Goal: Task Accomplishment & Management: Use online tool/utility

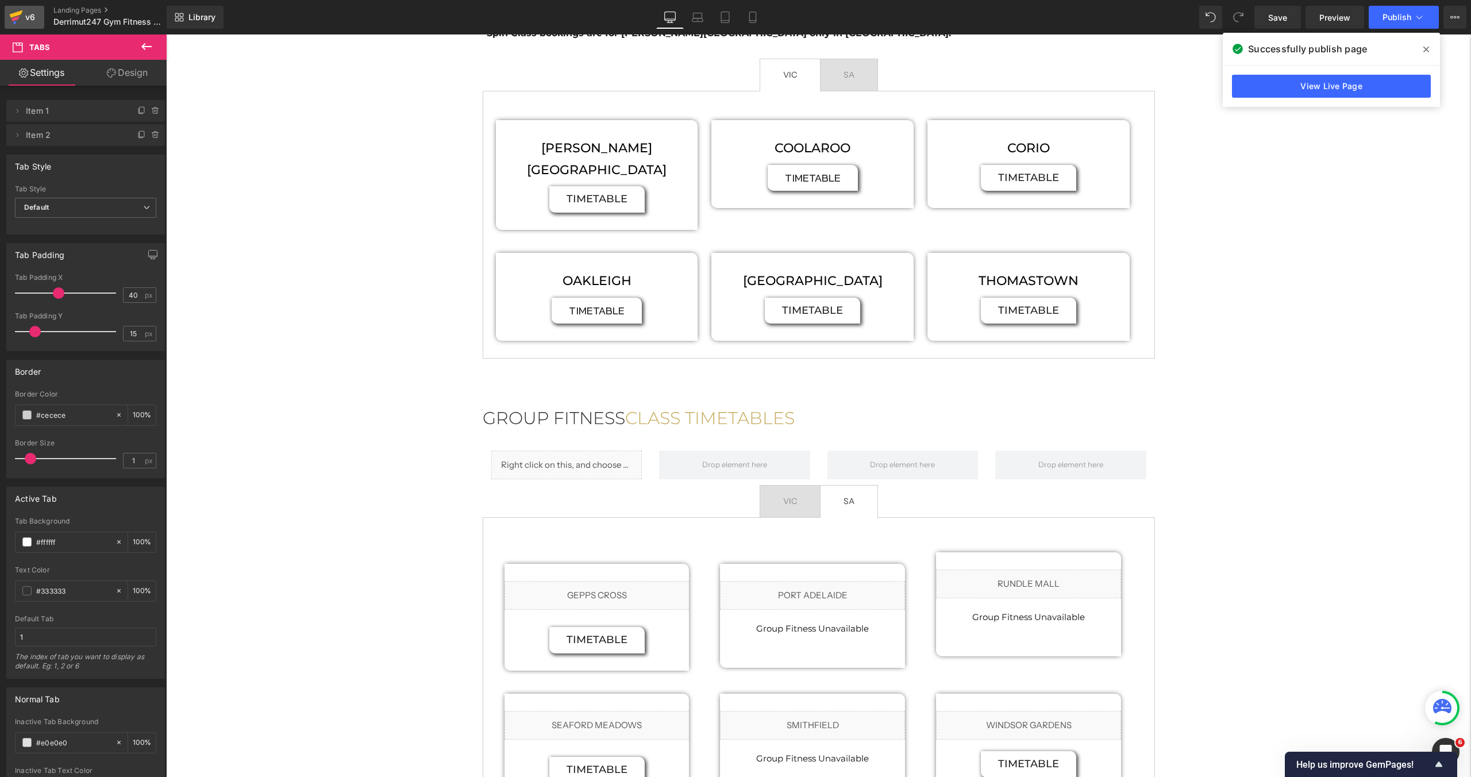
click at [29, 22] on div "v6" at bounding box center [30, 17] width 14 height 15
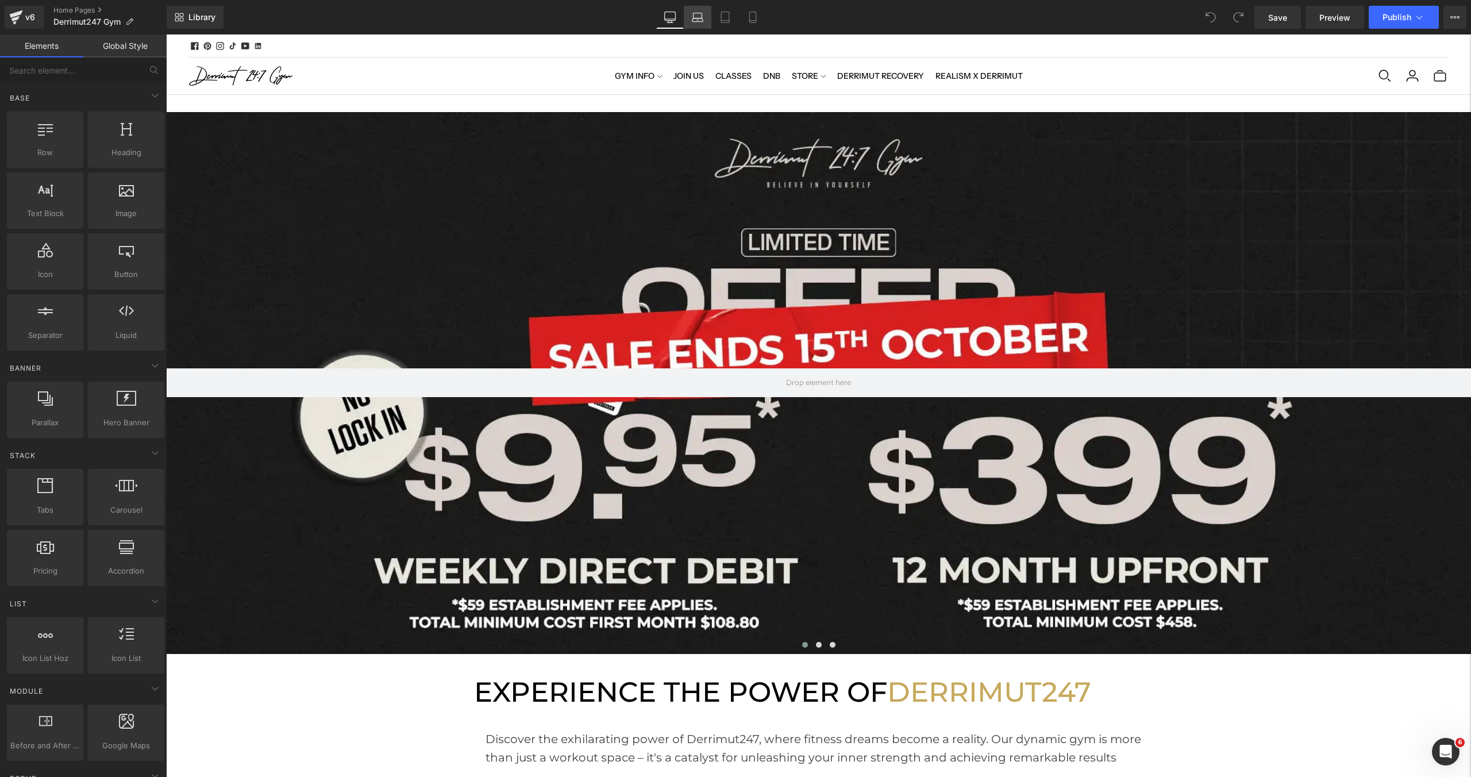
click at [703, 22] on icon at bounding box center [697, 16] width 11 height 11
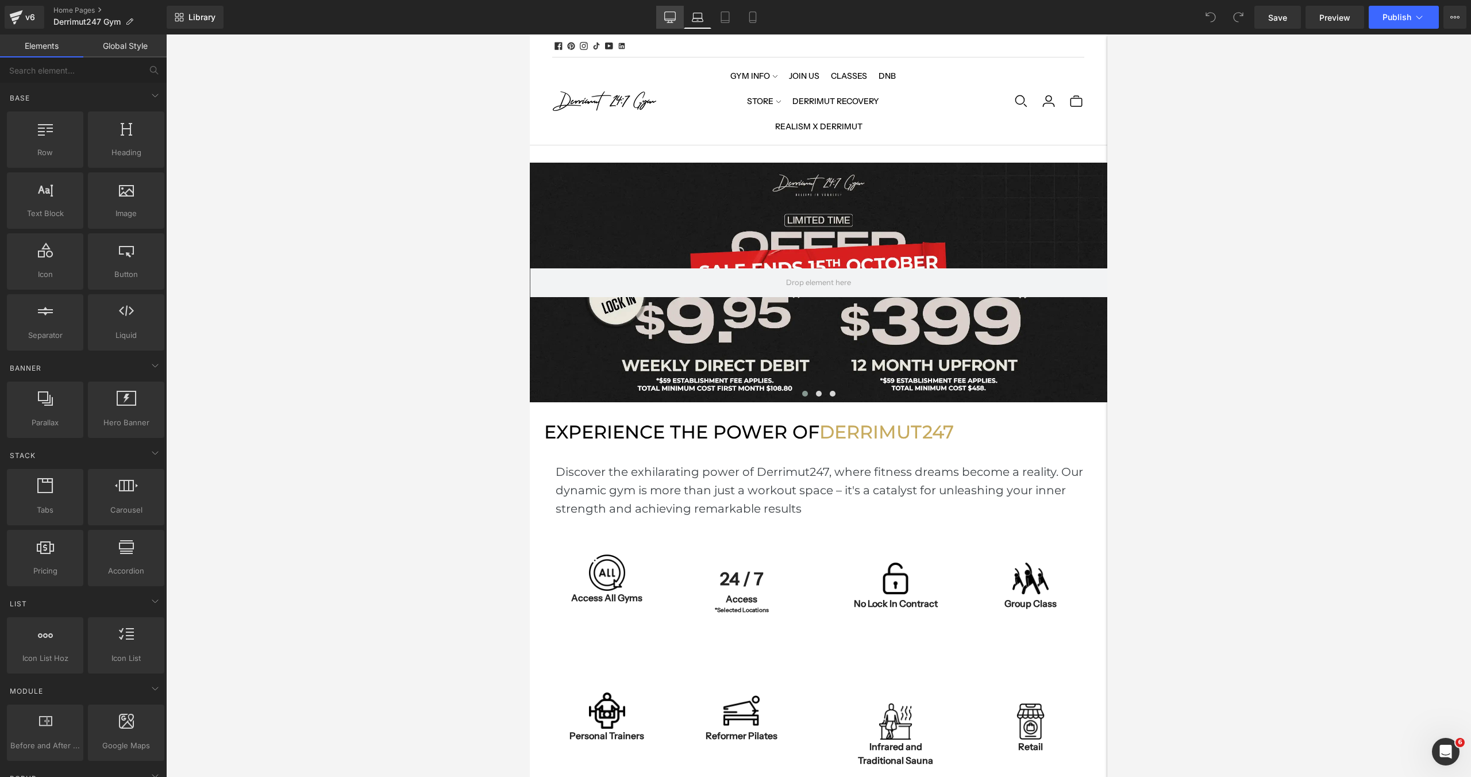
scroll to position [3688, 577]
click at [669, 19] on icon at bounding box center [670, 19] width 11 height 0
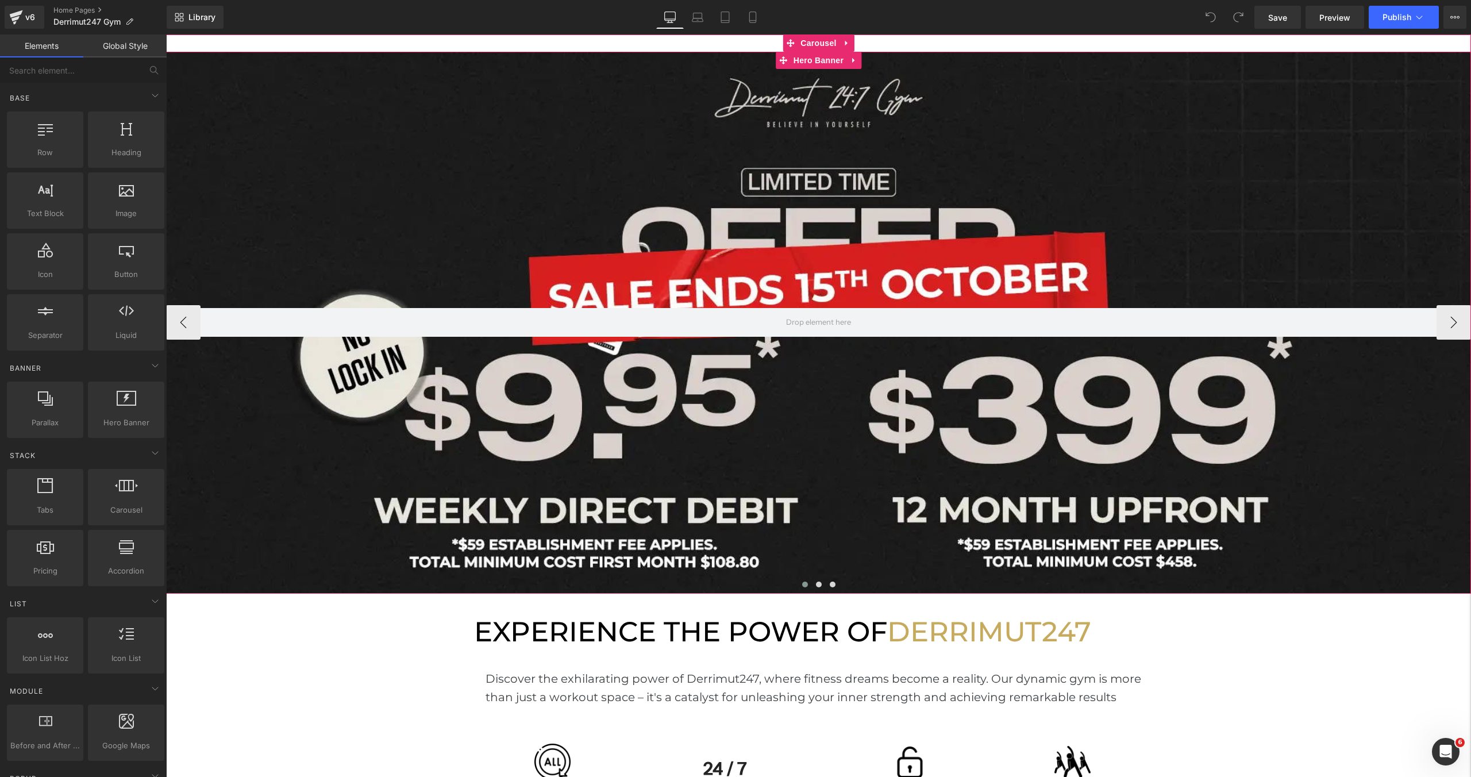
scroll to position [0, 0]
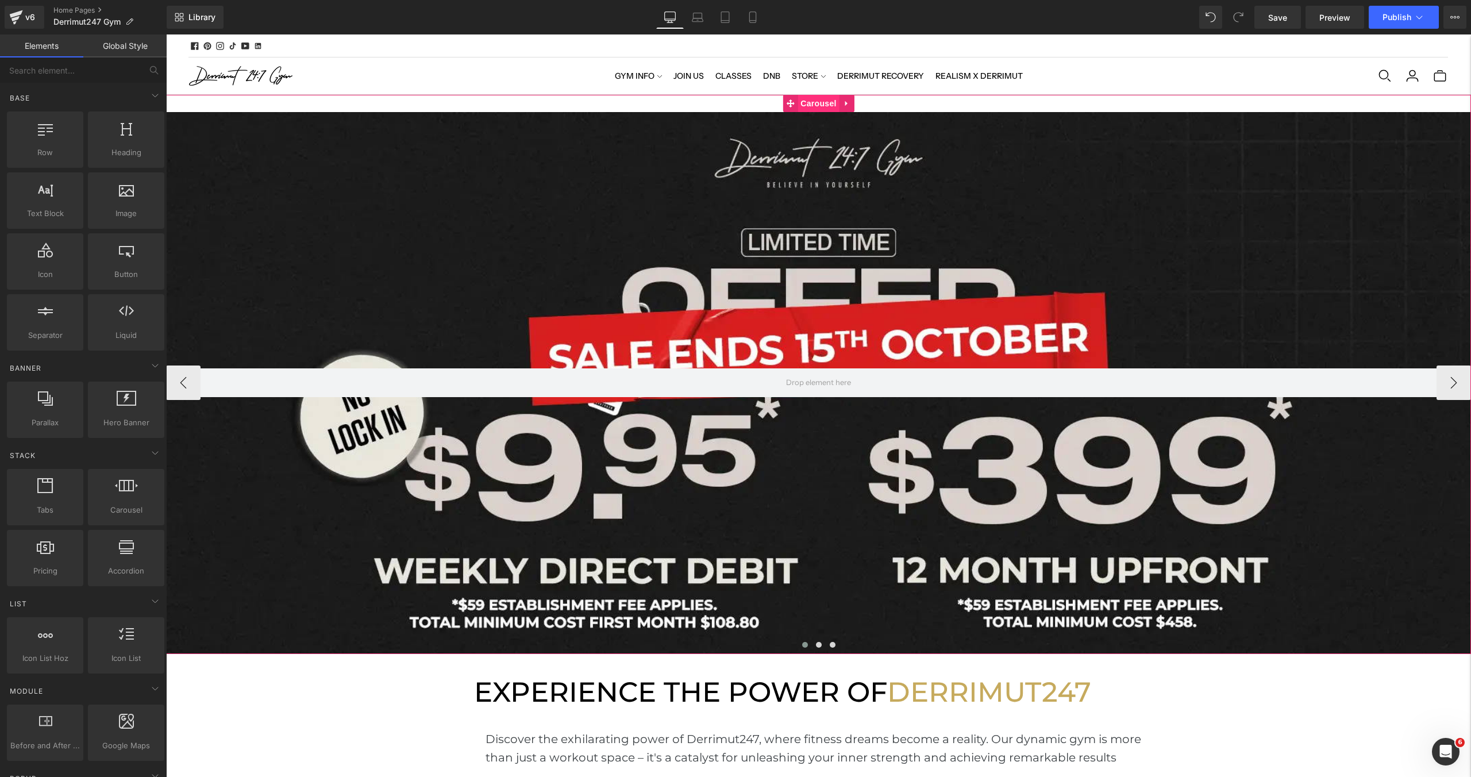
click at [827, 105] on span "Carousel" at bounding box center [817, 103] width 41 height 17
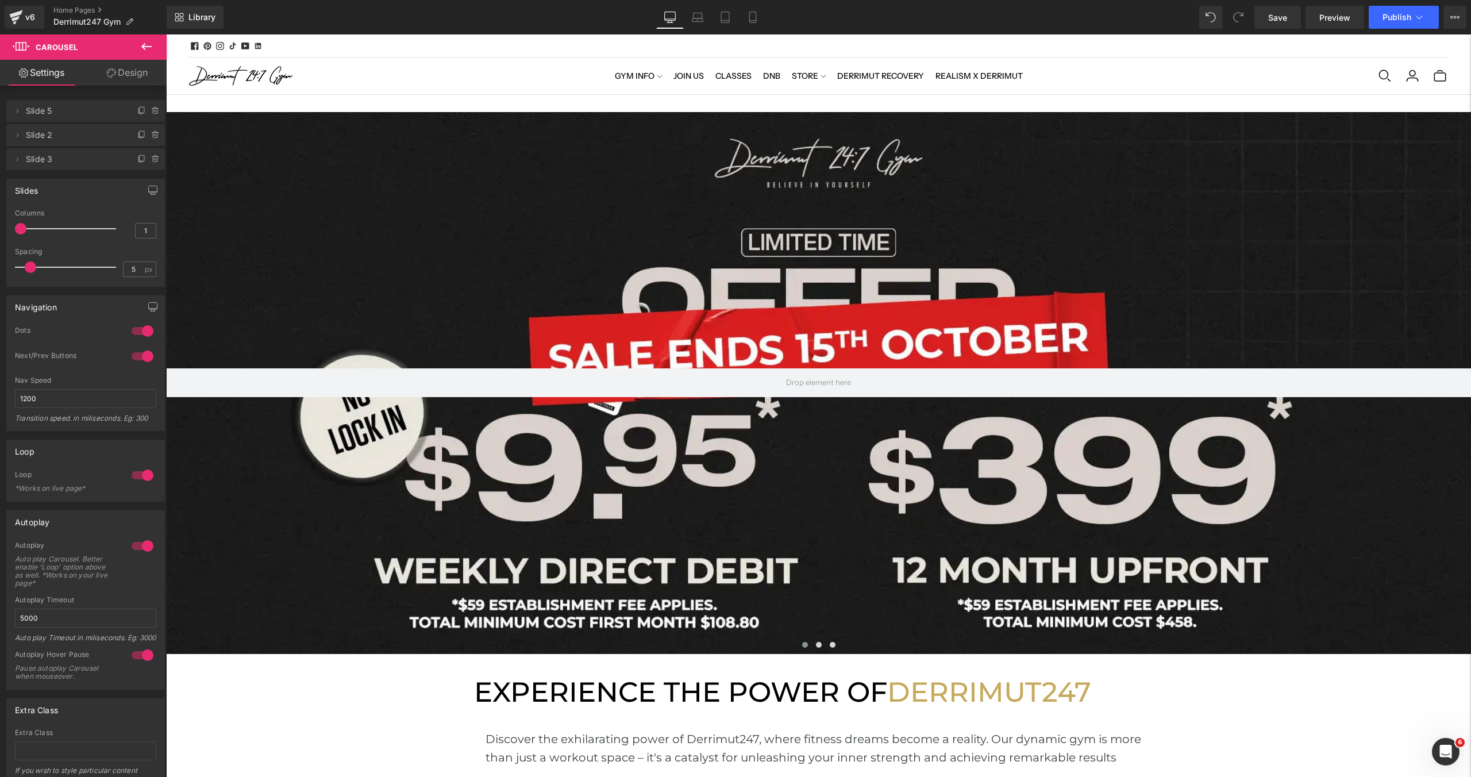
click at [1125, 82] on nav "GYM INFO LOCATIONS PERSONAL TRAINERS VICTORIA - PT SOUTH AUSTRALIA - PT NUTRITI…" at bounding box center [818, 75] width 914 height 25
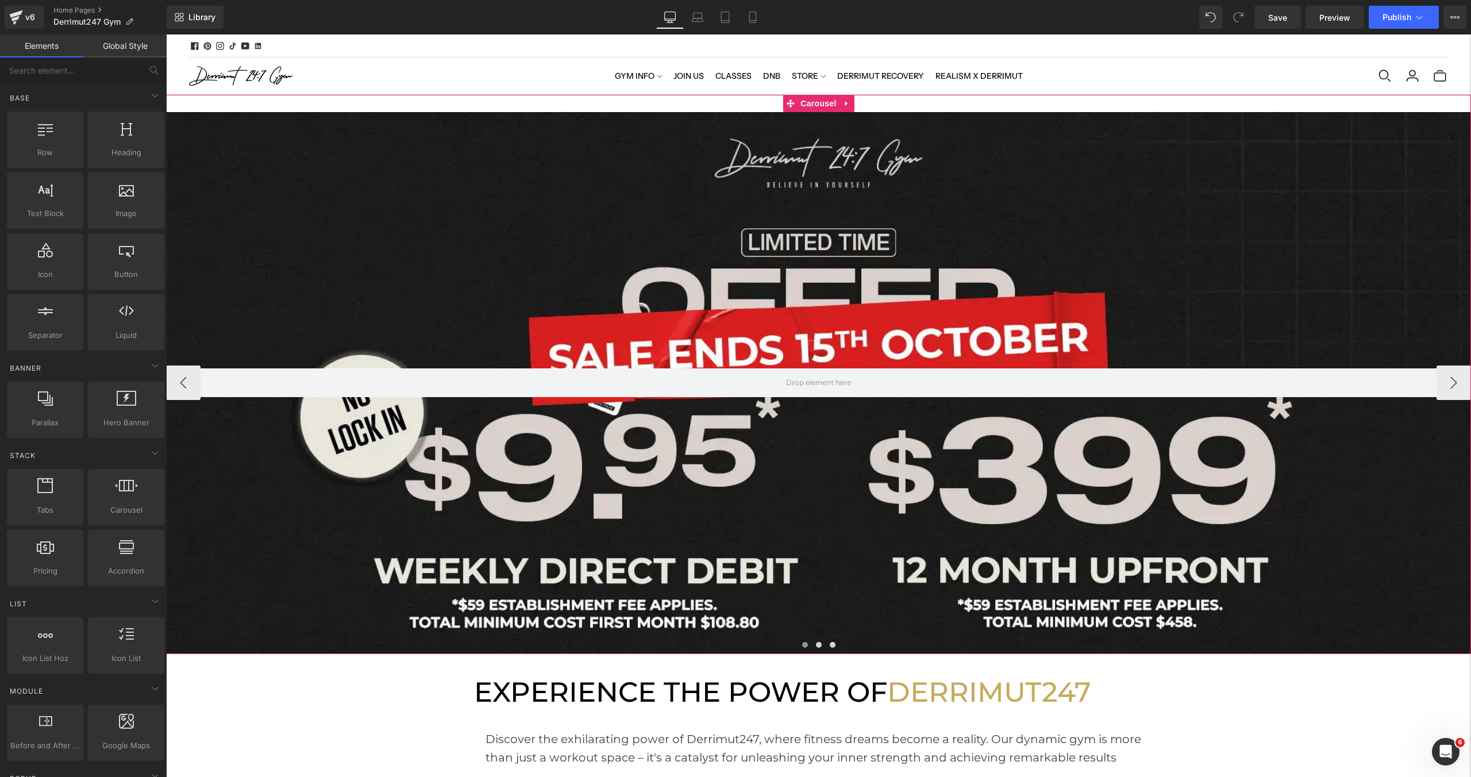
click at [811, 114] on span "Hero Banner" at bounding box center [818, 121] width 45 height 14
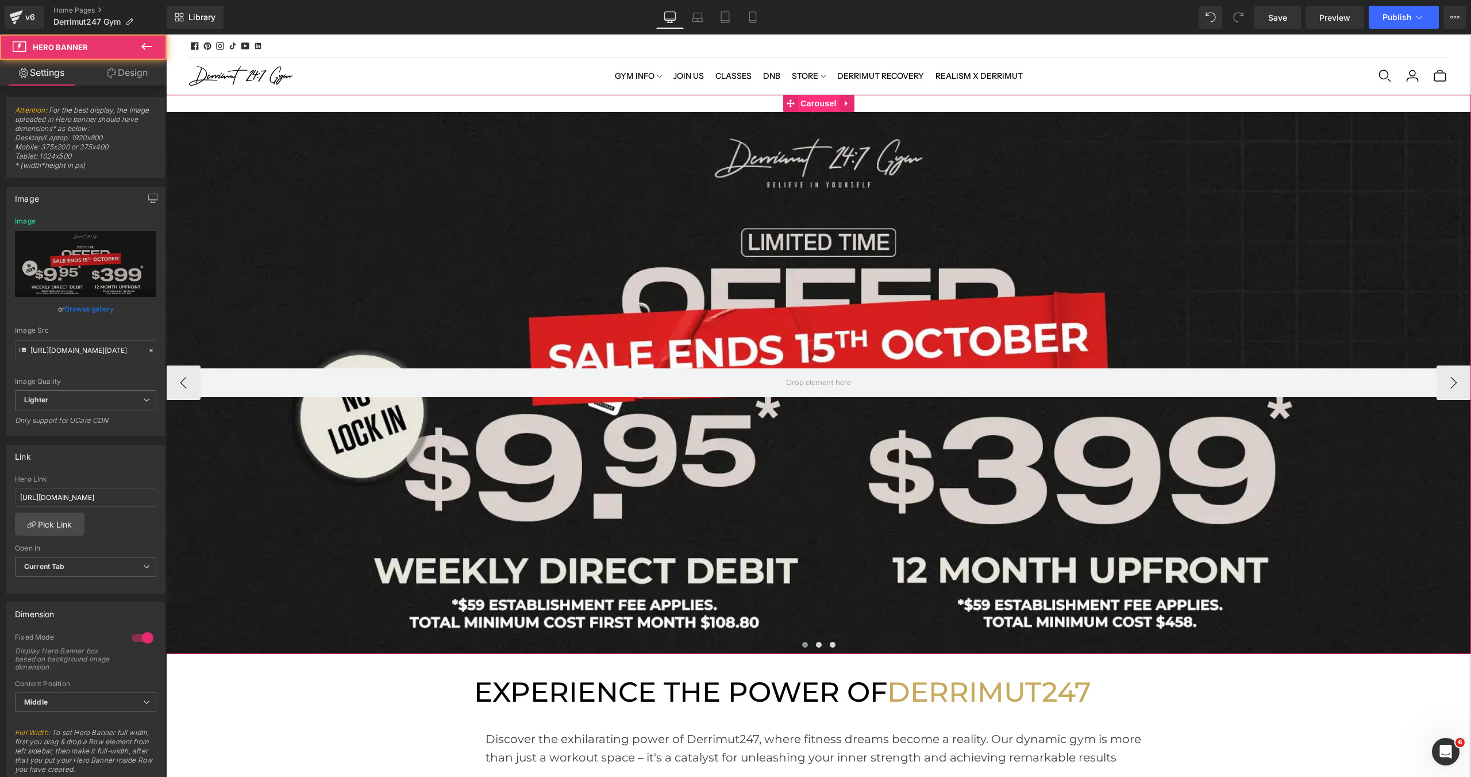
click at [813, 103] on span "Carousel" at bounding box center [817, 103] width 41 height 17
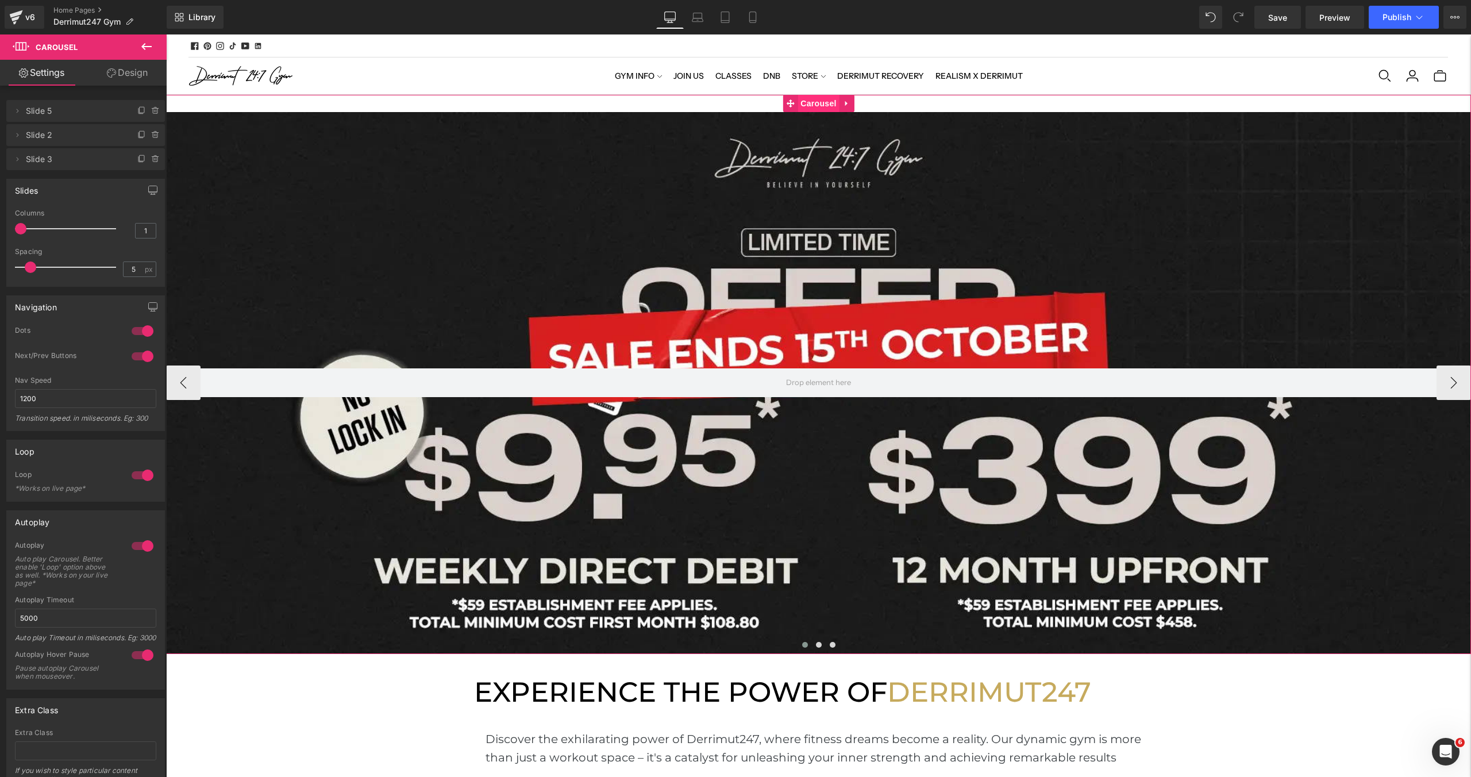
click at [805, 108] on div "Hero Banner Hero Banner Hero Banner ‹ › Carousel" at bounding box center [818, 374] width 1305 height 559
click at [819, 118] on span "Hero Banner" at bounding box center [818, 120] width 56 height 17
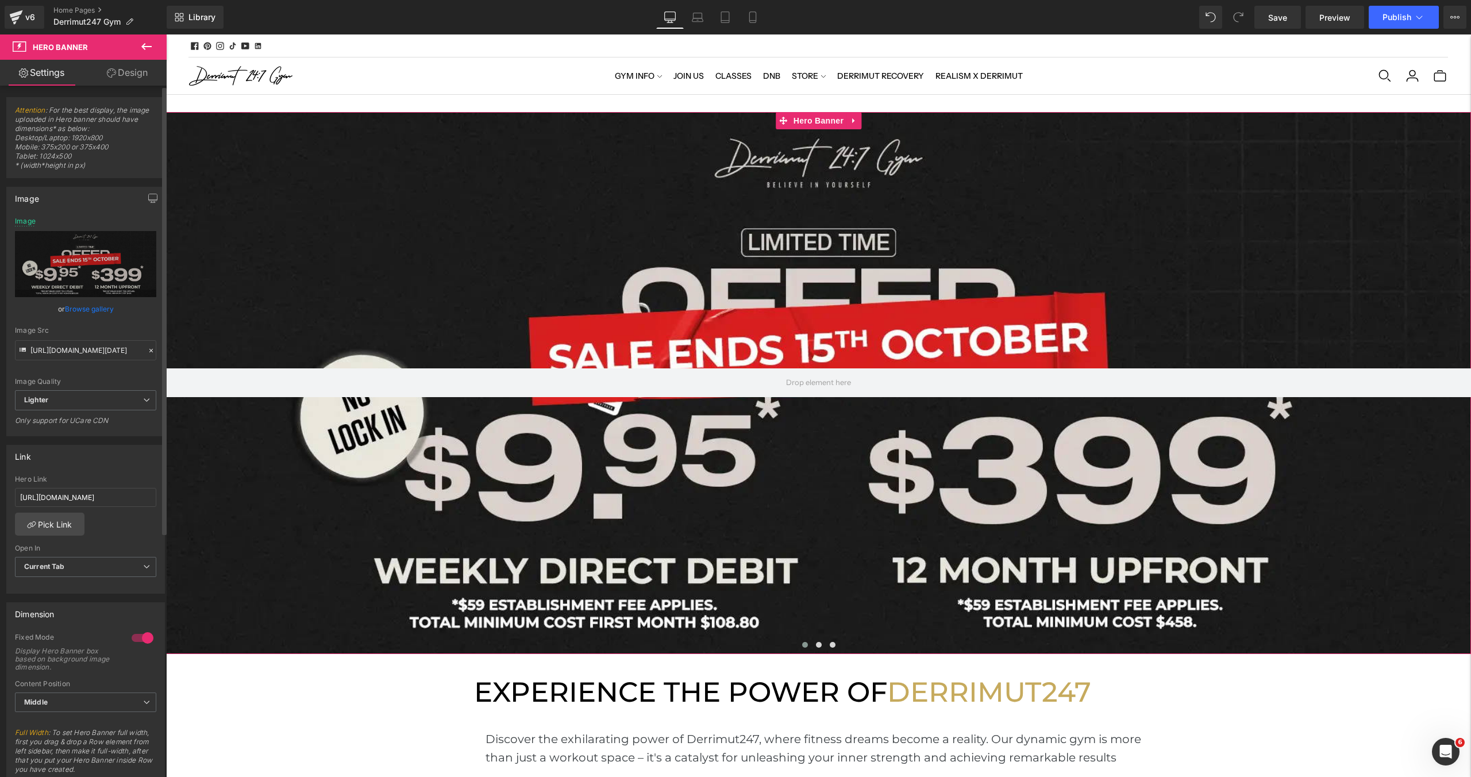
click at [78, 304] on link "Browse gallery" at bounding box center [89, 309] width 49 height 20
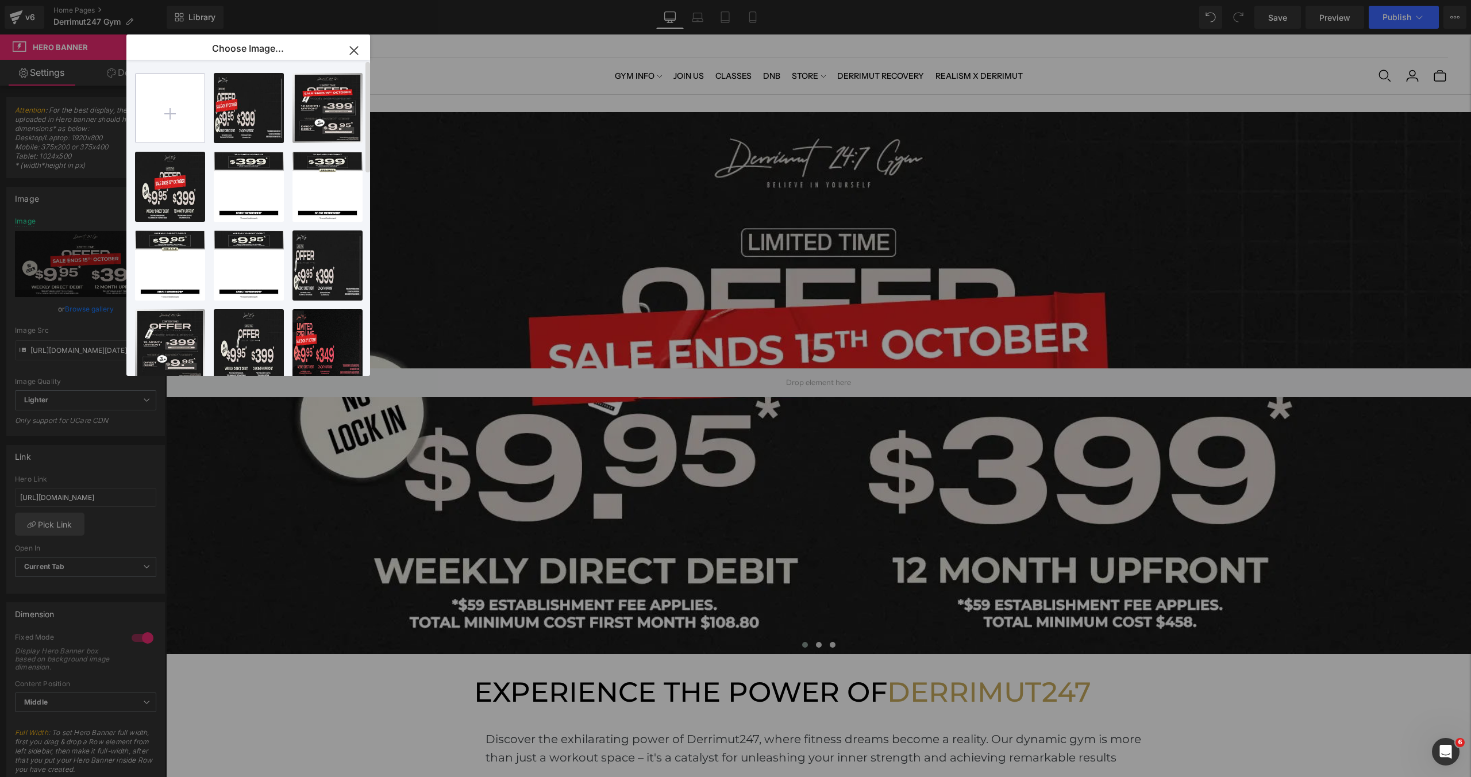
click at [157, 114] on input "file" at bounding box center [170, 108] width 69 height 69
type input "C:\fakepath\[WB] Limited Time Oct.webp"
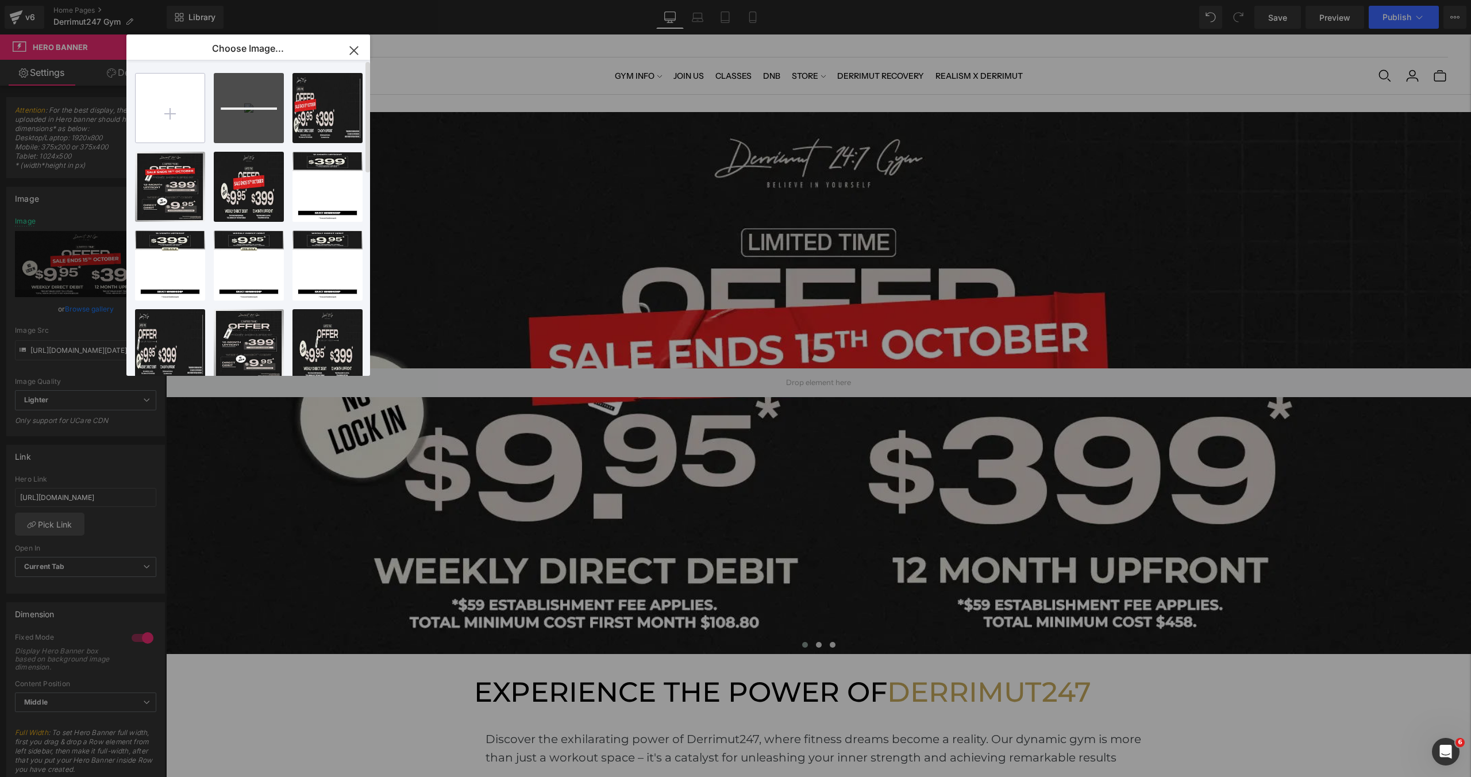
click at [180, 122] on input "file" at bounding box center [170, 108] width 69 height 69
type input "C:\fakepath\[MB] Limited Time Oct.webp"
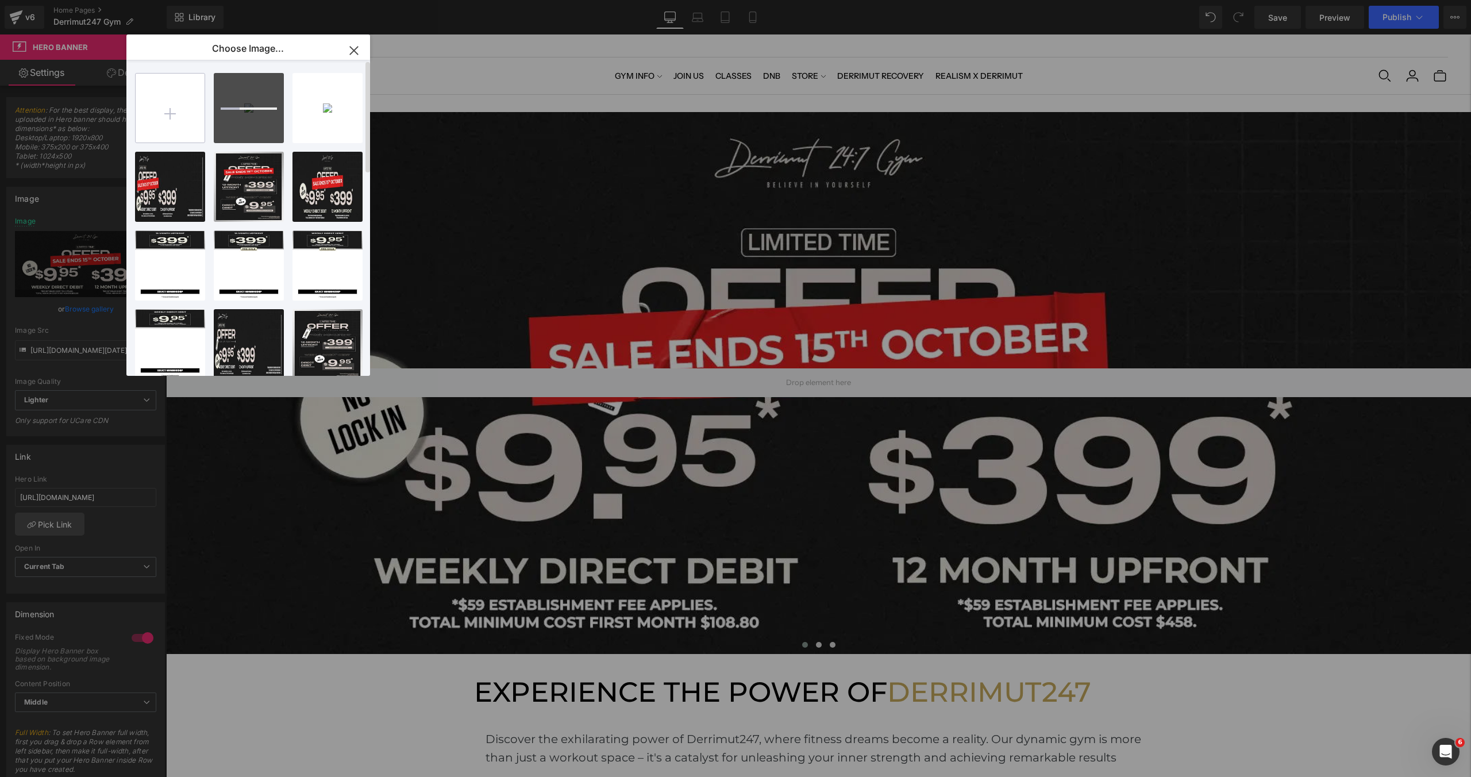
click at [146, 103] on input "file" at bounding box center [170, 108] width 69 height 69
type input "C:\fakepath\[WB2] Limited Time Oct.webp"
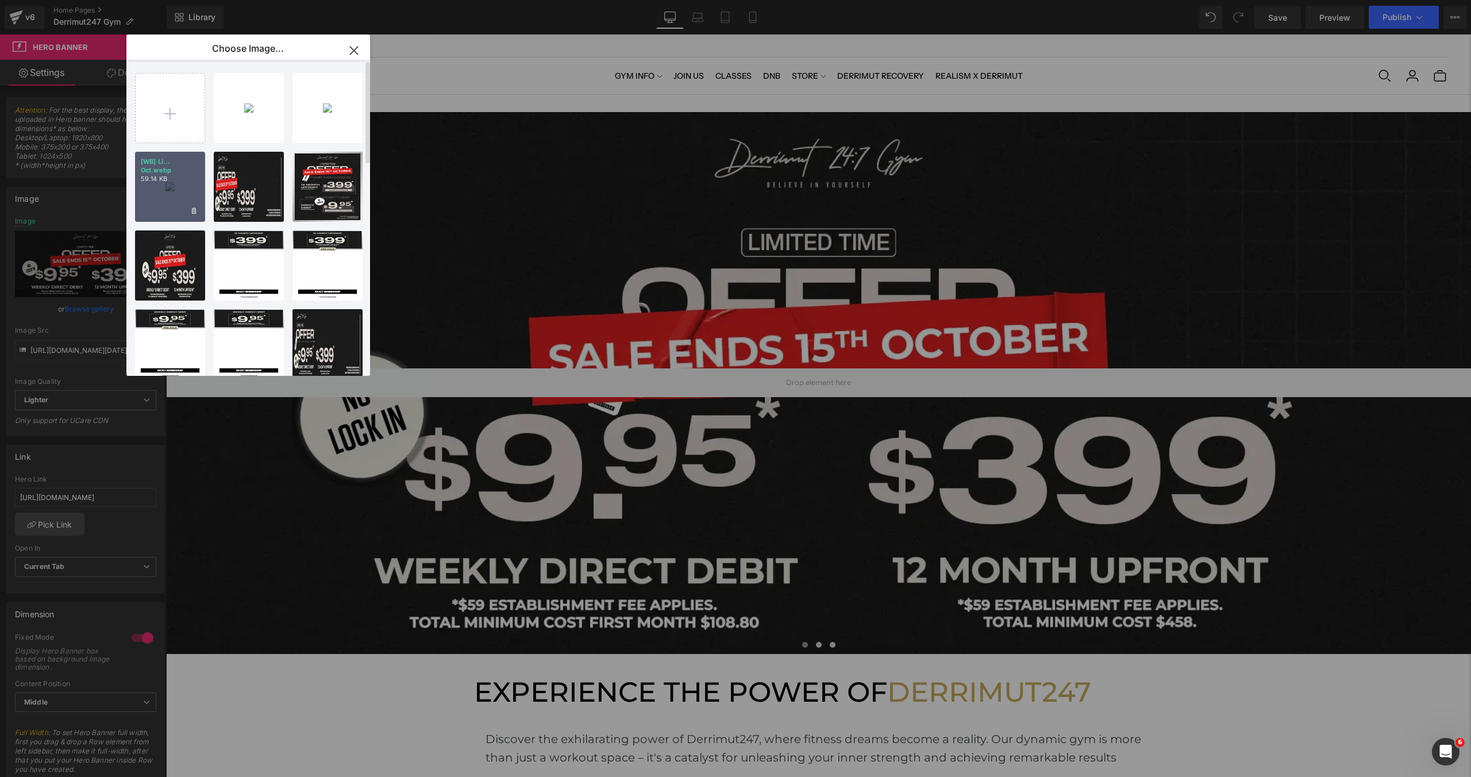
click at [178, 194] on div "[WB] Li... Oct.webp 59.14 KB" at bounding box center [170, 187] width 70 height 70
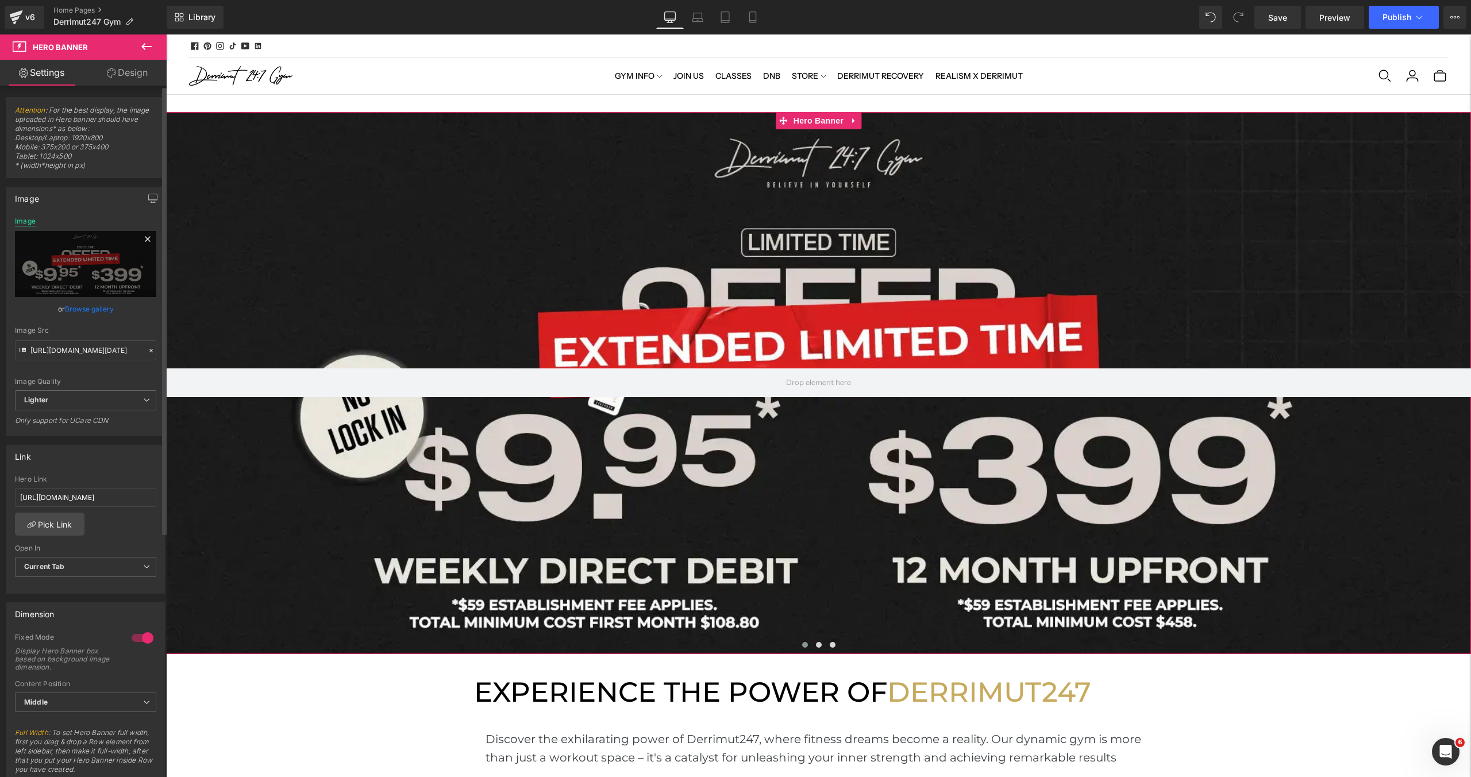
click at [33, 221] on div "Image" at bounding box center [25, 221] width 21 height 8
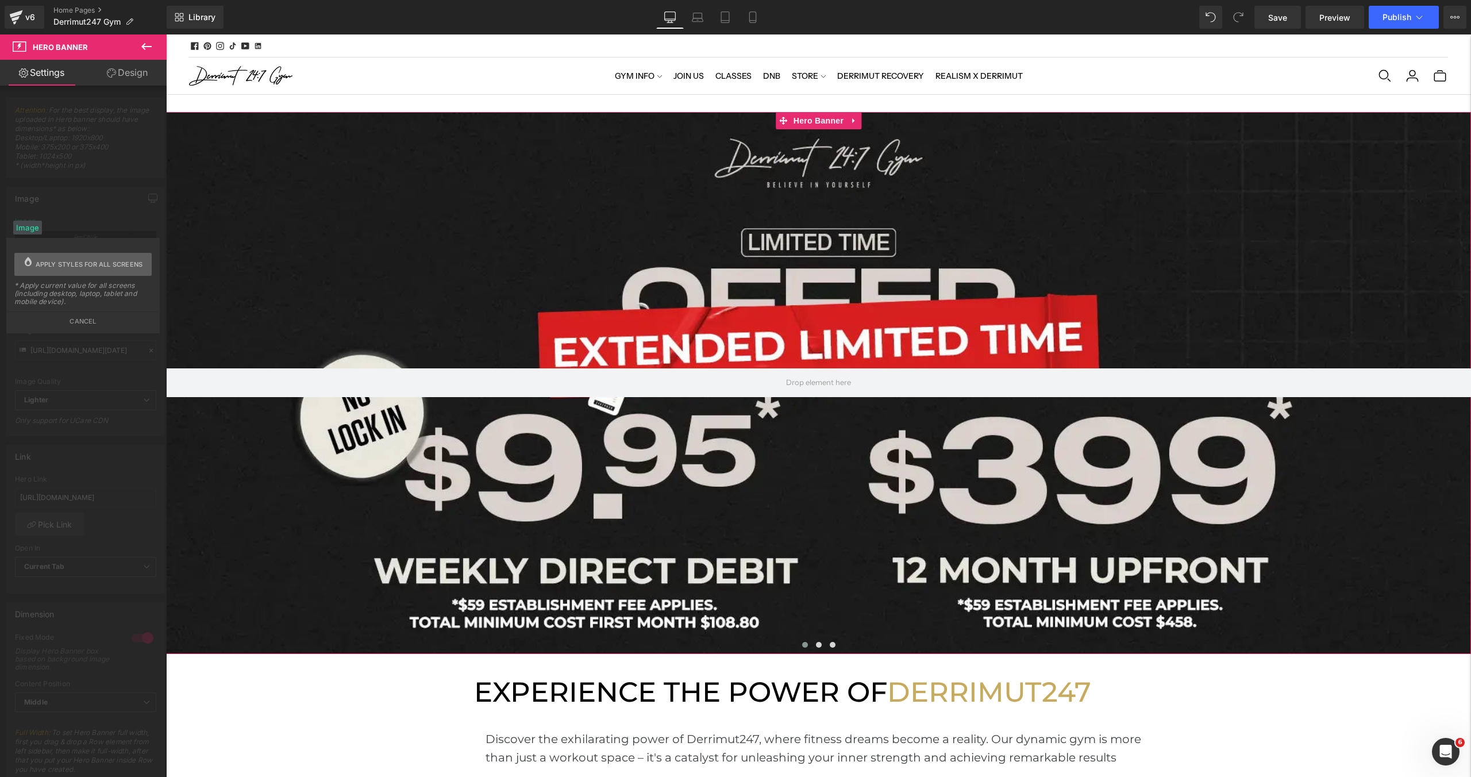
click at [37, 264] on span "Apply styles for all screens" at bounding box center [89, 264] width 107 height 23
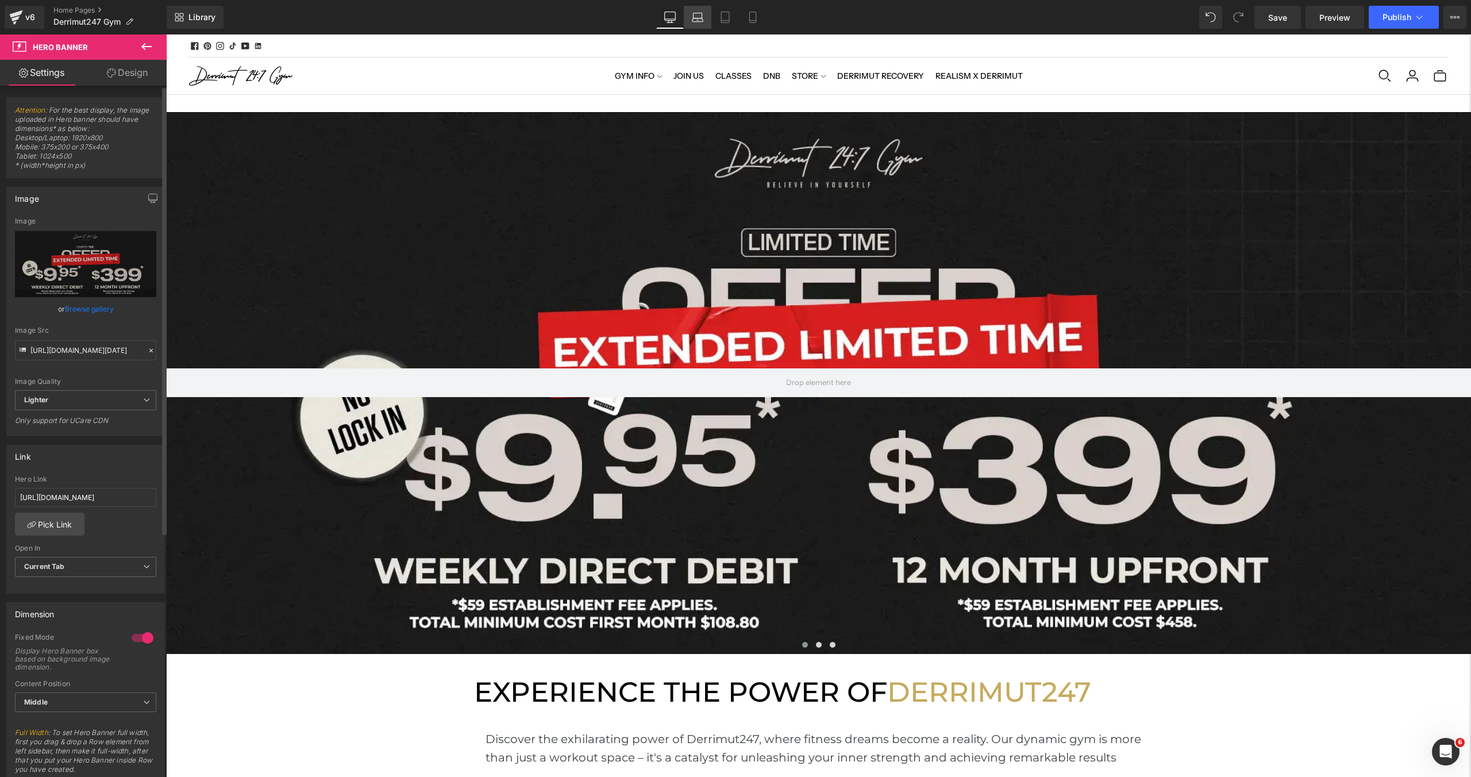
click at [695, 22] on icon at bounding box center [697, 16] width 11 height 11
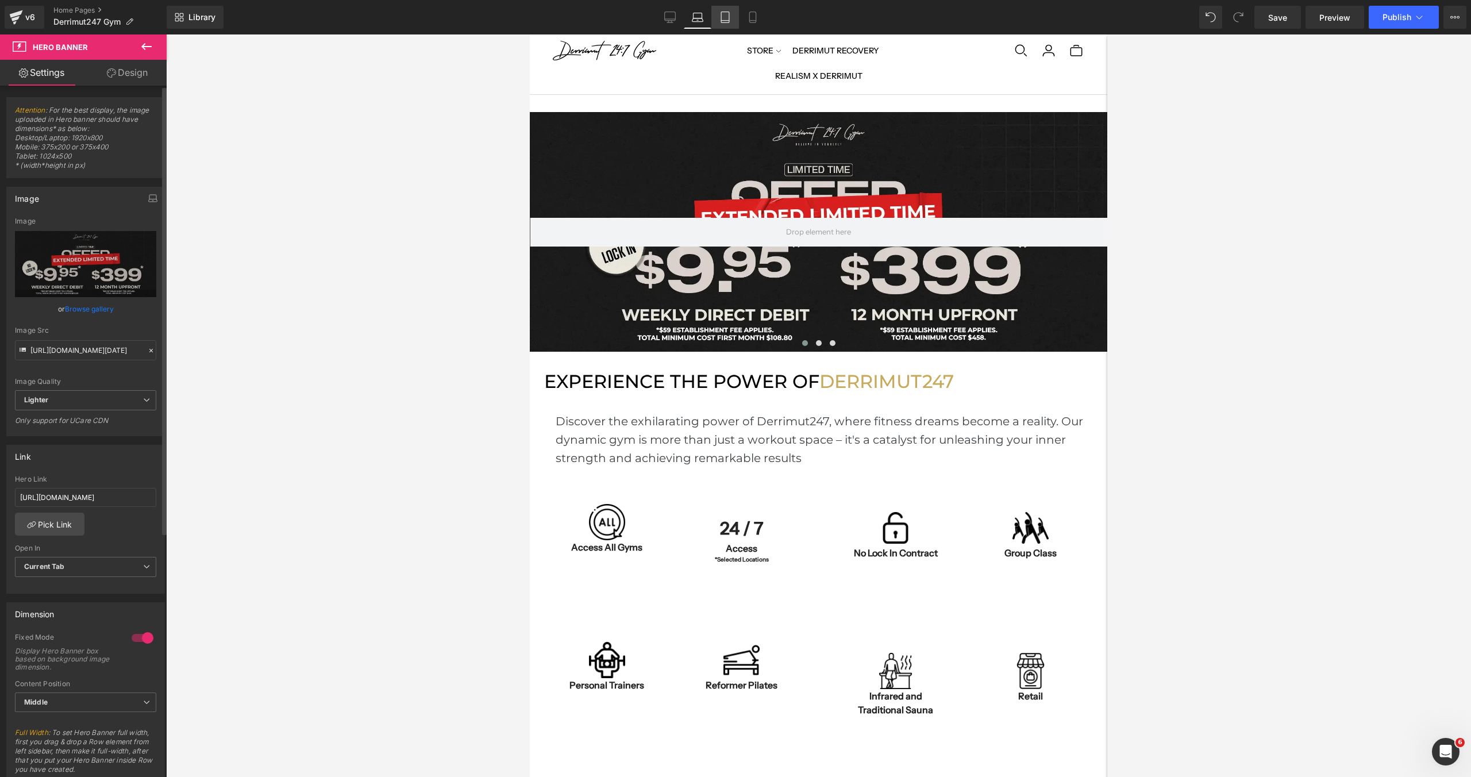
scroll to position [3688, 577]
click at [736, 22] on link "Tablet" at bounding box center [725, 17] width 28 height 23
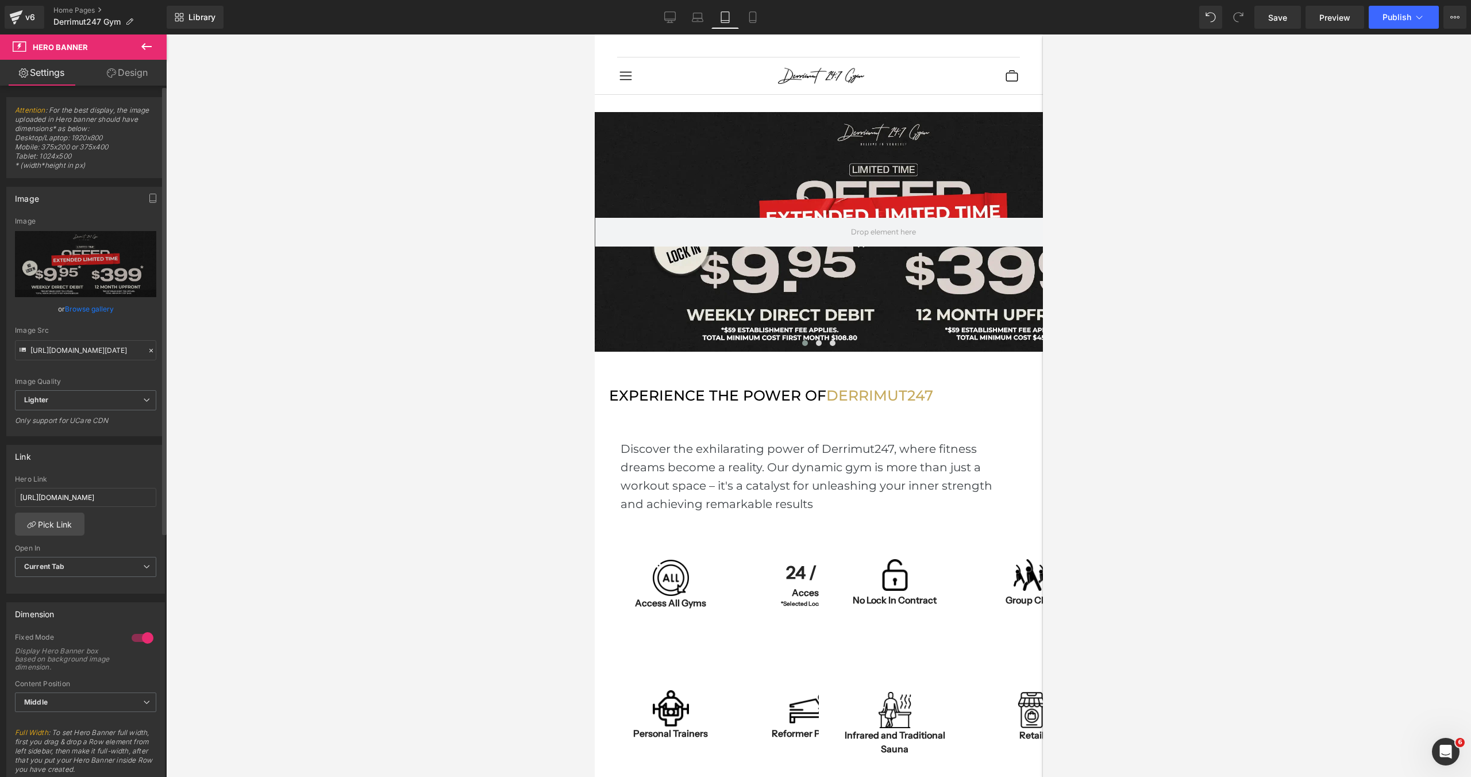
scroll to position [6, 6]
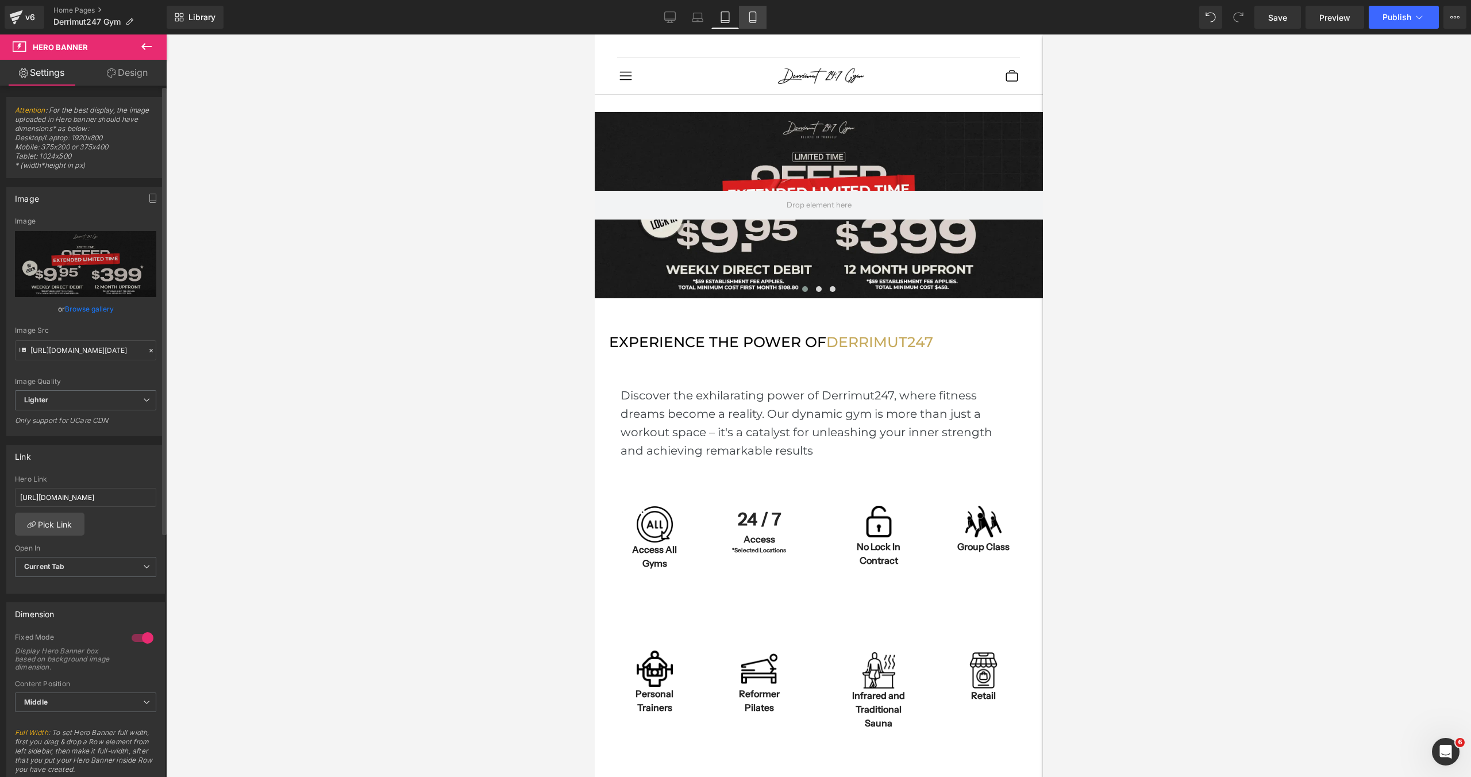
click at [743, 21] on link "Mobile" at bounding box center [753, 17] width 28 height 23
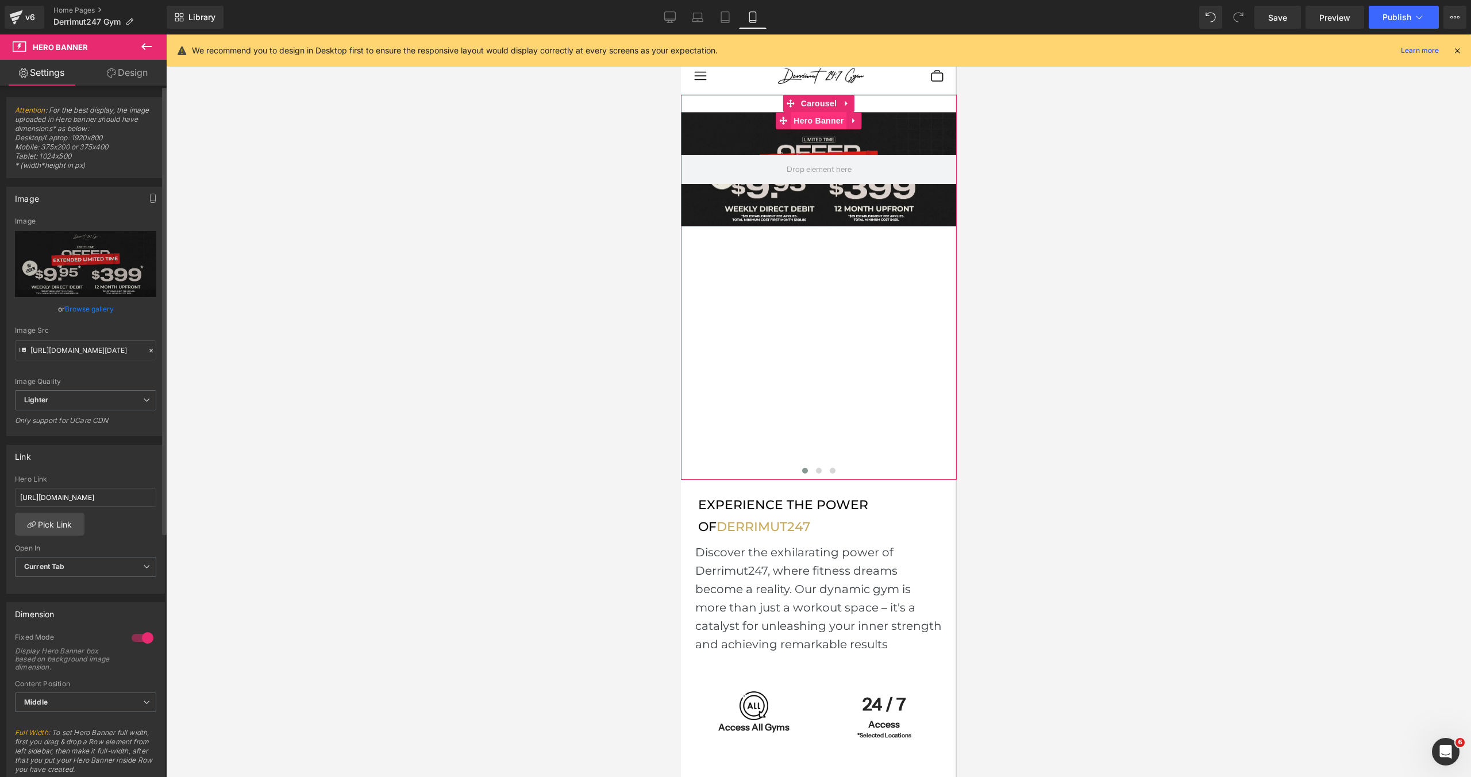
scroll to position [6173, 276]
click at [807, 122] on span "Hero Banner" at bounding box center [818, 120] width 56 height 17
click at [807, 122] on span "Hero Banner" at bounding box center [818, 121] width 56 height 17
click at [98, 310] on link "Browse gallery" at bounding box center [89, 309] width 49 height 20
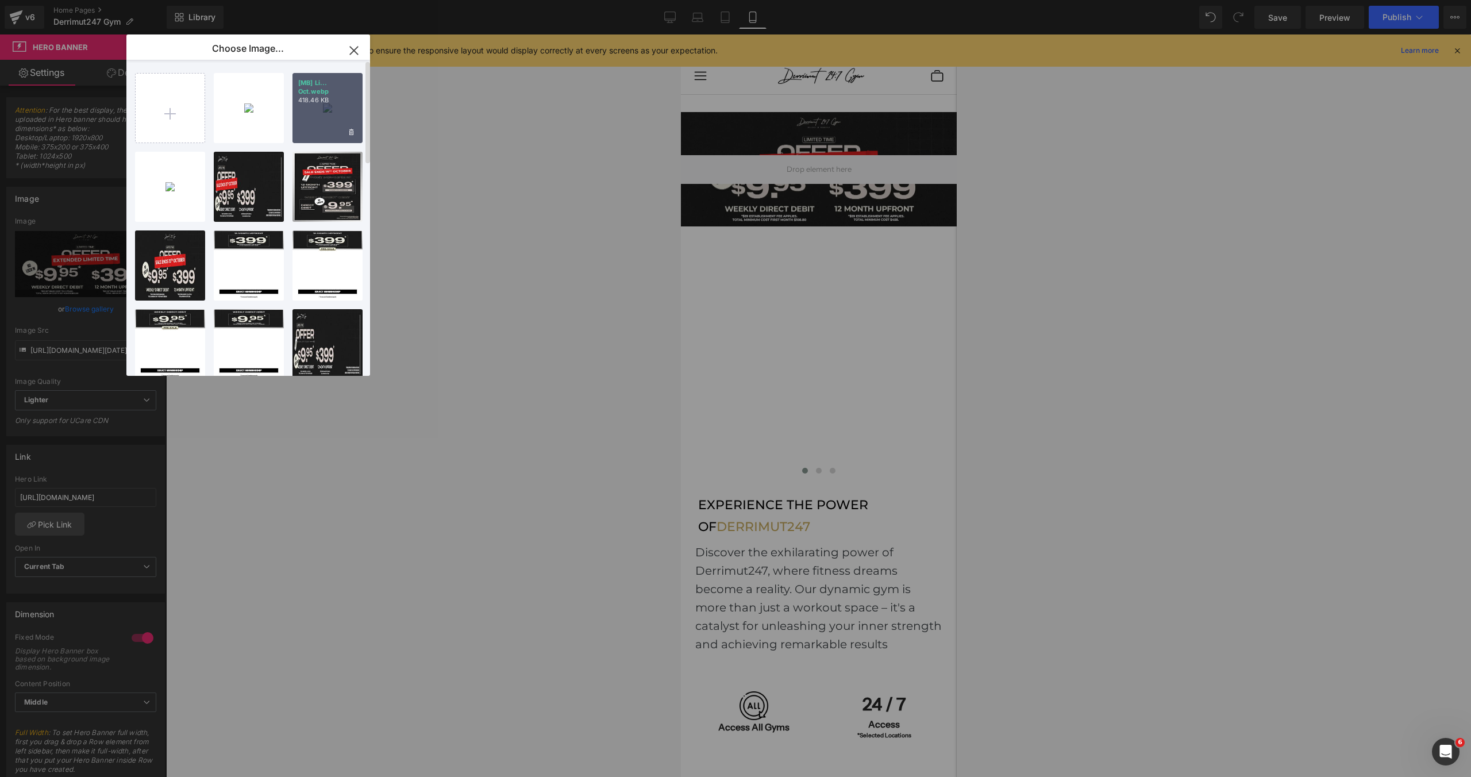
click at [338, 99] on p "418.46 KB" at bounding box center [327, 100] width 59 height 9
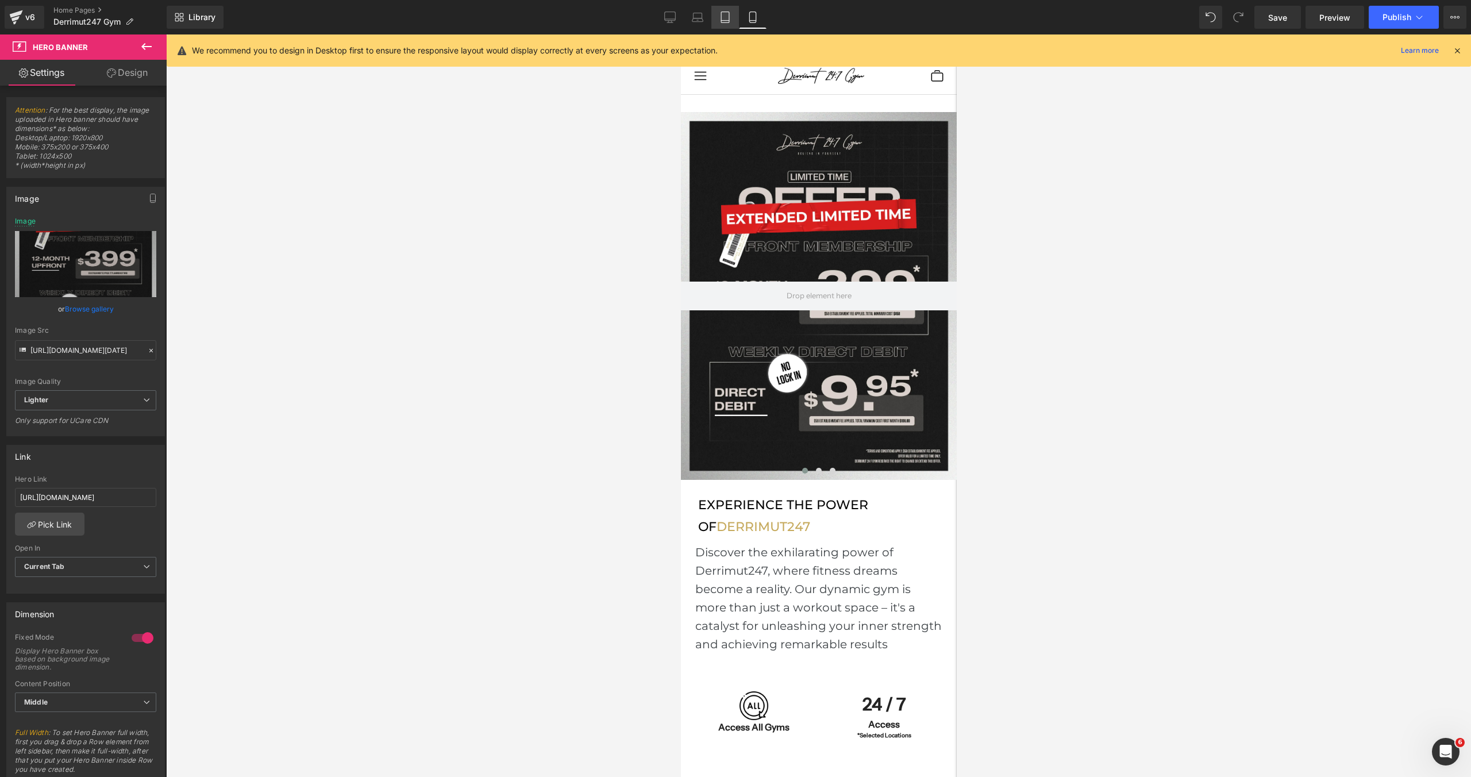
click at [726, 24] on link "Tablet" at bounding box center [725, 17] width 28 height 23
type input "https://ucarecdn.com/7a4c6d94-be6e-4e1f-973e-44310f20b772/-/format/auto/-/previ…"
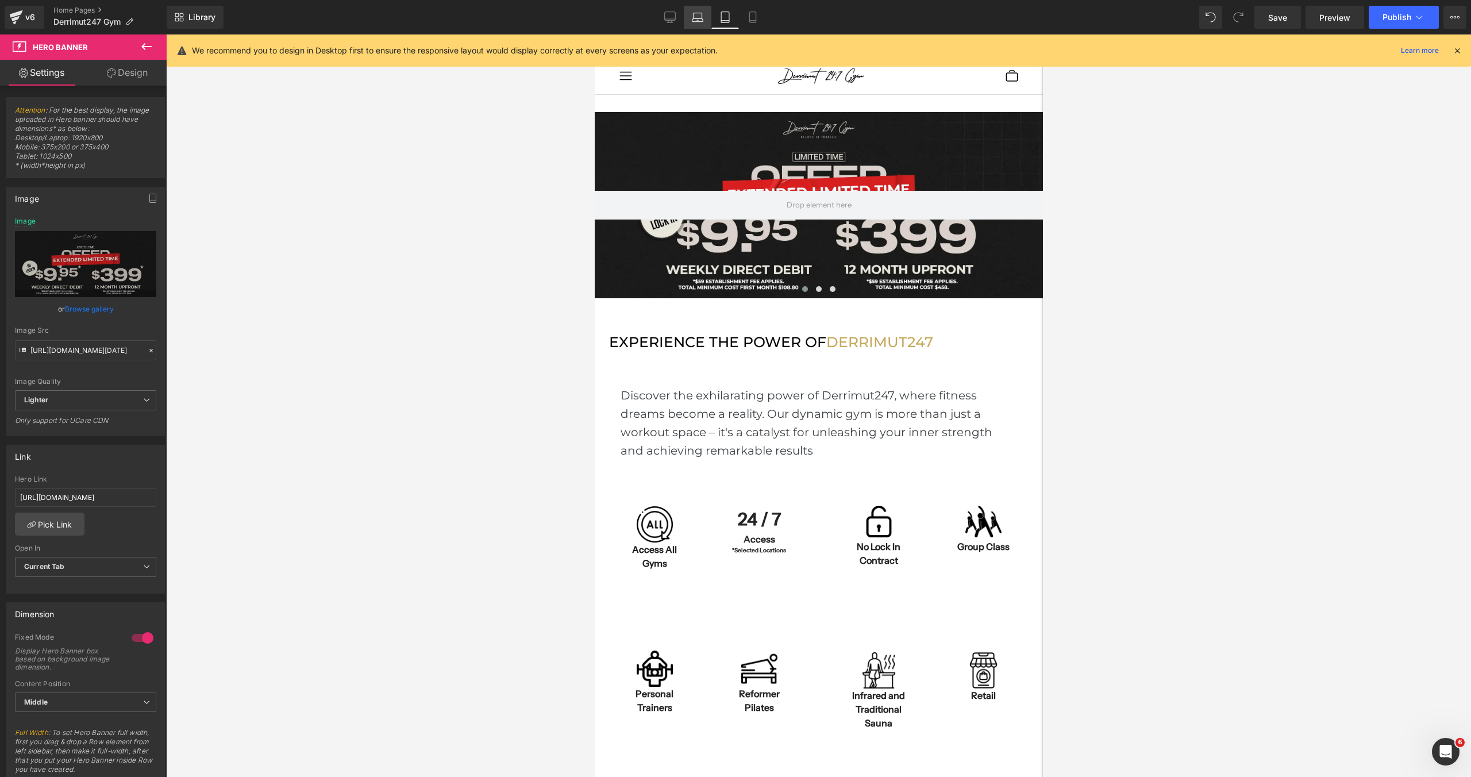
scroll to position [6, 6]
click at [689, 20] on link "Laptop" at bounding box center [698, 17] width 28 height 23
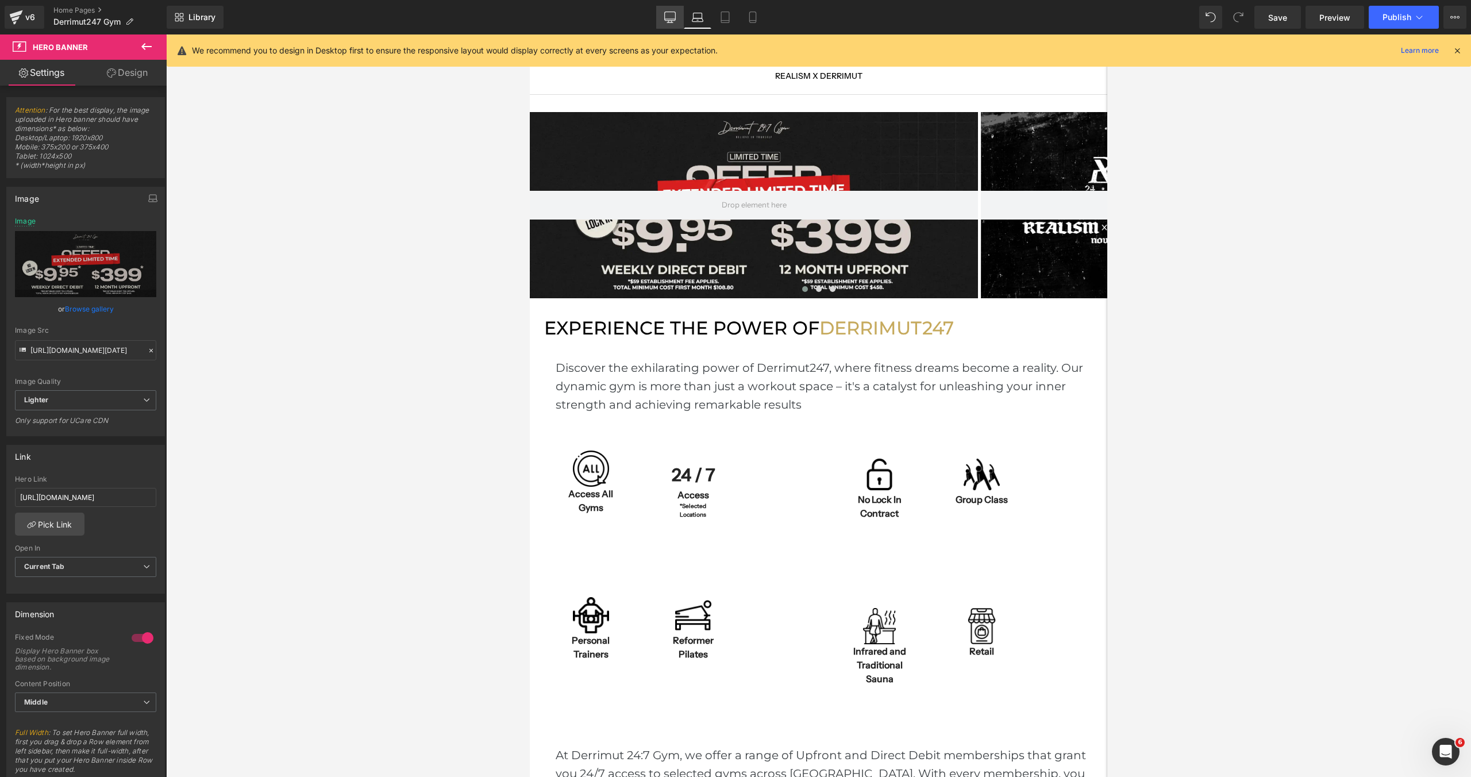
scroll to position [3688, 577]
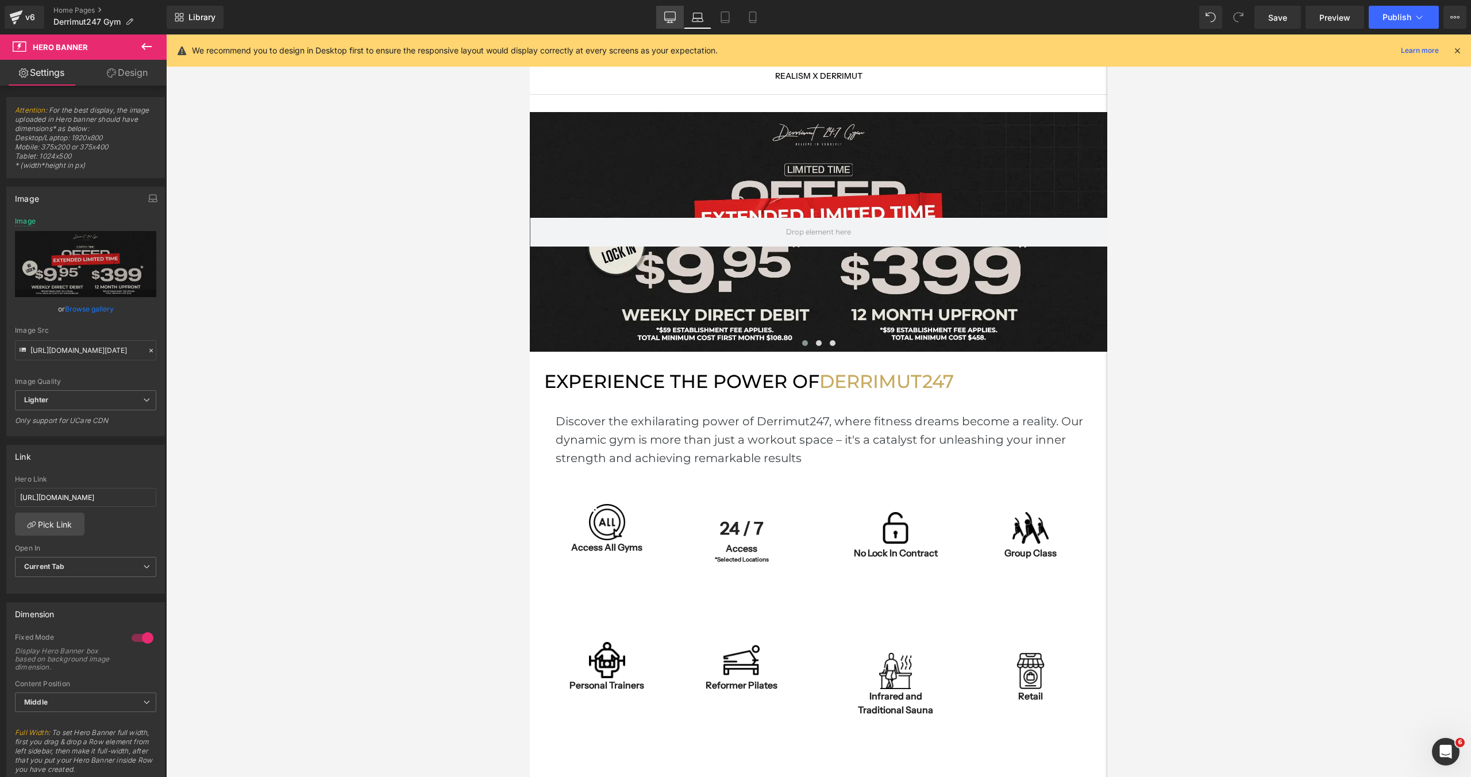
click at [668, 18] on icon at bounding box center [669, 16] width 11 height 11
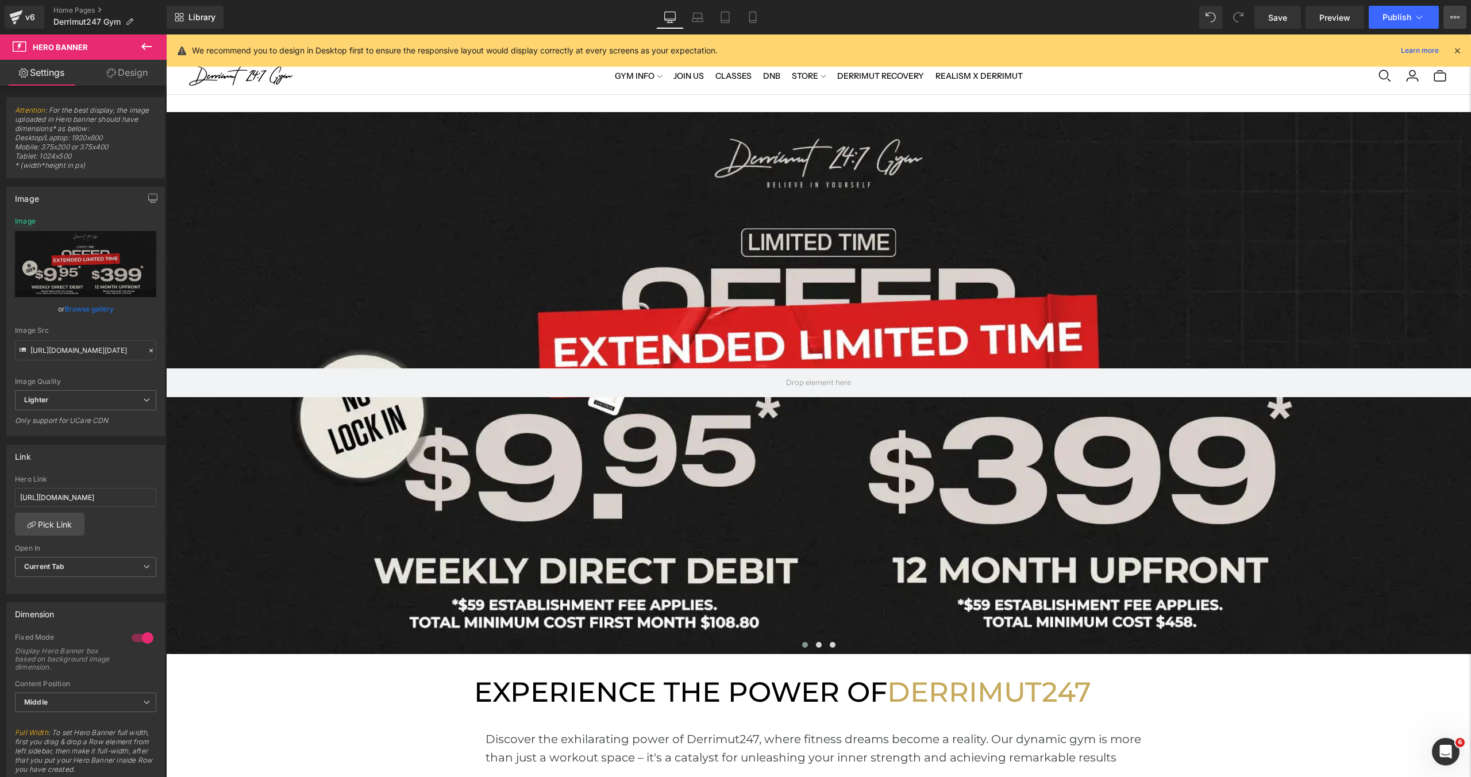
click at [1453, 22] on button "View Live Page View with current Template Save Template to Library Schedule Pub…" at bounding box center [1454, 17] width 23 height 23
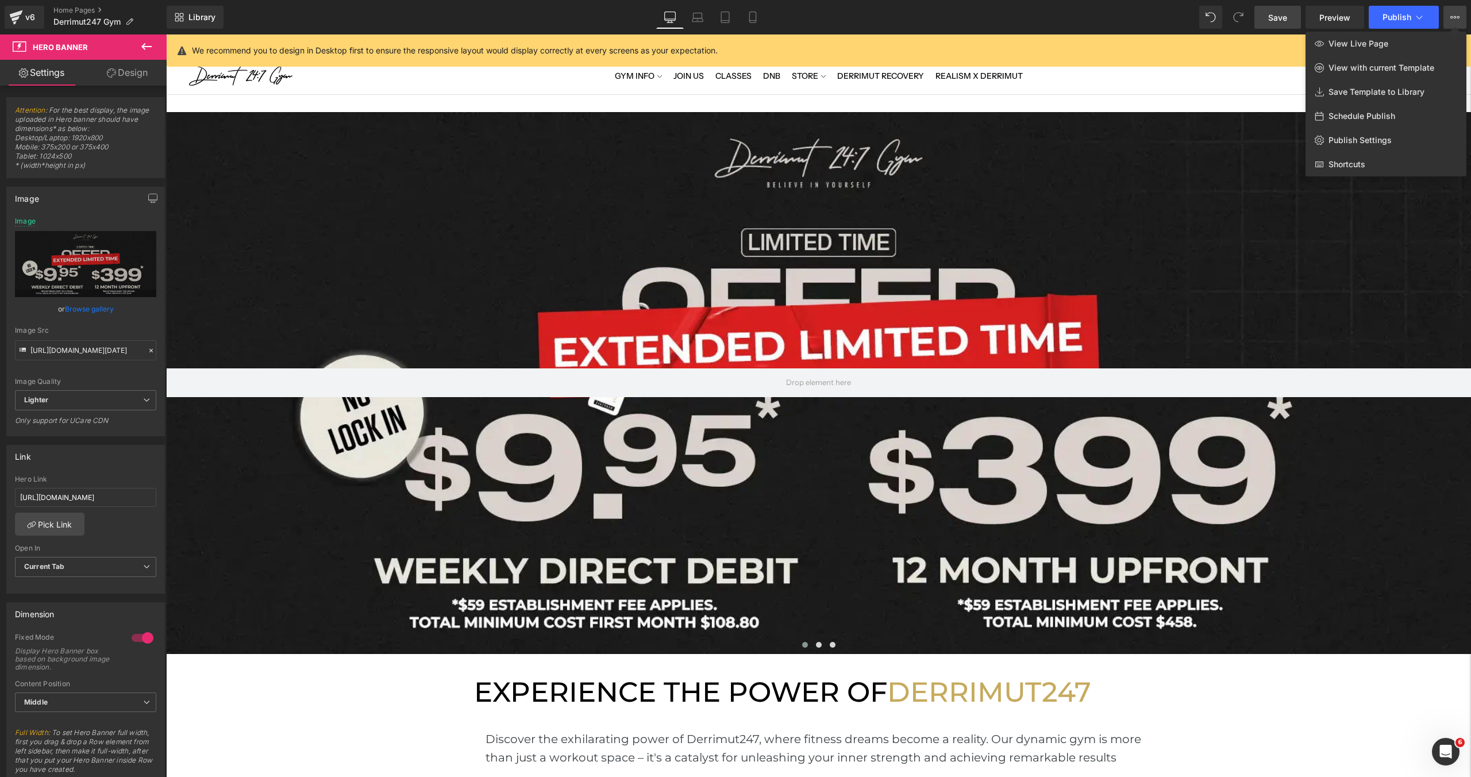
click at [1278, 20] on span "Save" at bounding box center [1277, 17] width 19 height 12
click at [1361, 115] on span "Schedule Publish" at bounding box center [1361, 116] width 67 height 10
select select
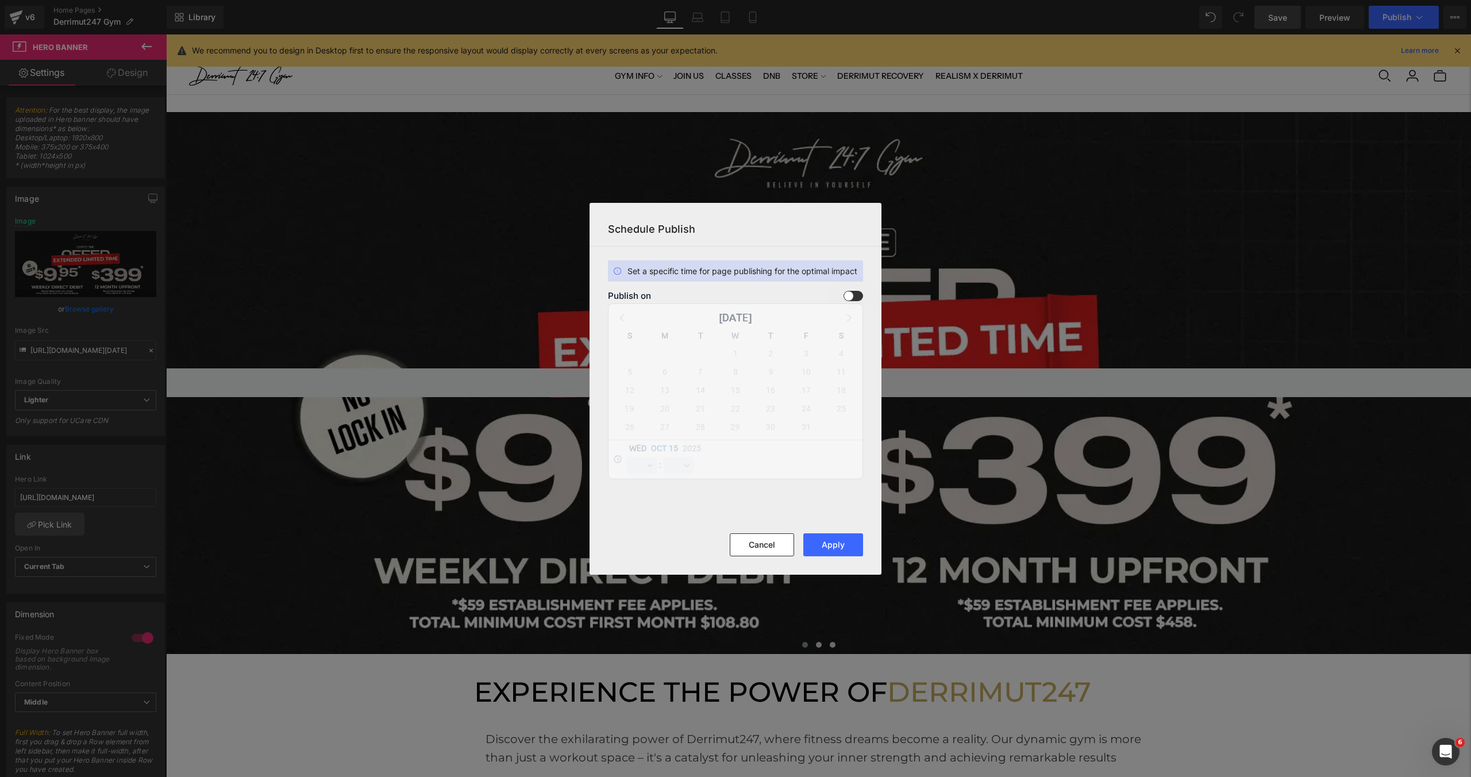
click at [855, 292] on span at bounding box center [853, 296] width 20 height 10
click at [0, 0] on input "checkbox" at bounding box center [0, 0] width 0 height 0
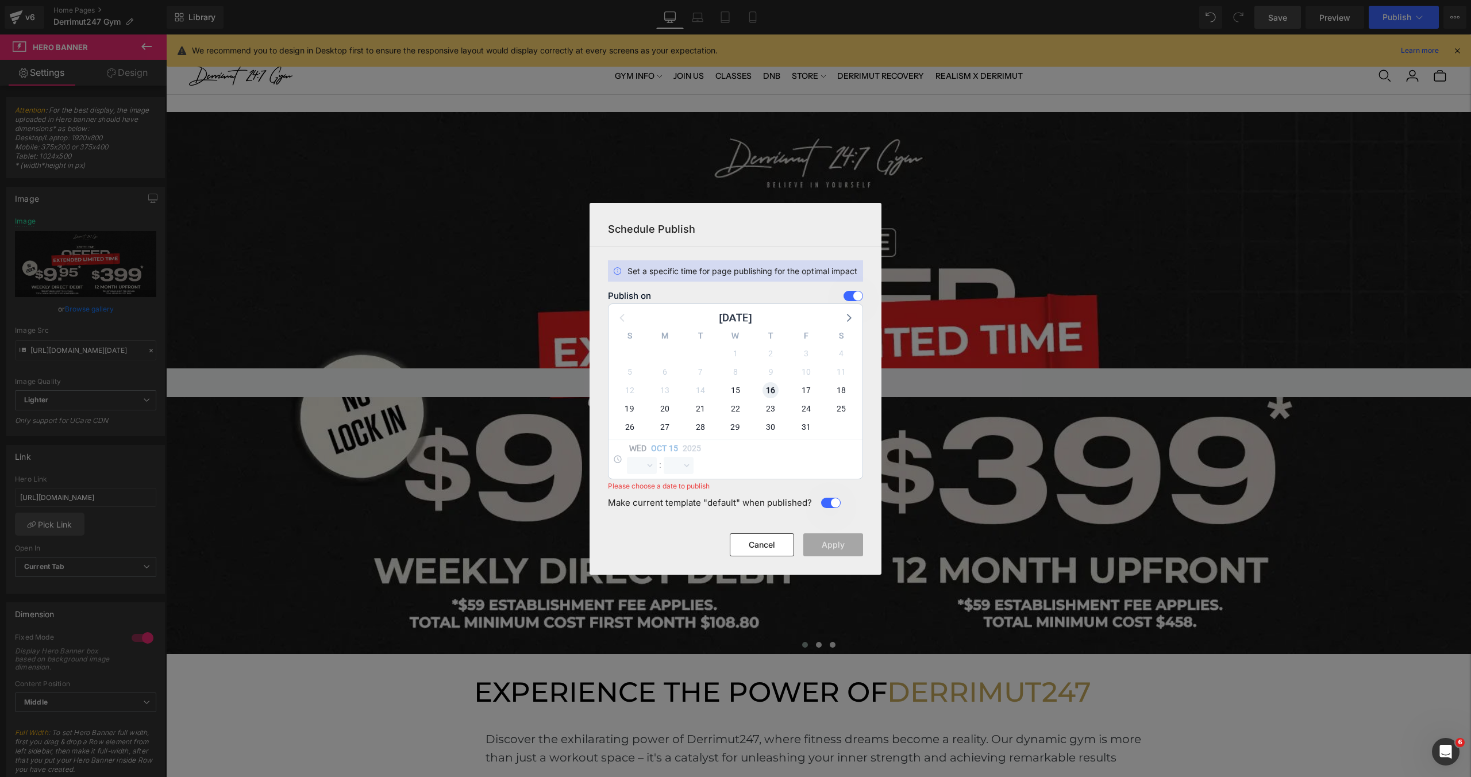
click at [773, 391] on span "16" at bounding box center [770, 390] width 16 height 16
select select "16"
select select "11"
click at [641, 467] on select "00 01 02 03 04 05 06 07 08 09 10 11 12 13 14 15 16 17 18 19 20 21 22 23" at bounding box center [642, 465] width 30 height 17
click at [627, 457] on select "00 01 02 03 04 05 06 07 08 09 10 11 12 13 14 15 16 17 18 19 20 21 22 23" at bounding box center [642, 465] width 30 height 17
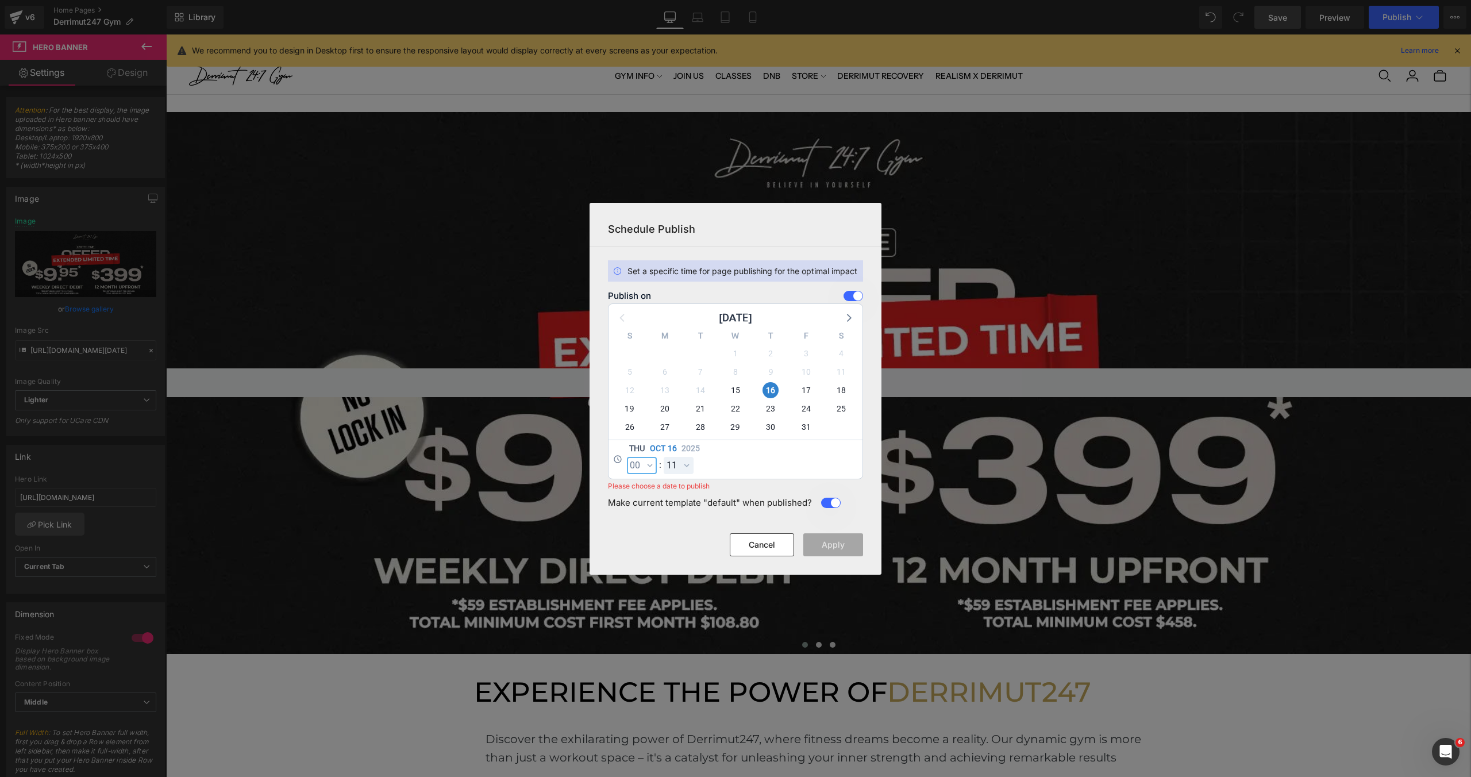
select select "0"
click at [682, 470] on select "00 01 02 03 04 05 06 07 08 09 10 11 12 13 14 15 16 17 18 19 20 21 22 23 24 25 2…" at bounding box center [679, 465] width 30 height 17
click at [664, 457] on select "00 01 02 03 04 05 06 07 08 09 10 11 12 13 14 15 16 17 18 19 20 21 22 23 24 25 2…" at bounding box center [679, 465] width 30 height 17
select select "0"
click at [827, 542] on button "Apply" at bounding box center [833, 544] width 60 height 23
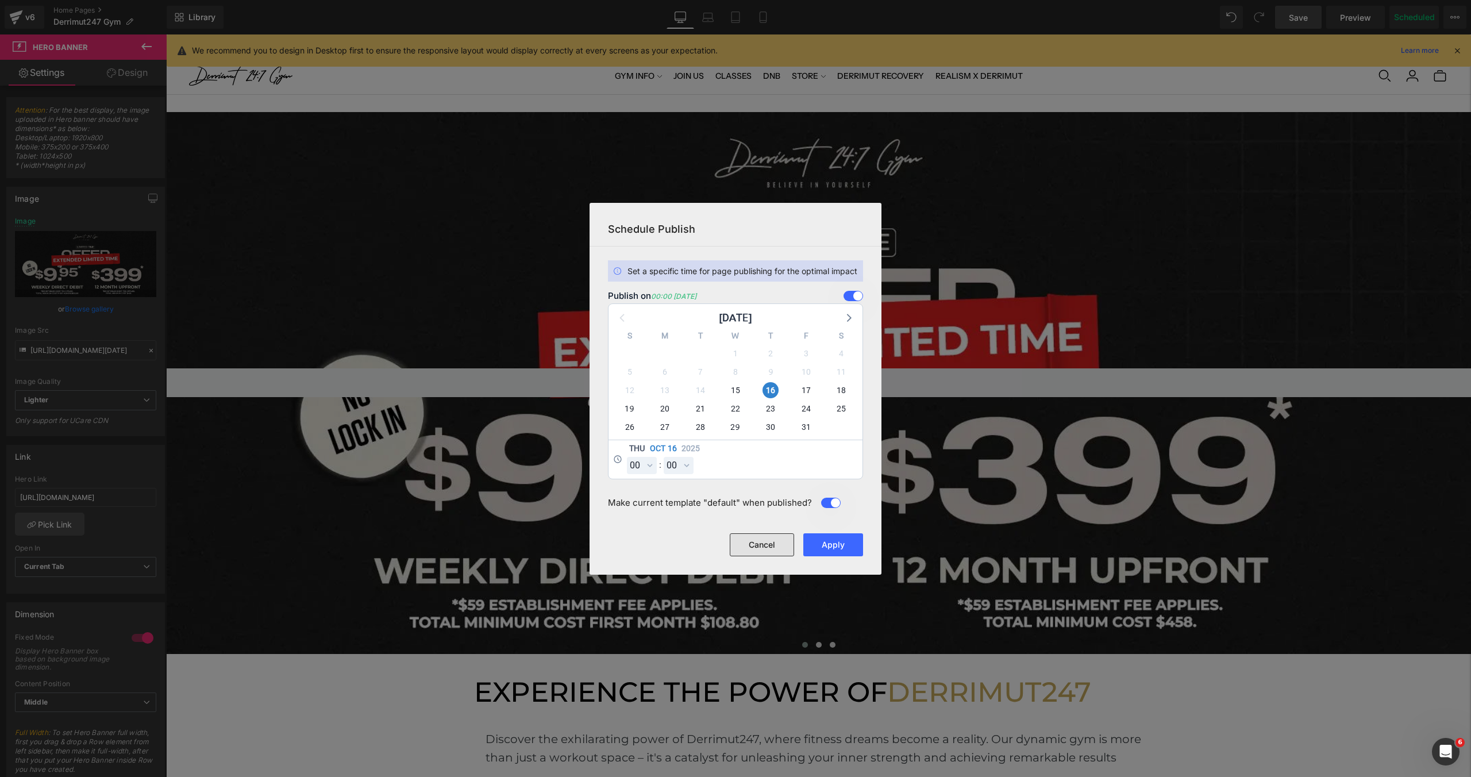
click at [767, 548] on button "Cancel" at bounding box center [762, 544] width 64 height 23
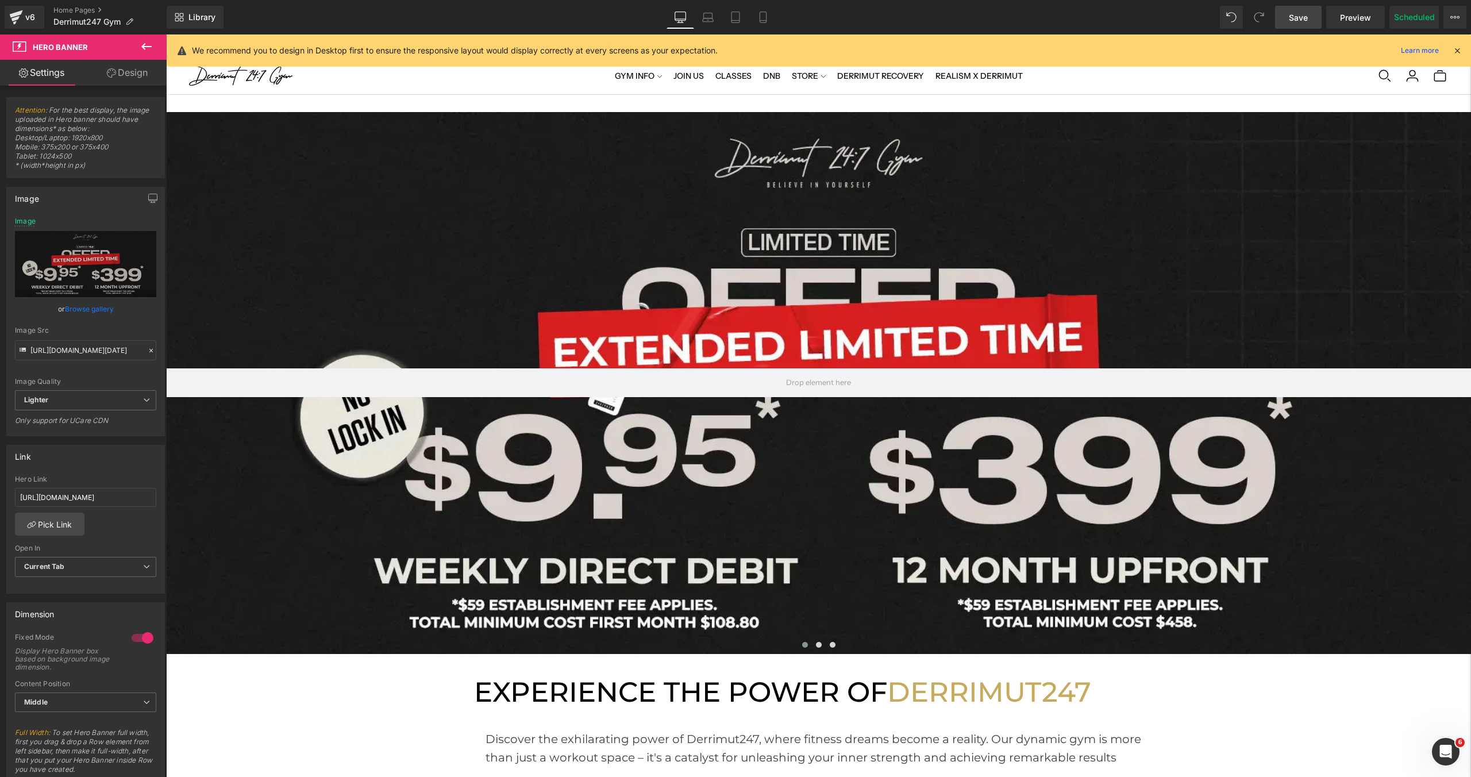
click at [1291, 26] on link "Save" at bounding box center [1298, 17] width 47 height 23
click at [765, 19] on icon at bounding box center [762, 16] width 11 height 11
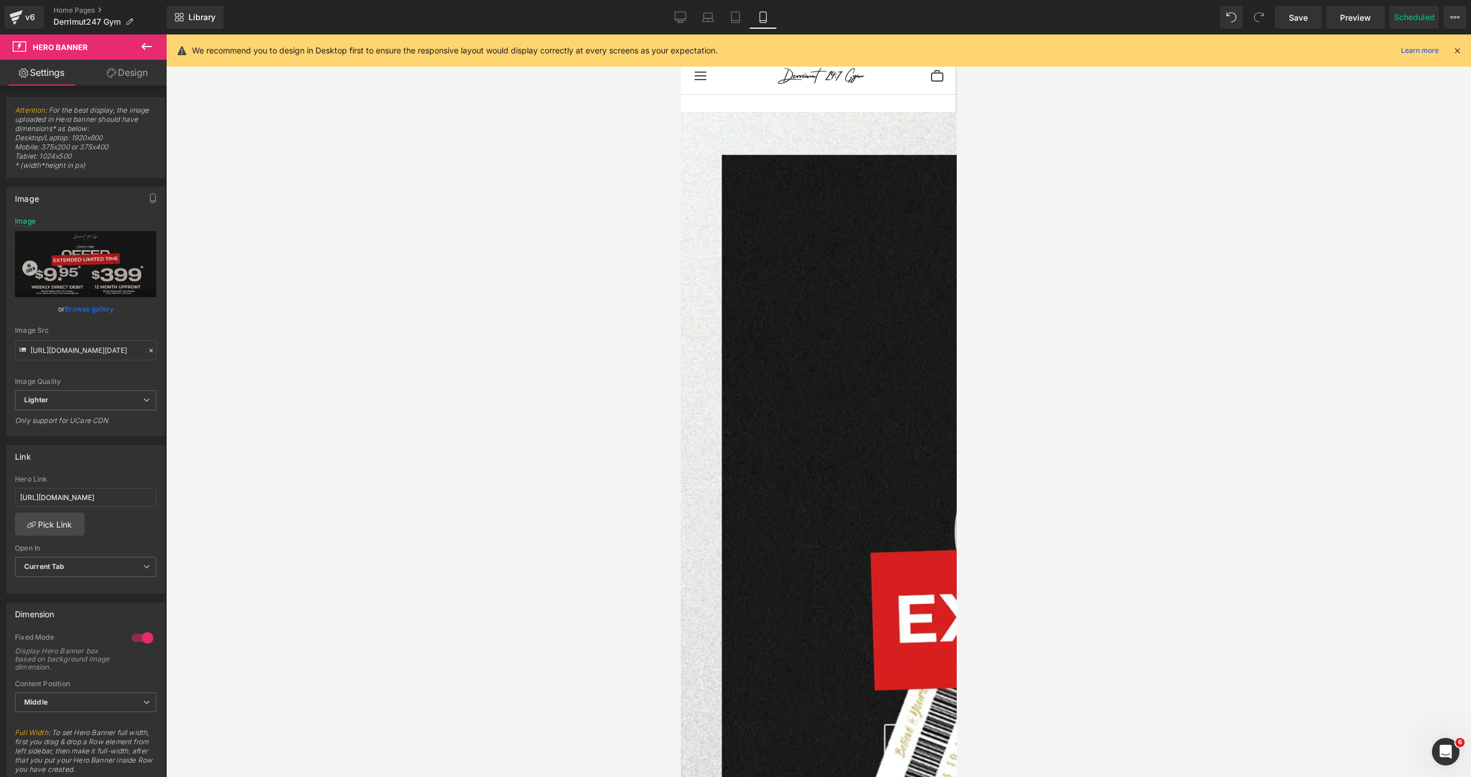
type input "https://ucarecdn.com/15fc78db-c0e8-48b6-b8e9-470331a13cc5/-/format/auto/-/previ…"
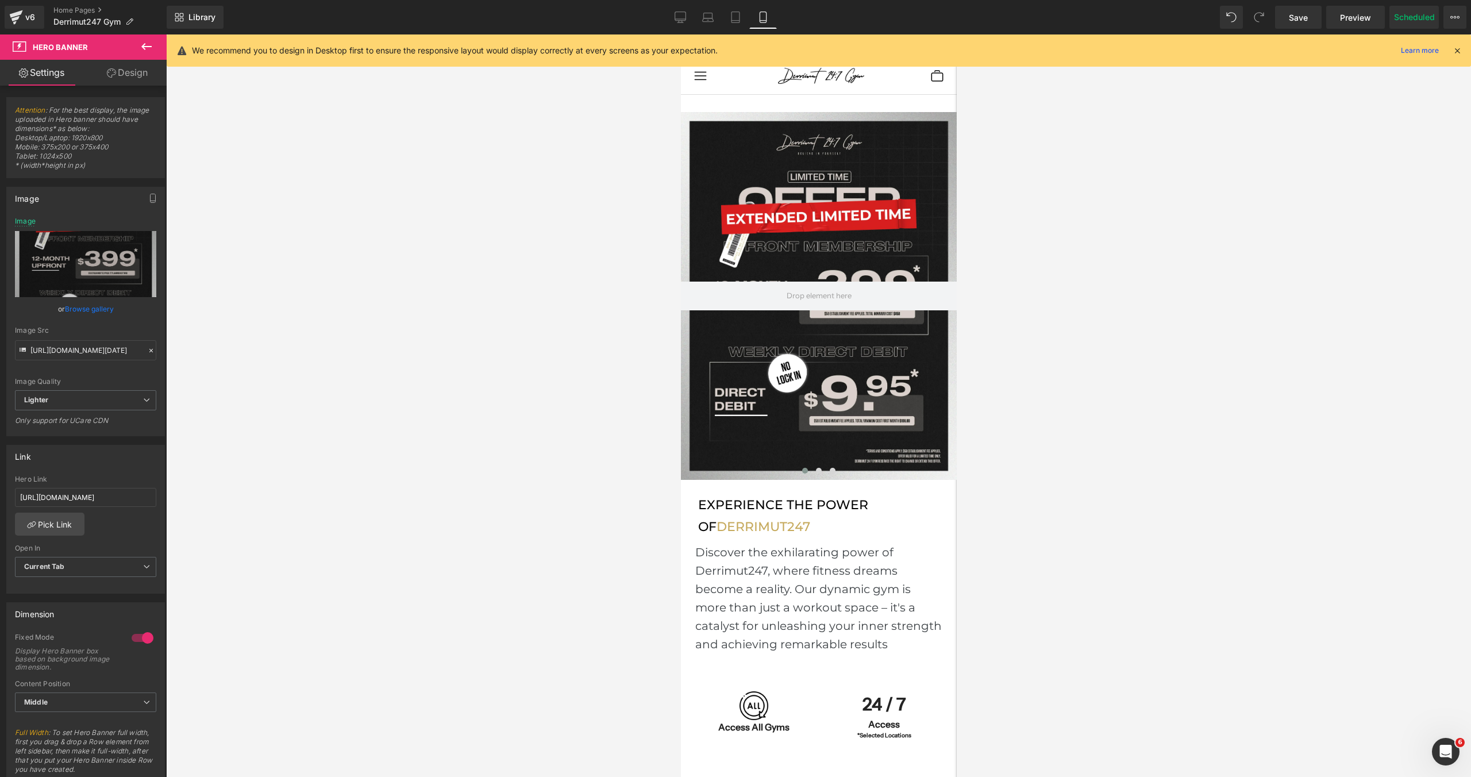
scroll to position [5, 6]
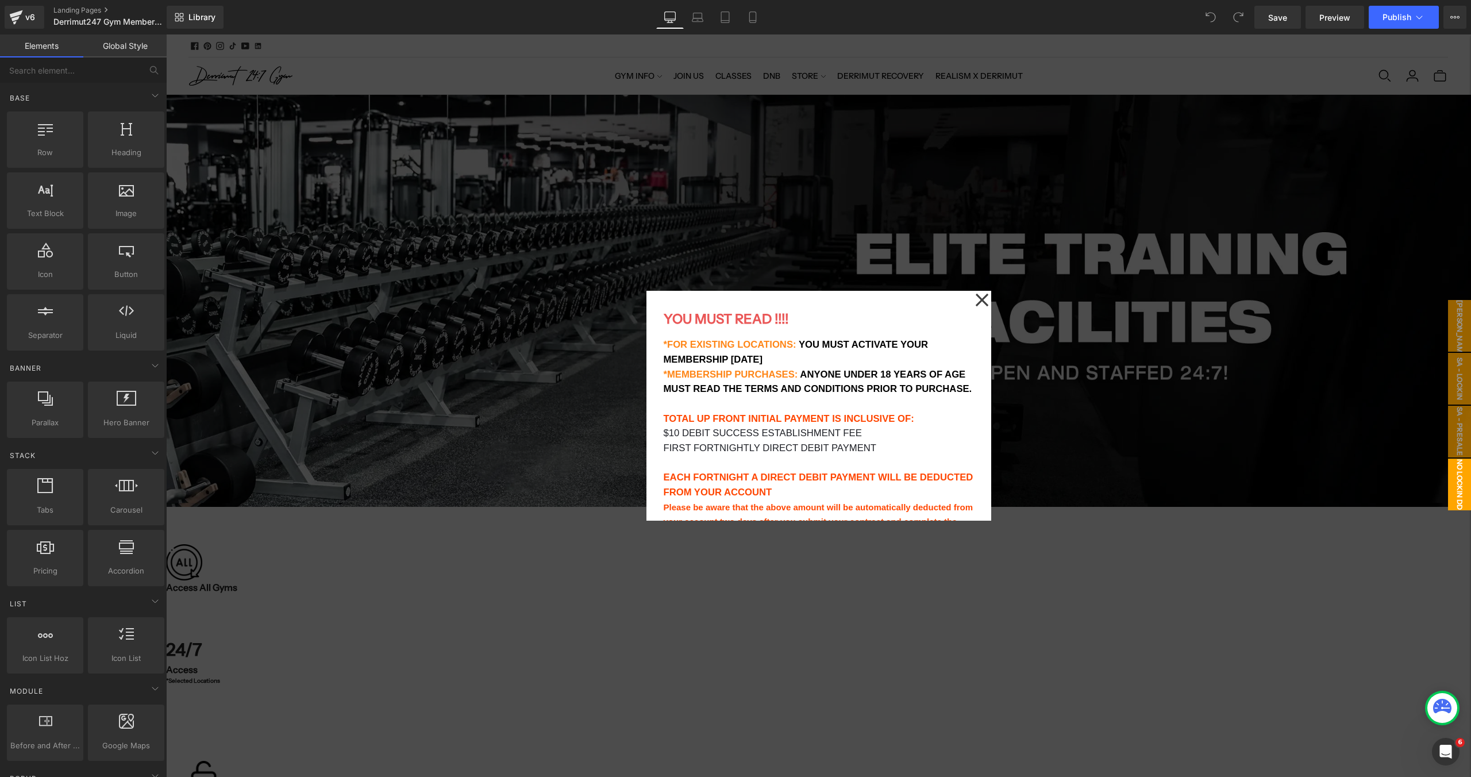
click at [985, 305] on icon at bounding box center [982, 299] width 14 height 57
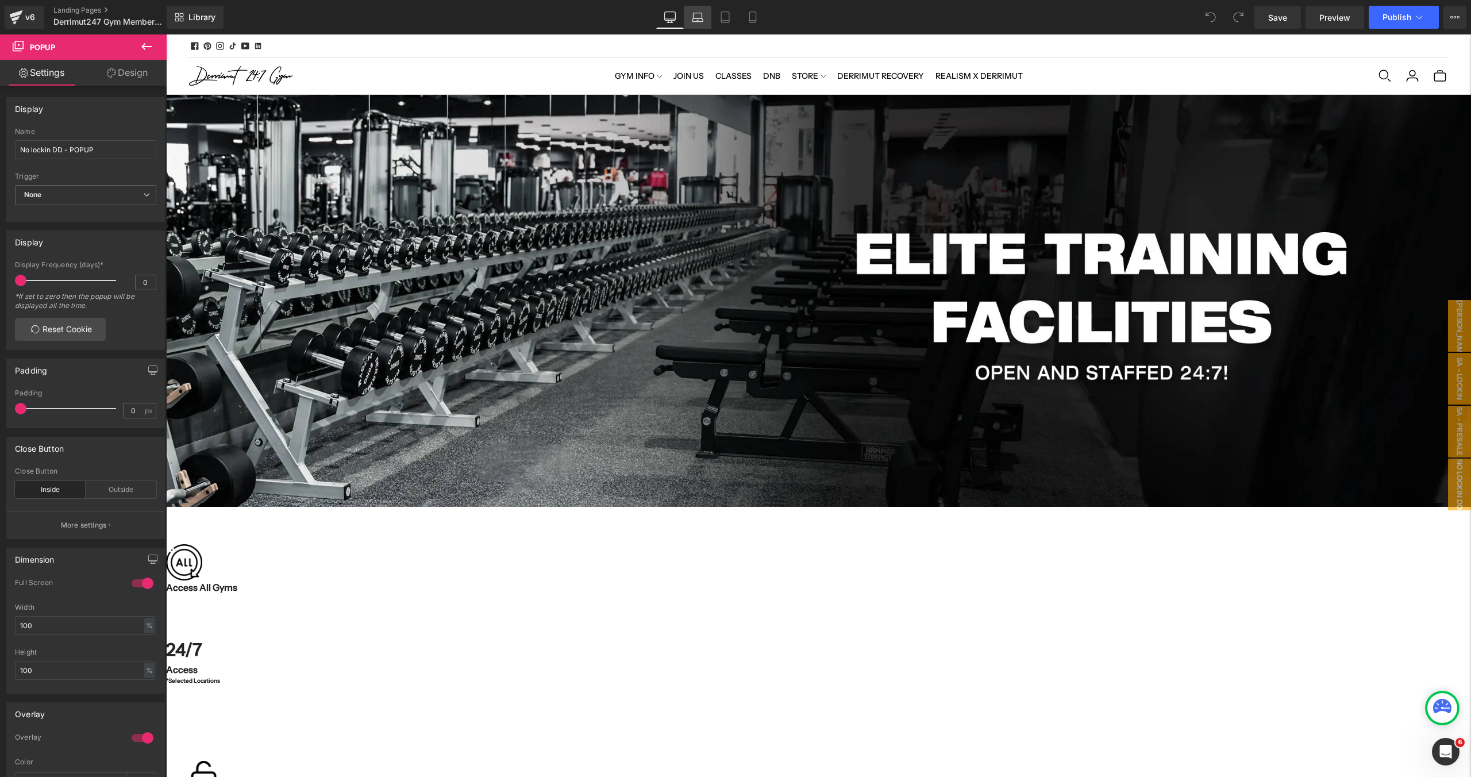
click at [699, 16] on icon at bounding box center [697, 16] width 11 height 11
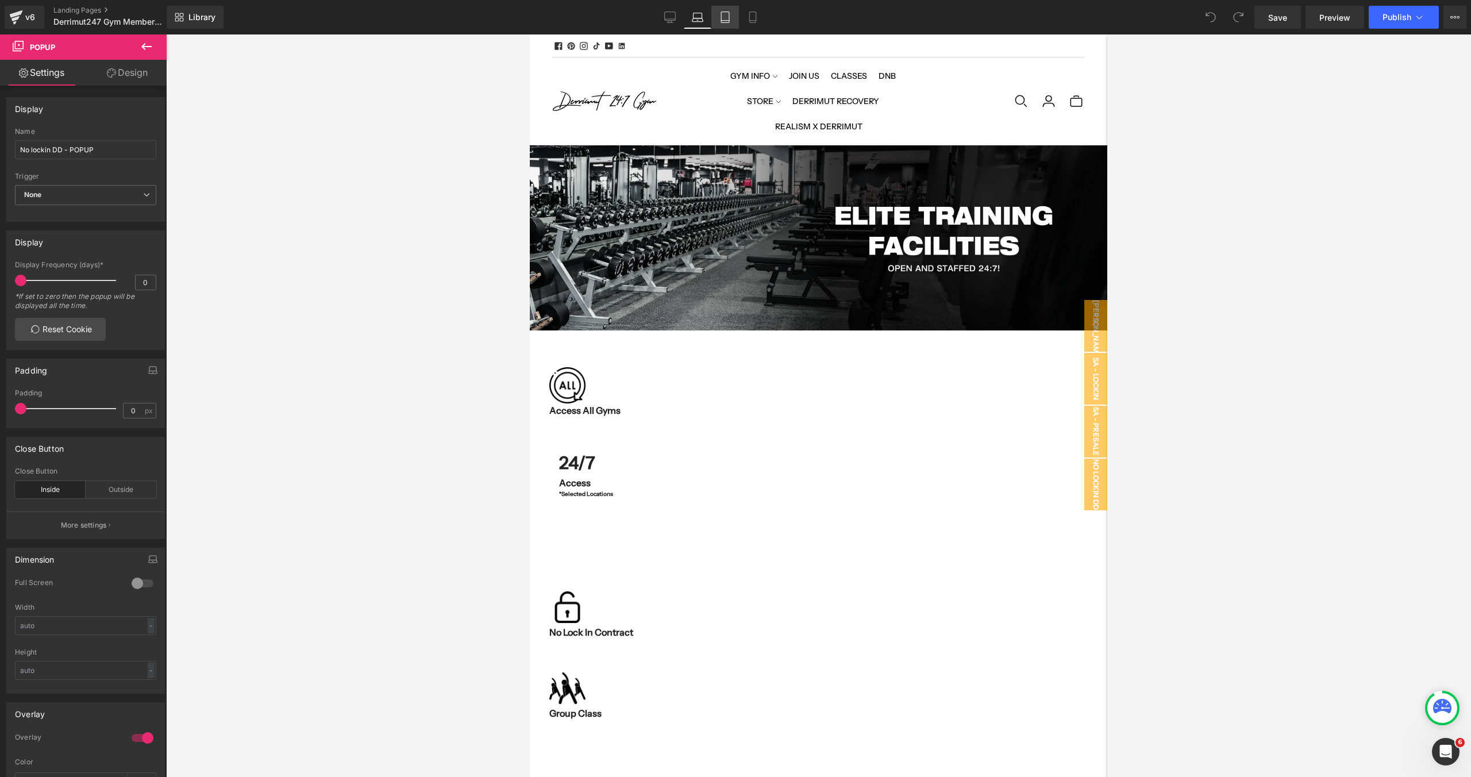
click at [721, 26] on link "Tablet" at bounding box center [725, 17] width 28 height 23
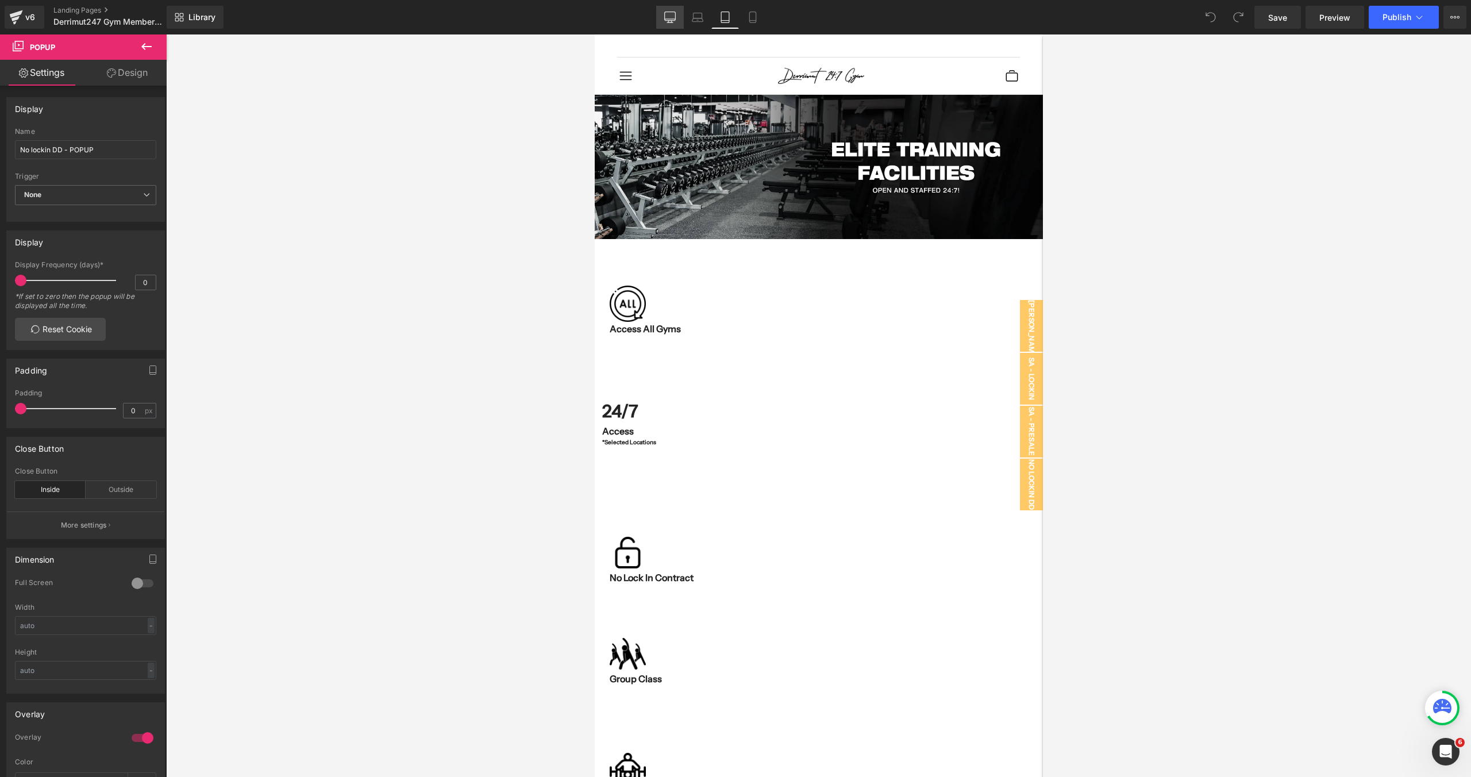
click at [666, 17] on icon at bounding box center [669, 16] width 11 height 11
type input "100"
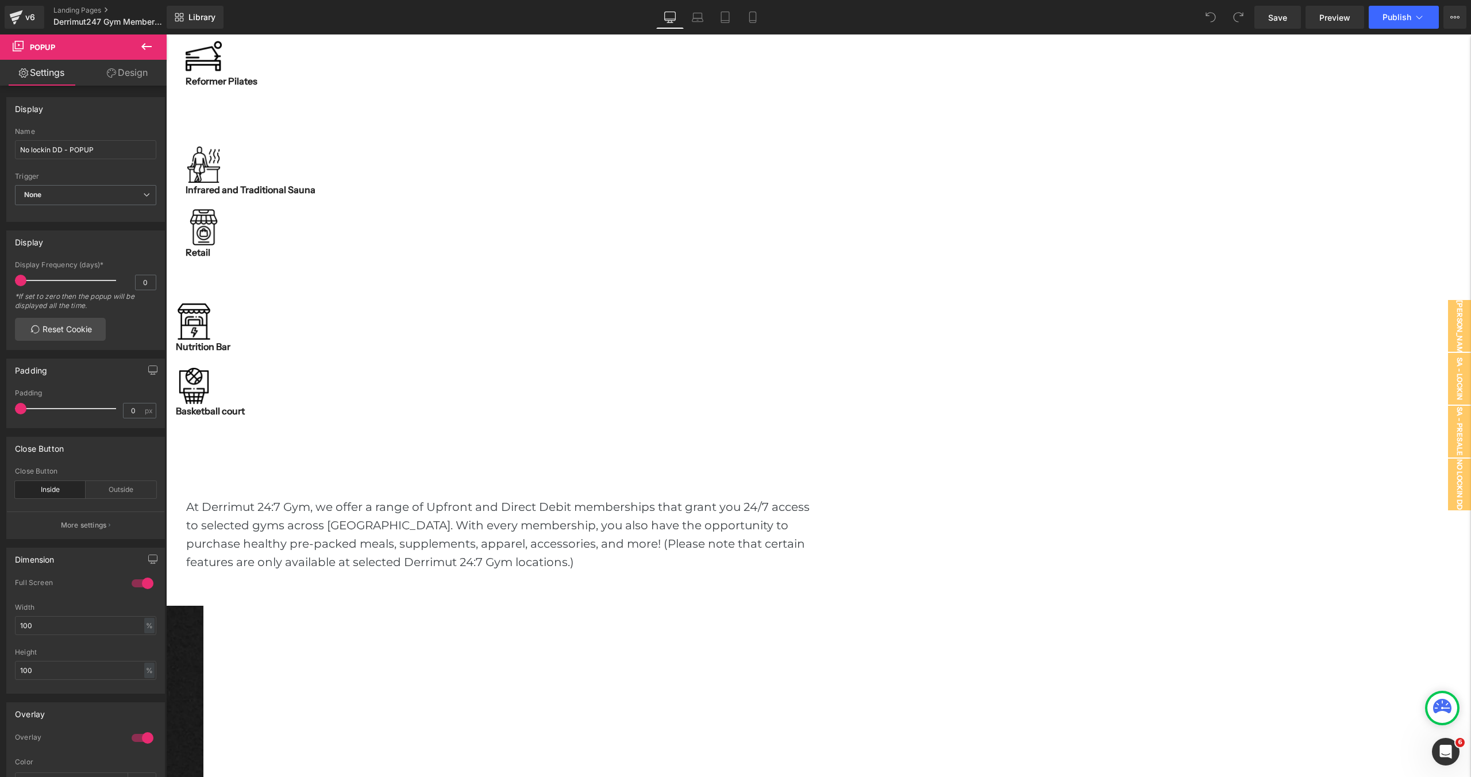
scroll to position [1037, 0]
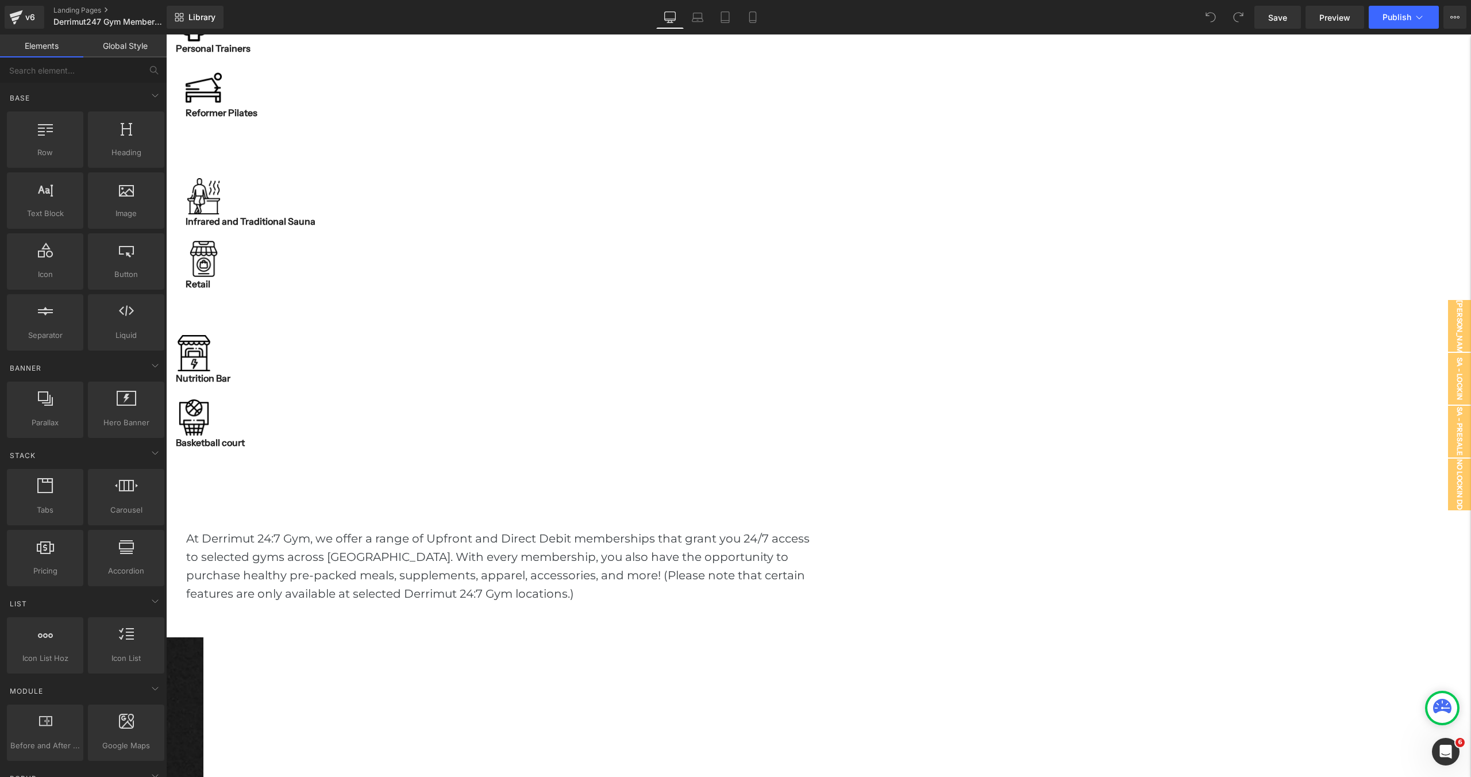
scroll to position [914, 0]
click at [166, 34] on span "Carousel" at bounding box center [166, 34] width 0 height 0
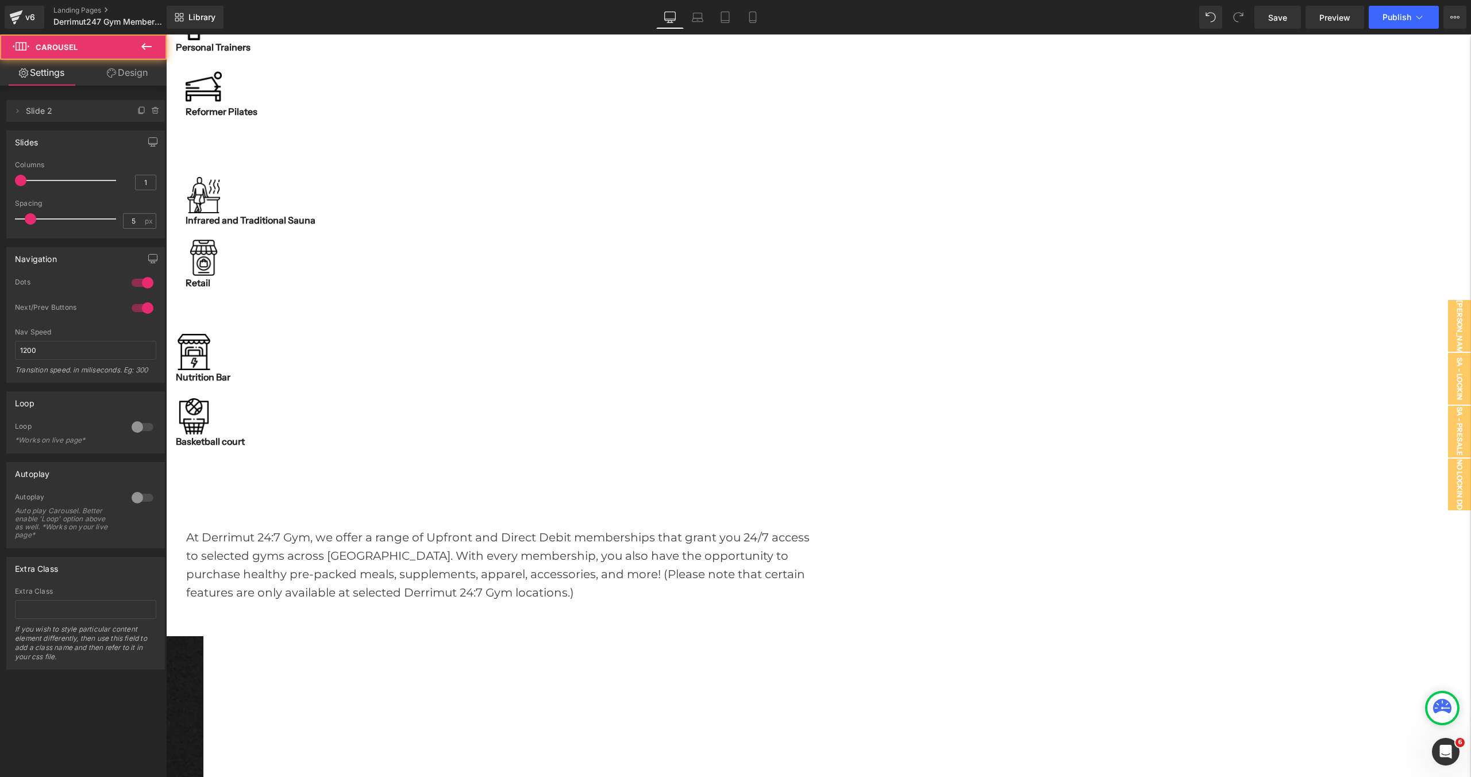
click at [166, 34] on span "Hero Banner" at bounding box center [166, 34] width 0 height 0
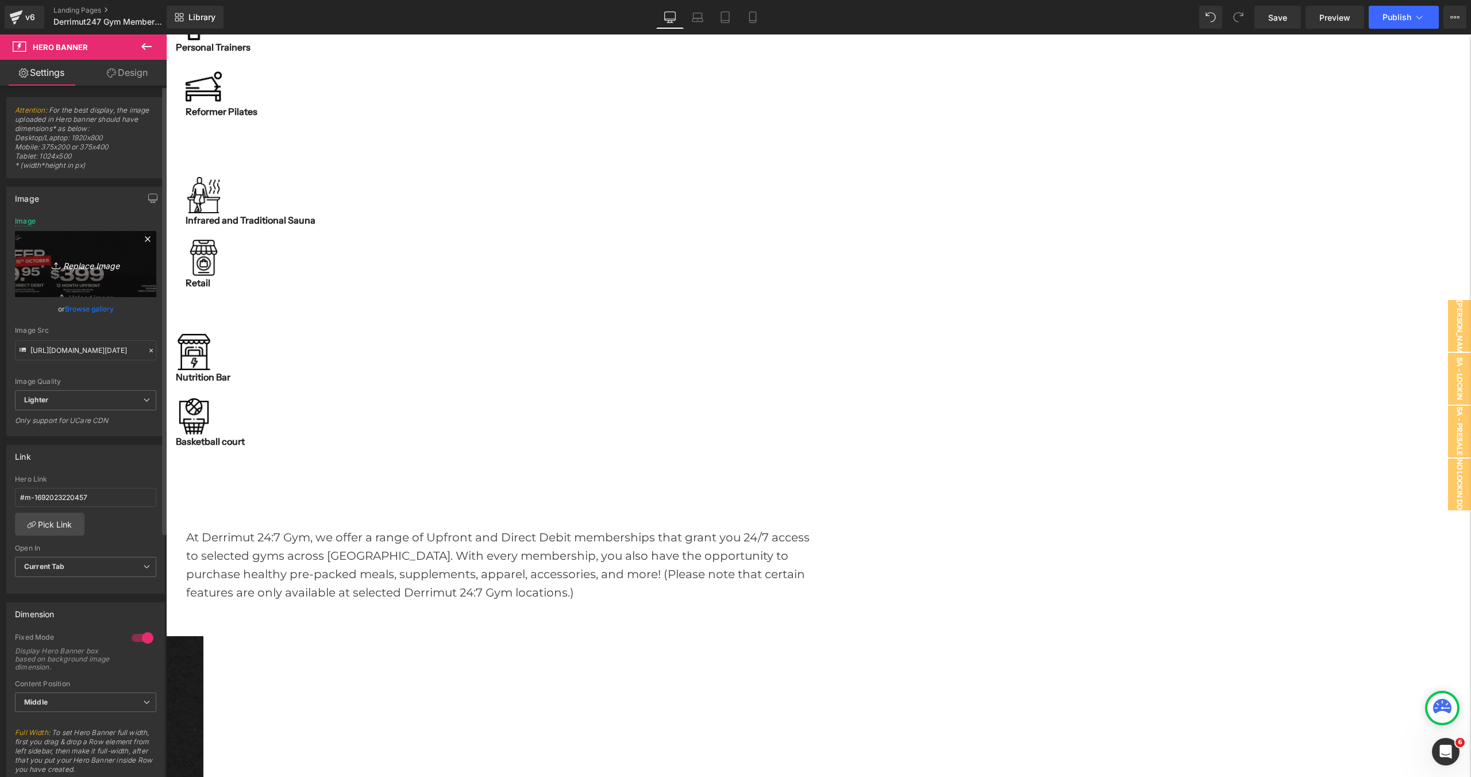
click at [74, 279] on link "Replace Image" at bounding box center [85, 264] width 141 height 66
click at [92, 313] on link "Browse gallery" at bounding box center [89, 309] width 49 height 20
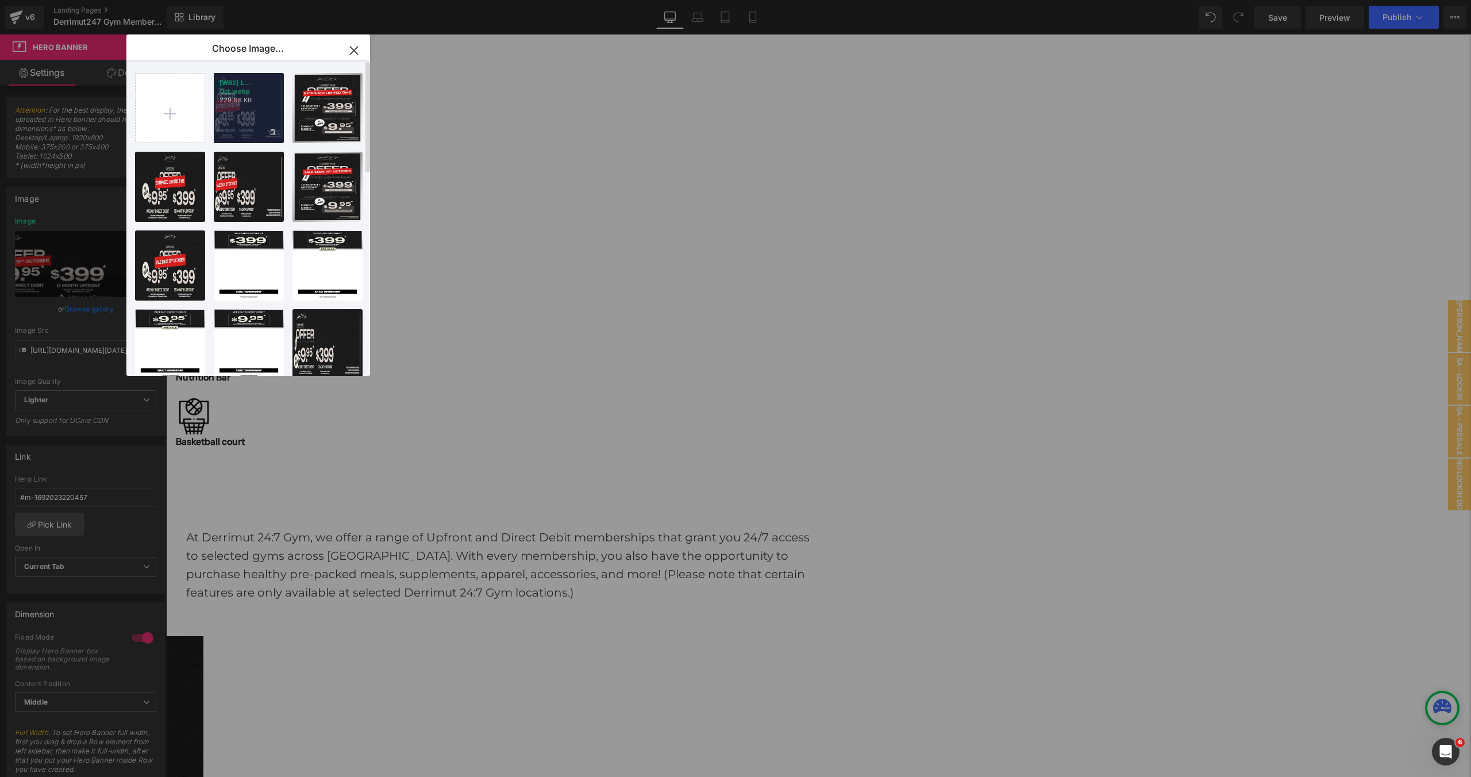
click at [254, 103] on p "229.88 KB" at bounding box center [248, 100] width 59 height 9
type input "https://ucarecdn.com/0ac9665f-1c13-45b7-9eaf-9b0ad2d16f5a/-/format/auto/-/previ…"
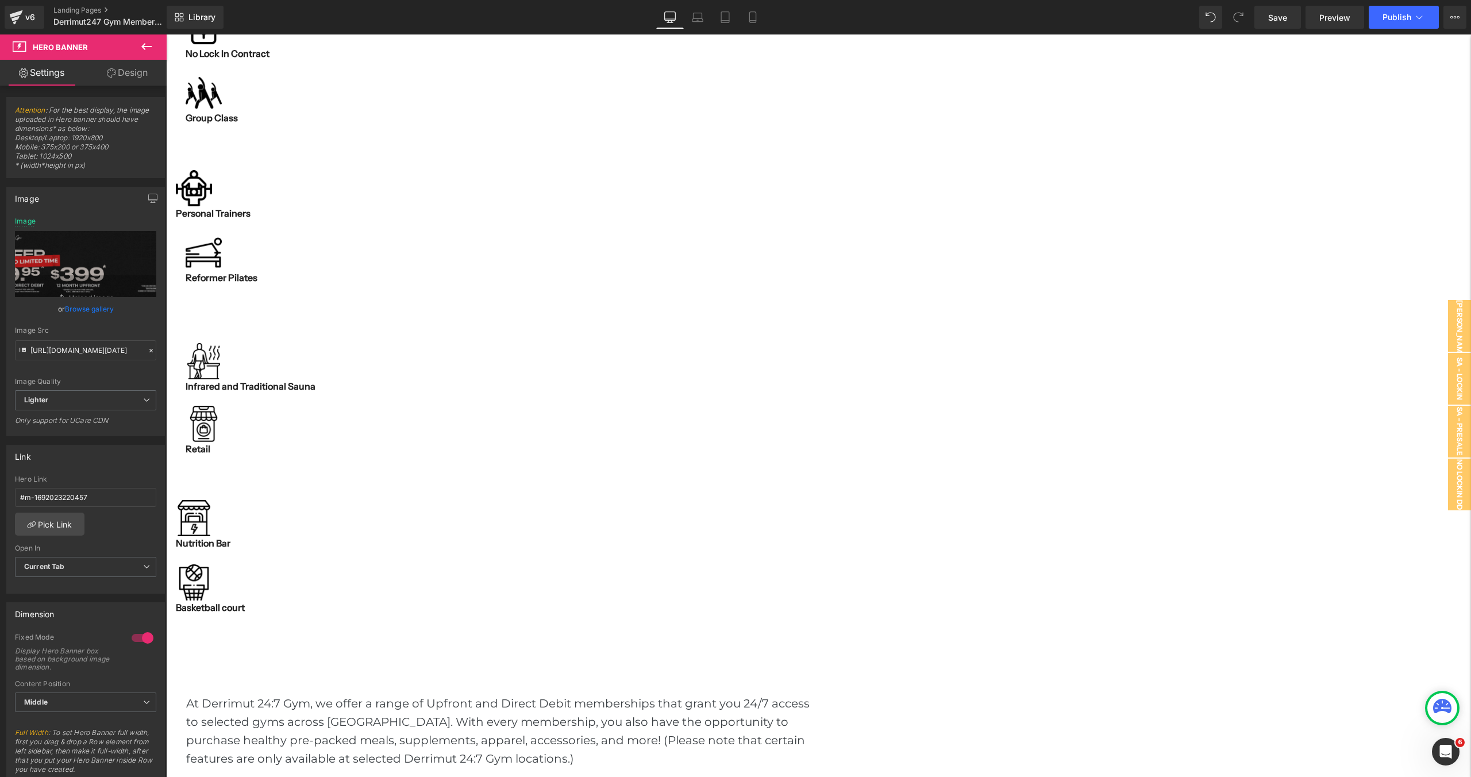
scroll to position [755, 0]
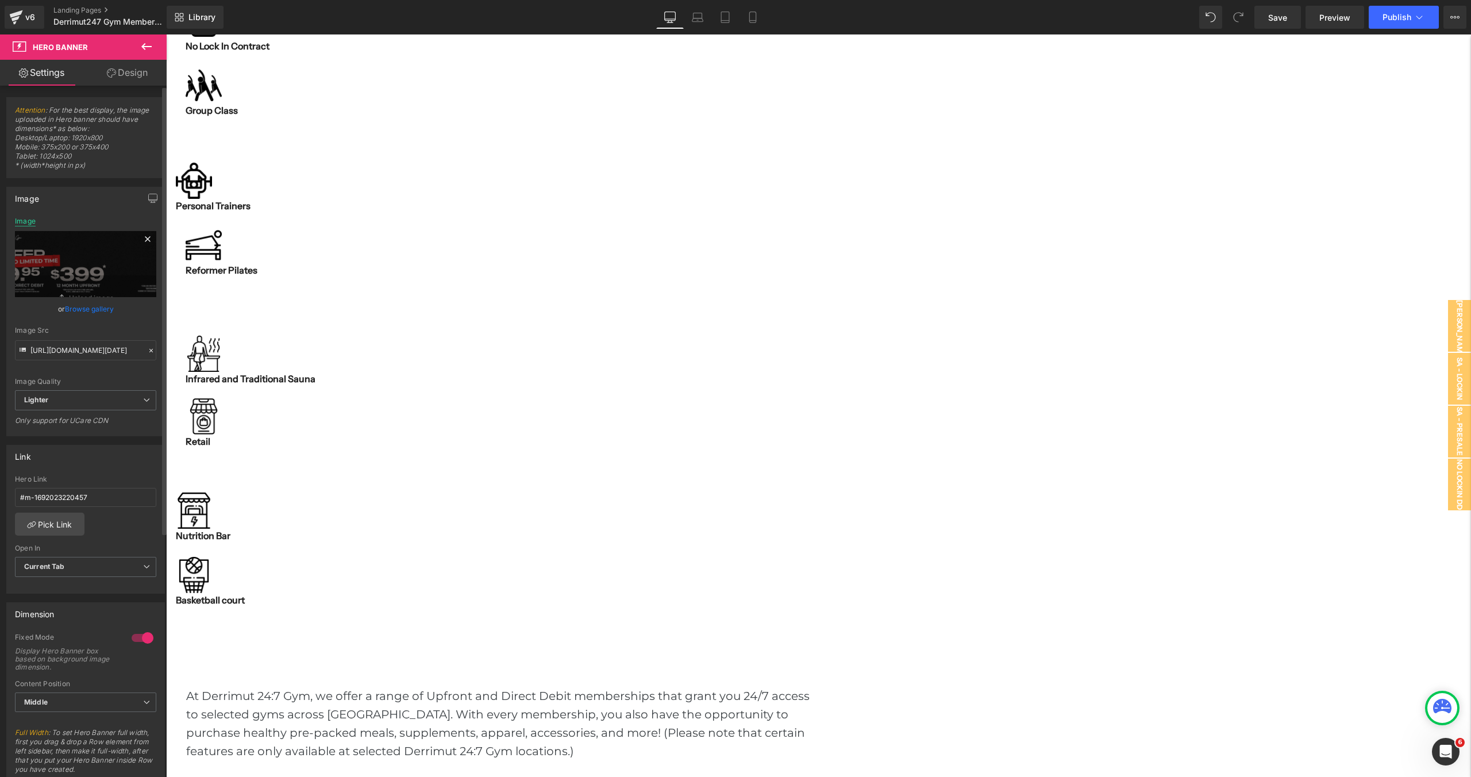
click at [28, 221] on div "Image" at bounding box center [25, 221] width 21 height 8
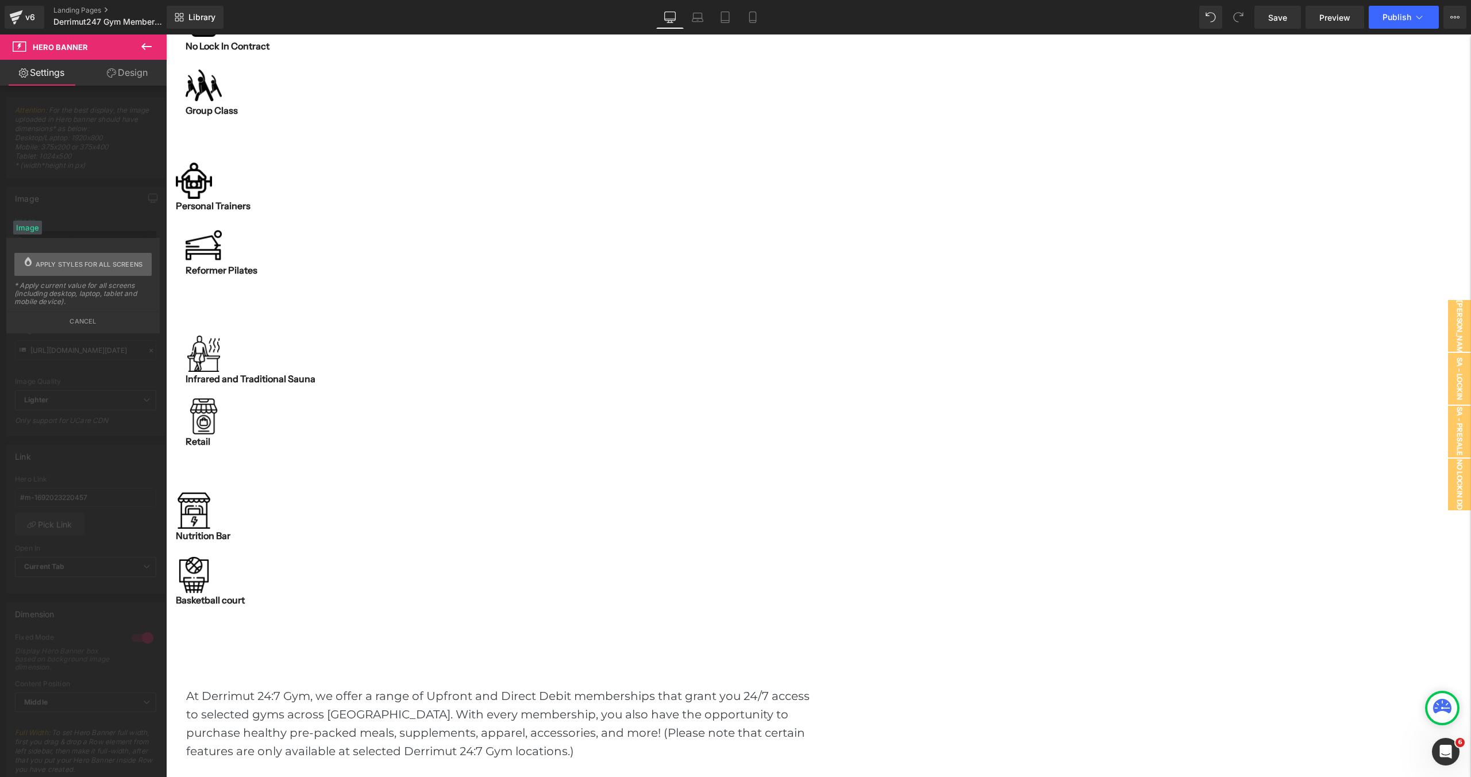
click at [47, 261] on span "Apply styles for all screens" at bounding box center [89, 264] width 107 height 23
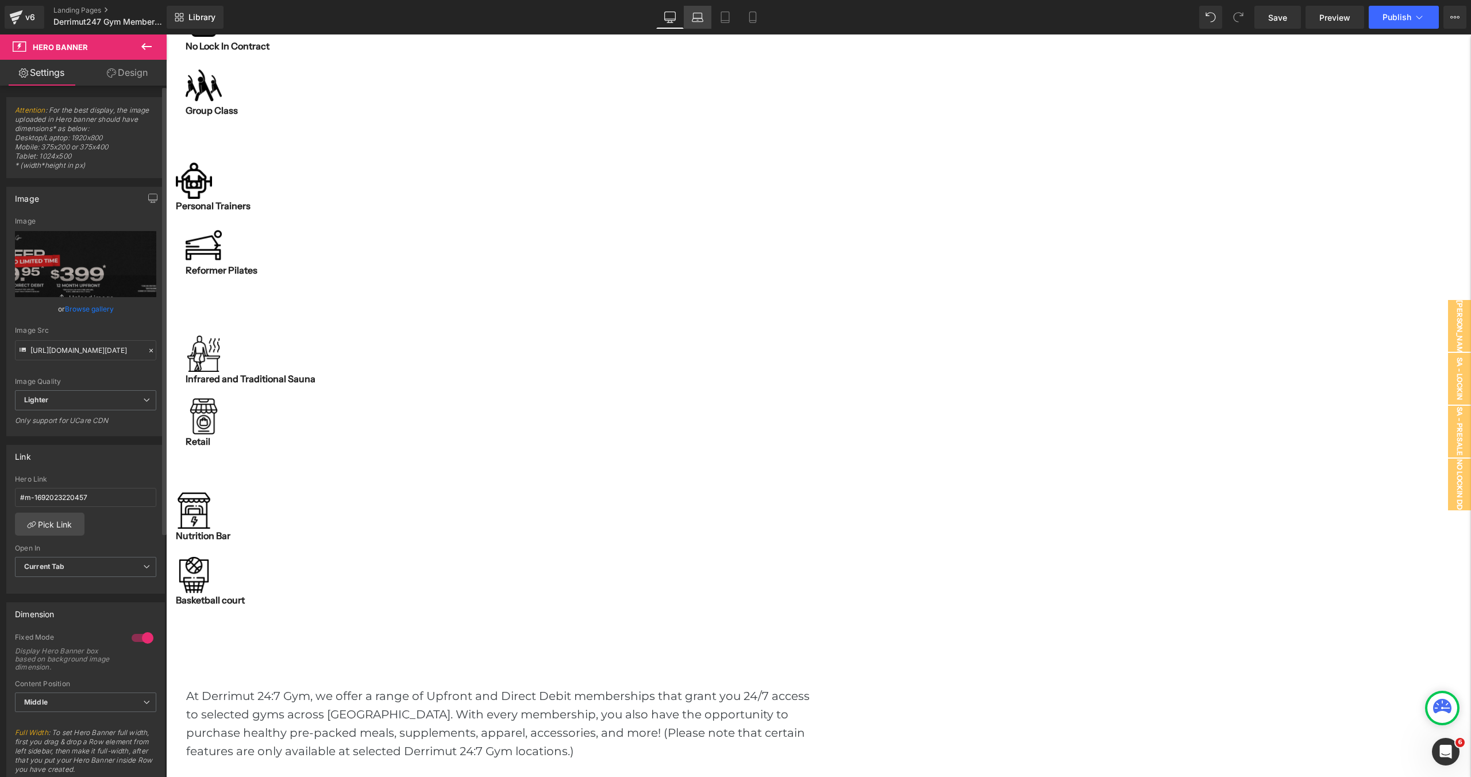
click at [701, 18] on icon at bounding box center [697, 16] width 11 height 11
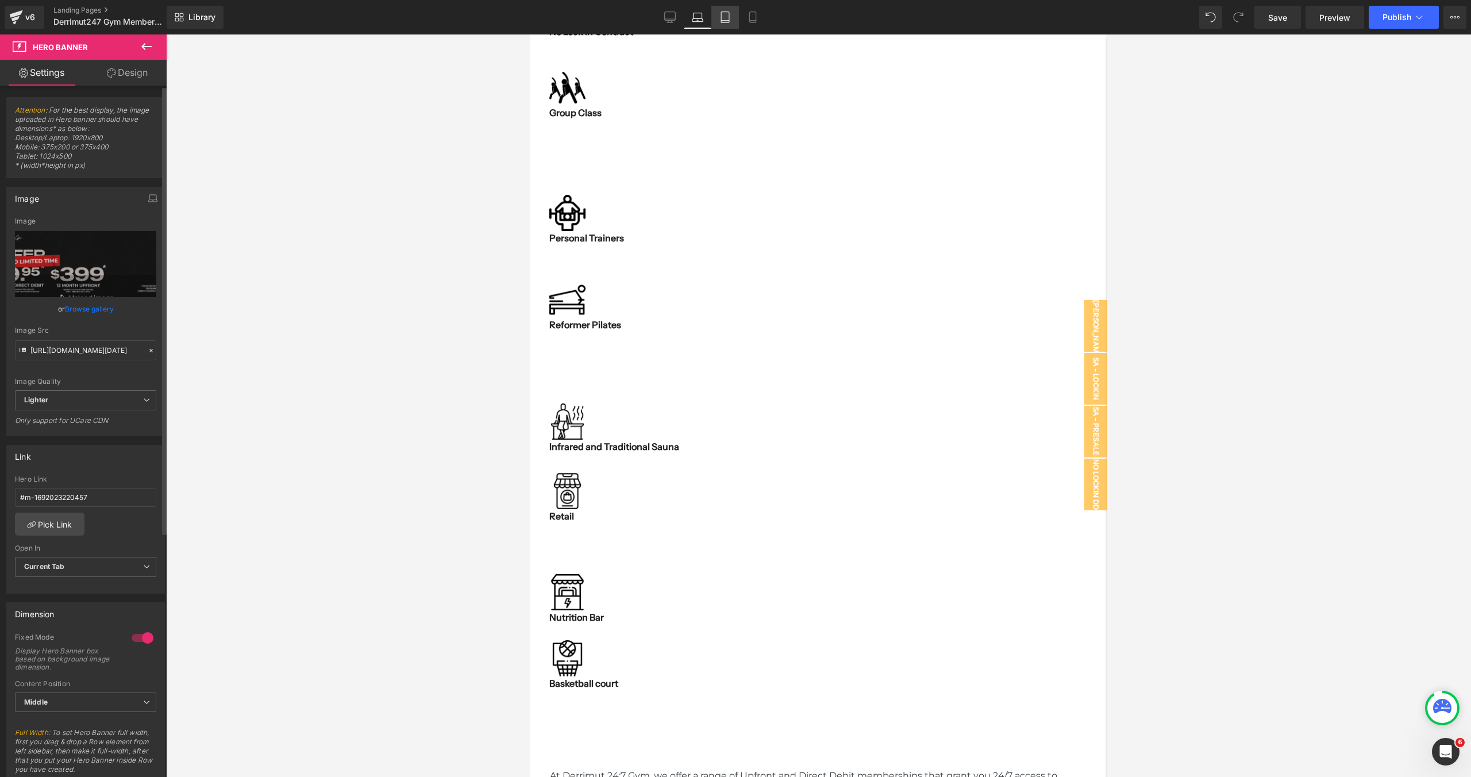
click at [719, 20] on link "Tablet" at bounding box center [725, 17] width 28 height 23
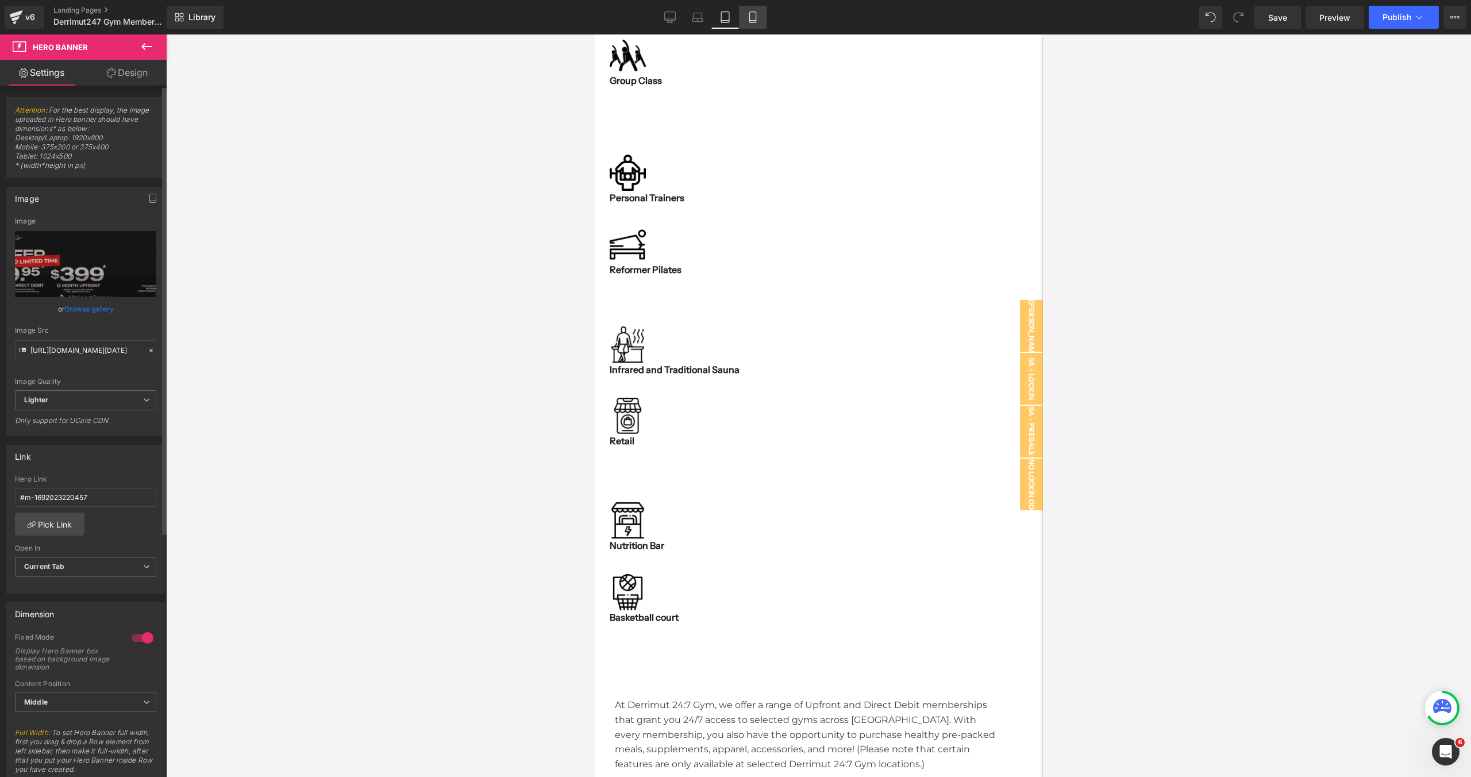
click at [757, 21] on icon at bounding box center [752, 16] width 11 height 11
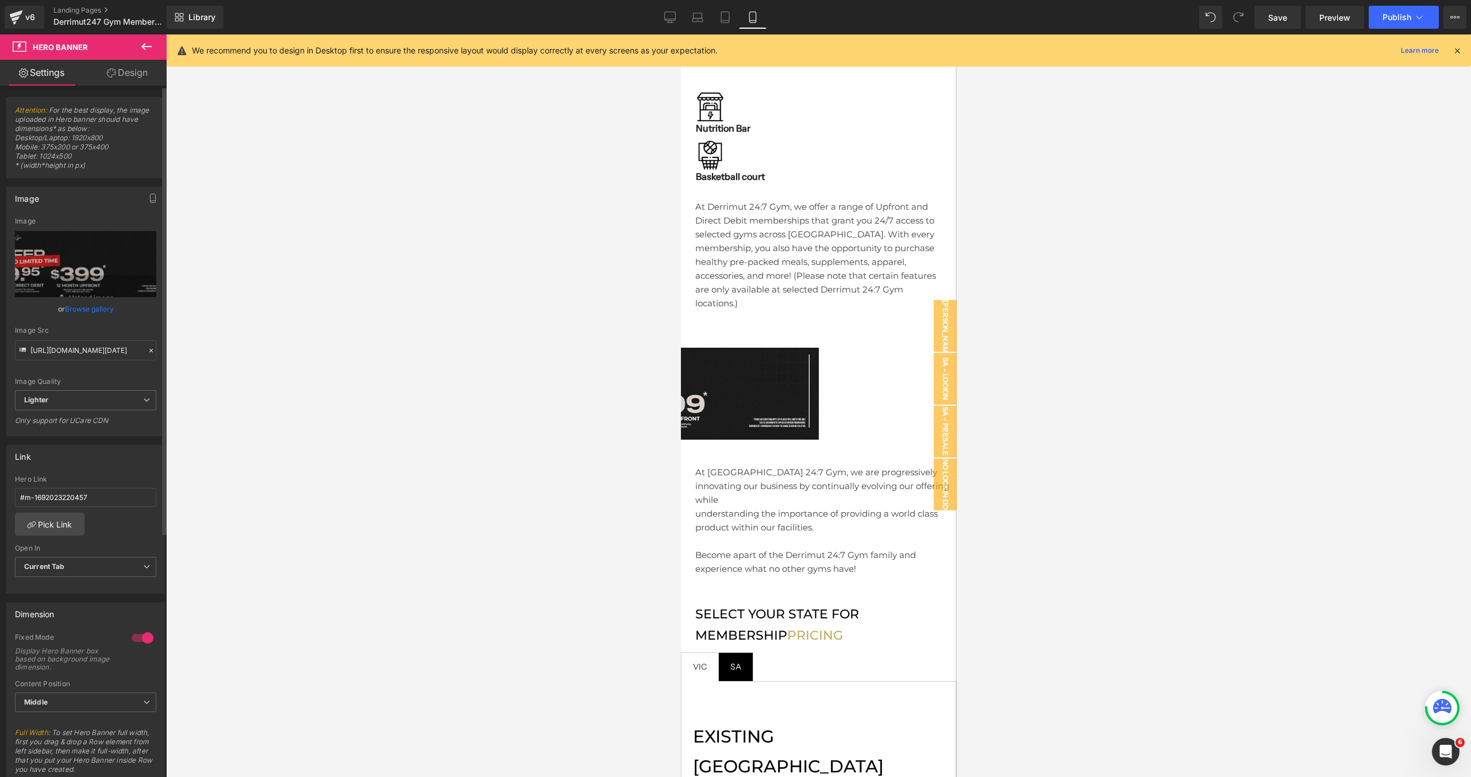
scroll to position [764, 0]
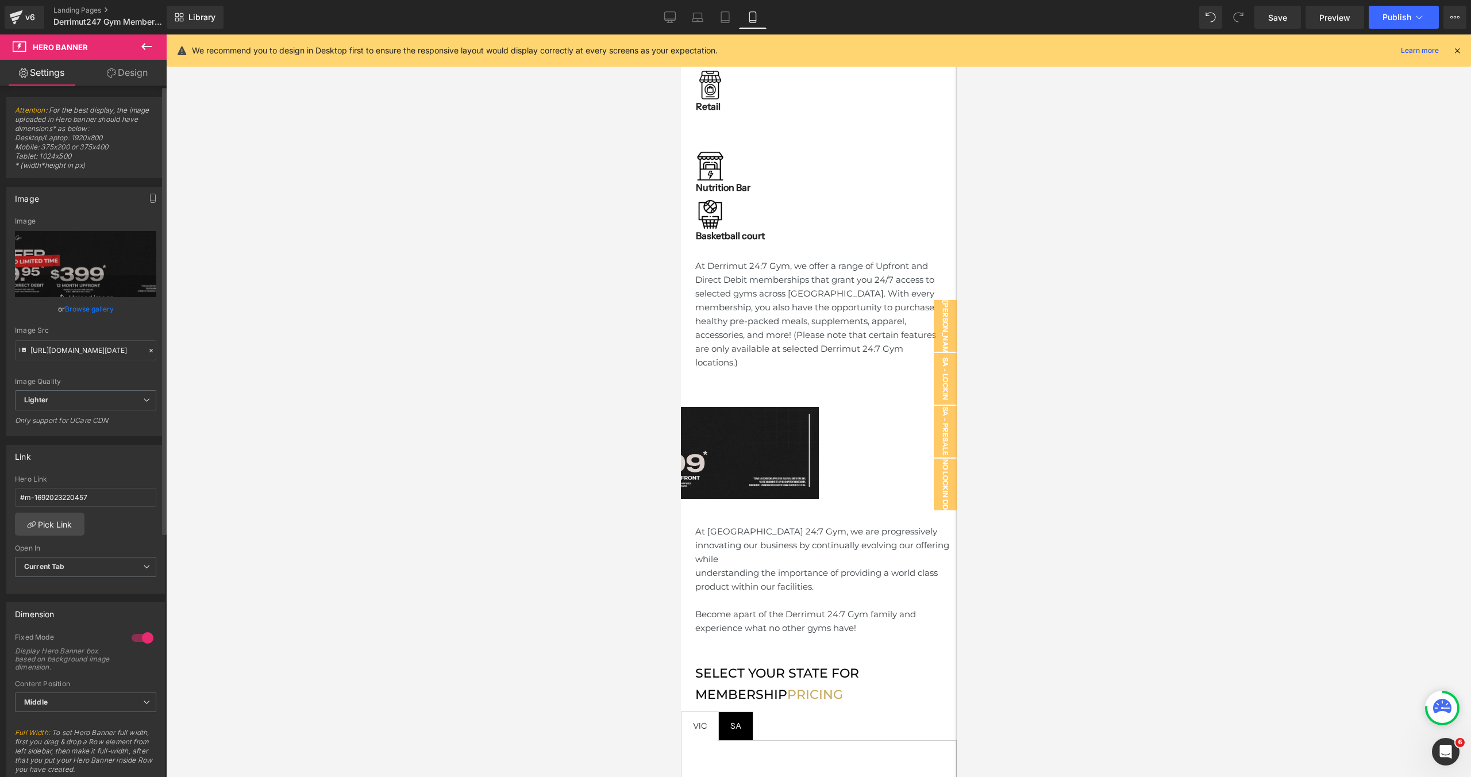
click at [680, 34] on span "Hero Banner" at bounding box center [680, 34] width 0 height 0
click at [809, 389] on div "Hero Banner ‹ › Carousel" at bounding box center [680, 443] width 276 height 109
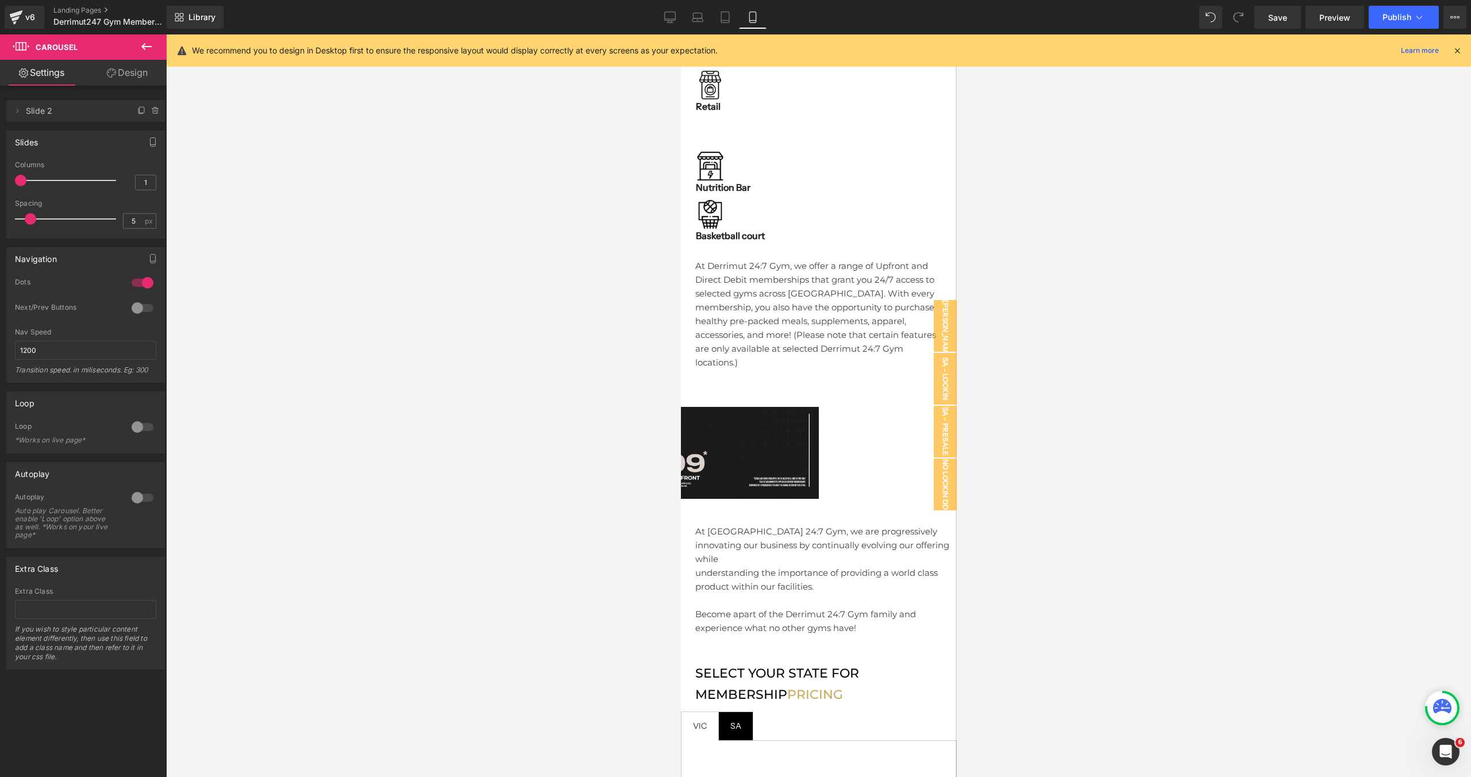
click at [680, 34] on span "Hero Banner" at bounding box center [680, 34] width 0 height 0
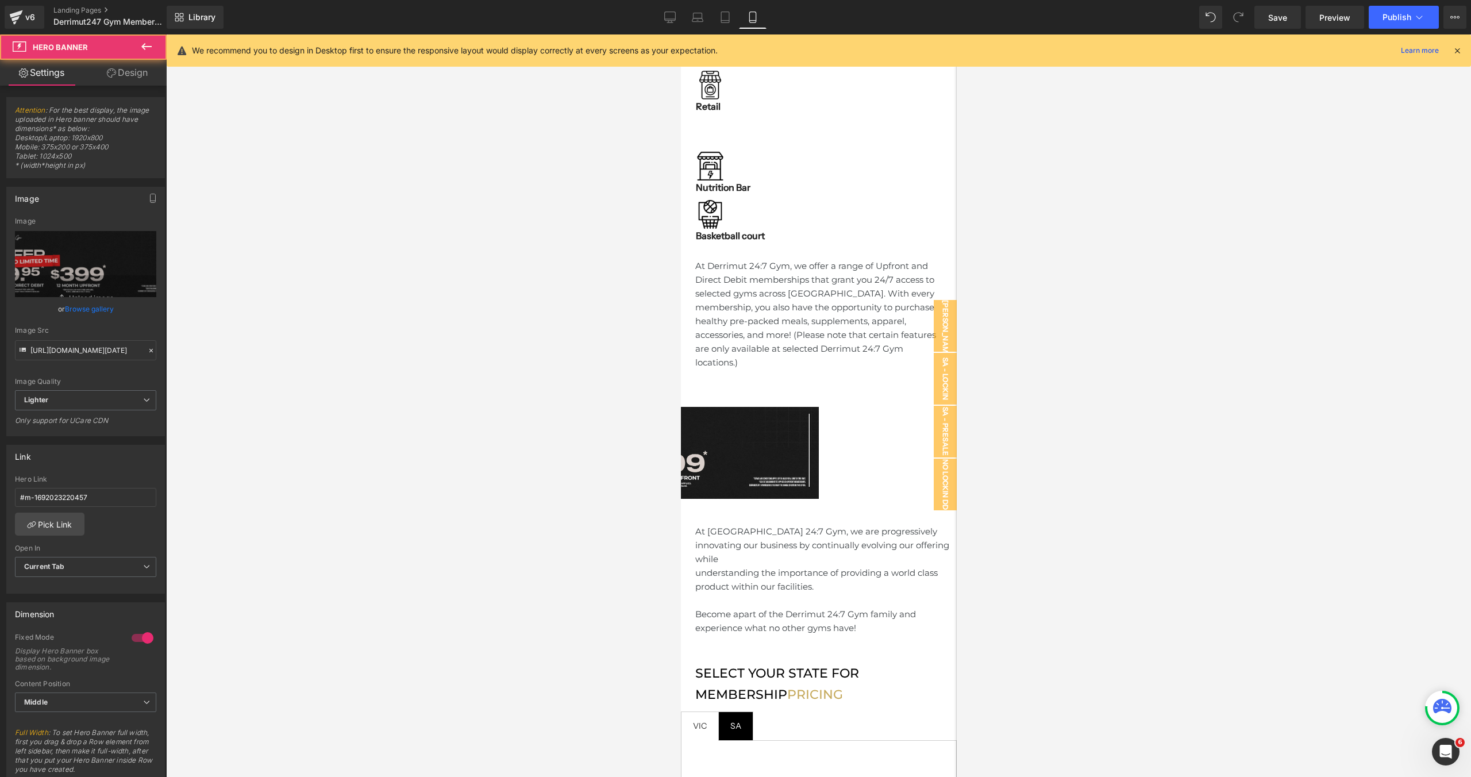
click at [680, 34] on span "Hero Banner" at bounding box center [680, 34] width 0 height 0
click at [81, 311] on link "Browse gallery" at bounding box center [89, 309] width 49 height 20
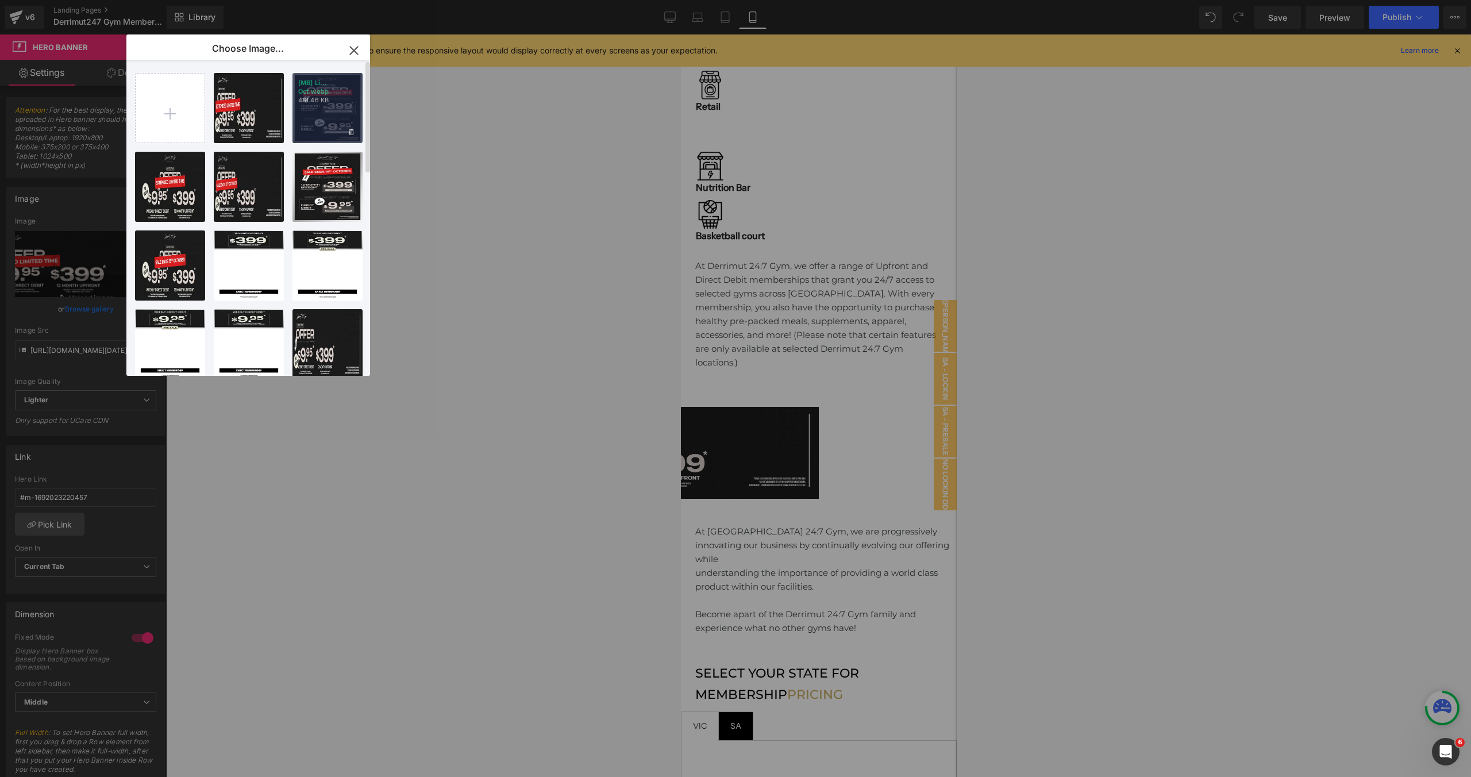
click at [322, 104] on p "418.46 KB" at bounding box center [327, 100] width 59 height 9
type input "https://ucarecdn.com/15fc78db-c0e8-48b6-b8e9-470331a13cc5/-/format/auto/-/previ…"
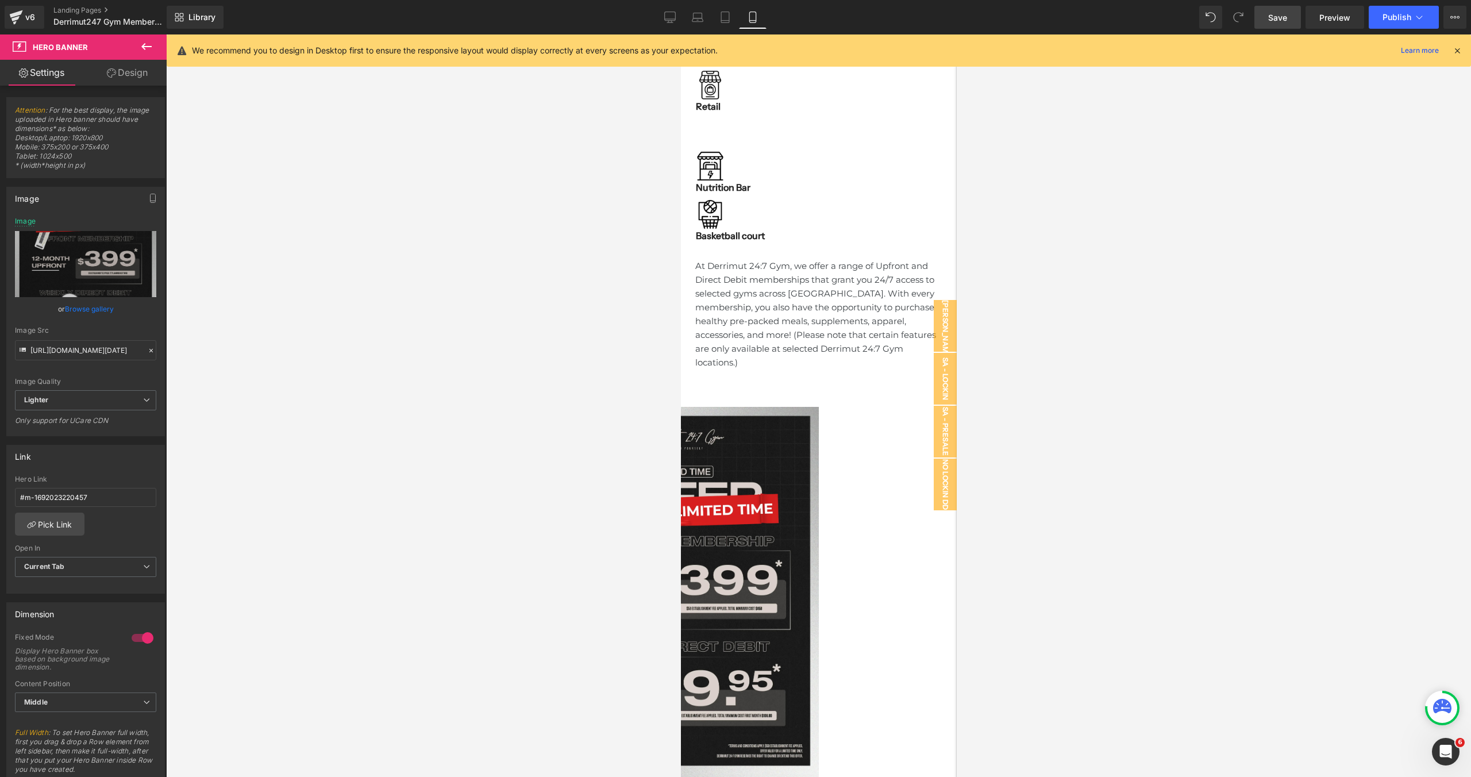
click at [1279, 20] on span "Save" at bounding box center [1277, 17] width 19 height 12
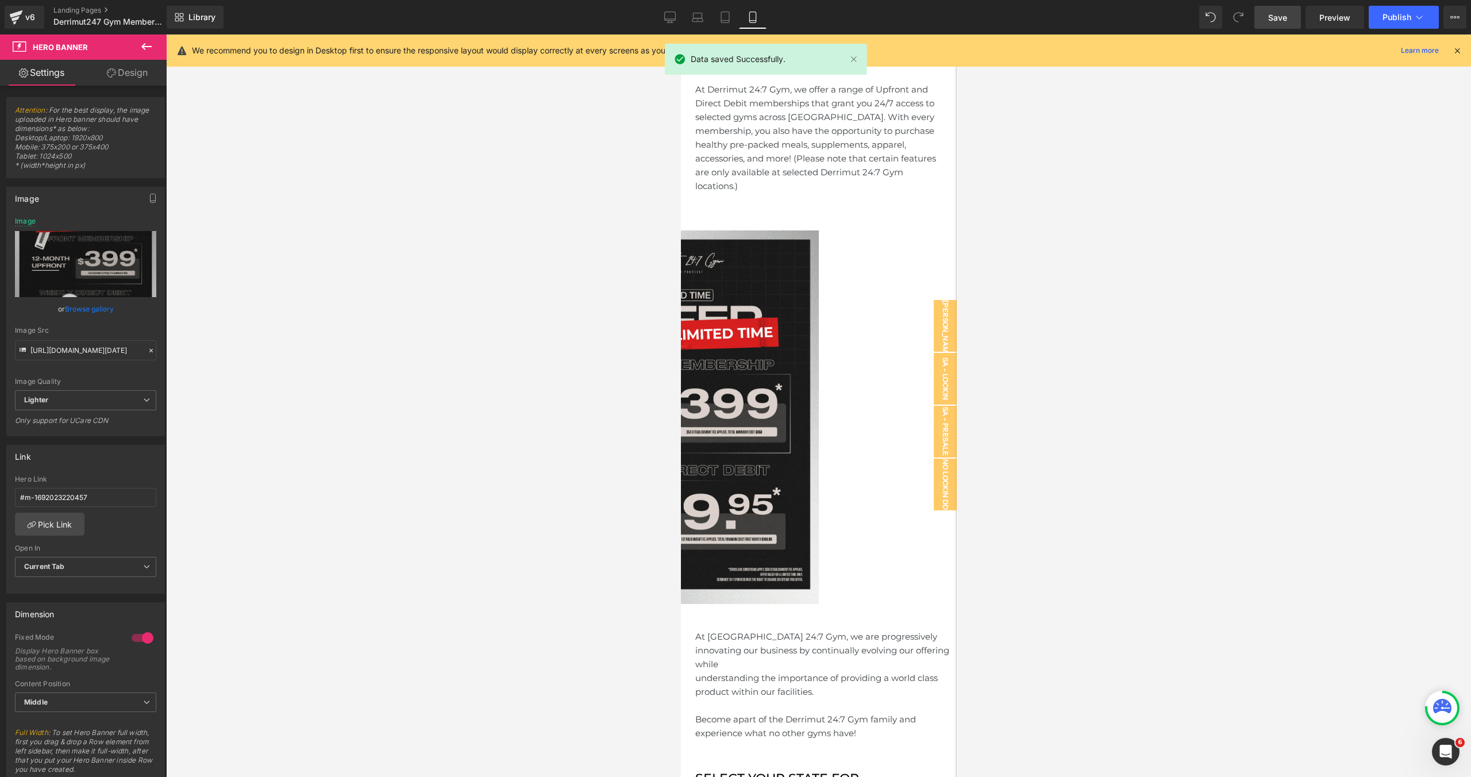
scroll to position [931, 0]
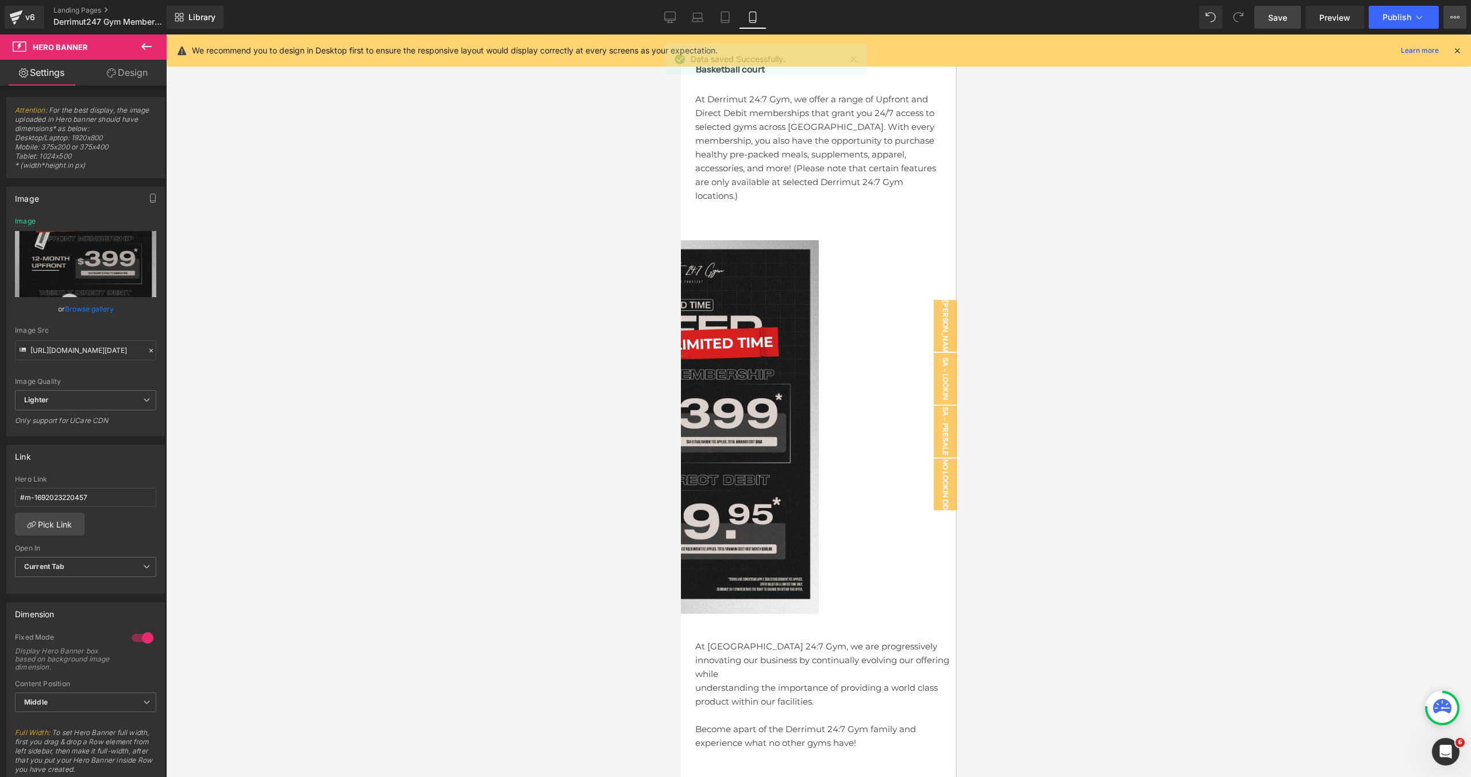
click at [1449, 21] on button "View Live Page View with current Template Save Template to Library Schedule Pub…" at bounding box center [1454, 17] width 23 height 23
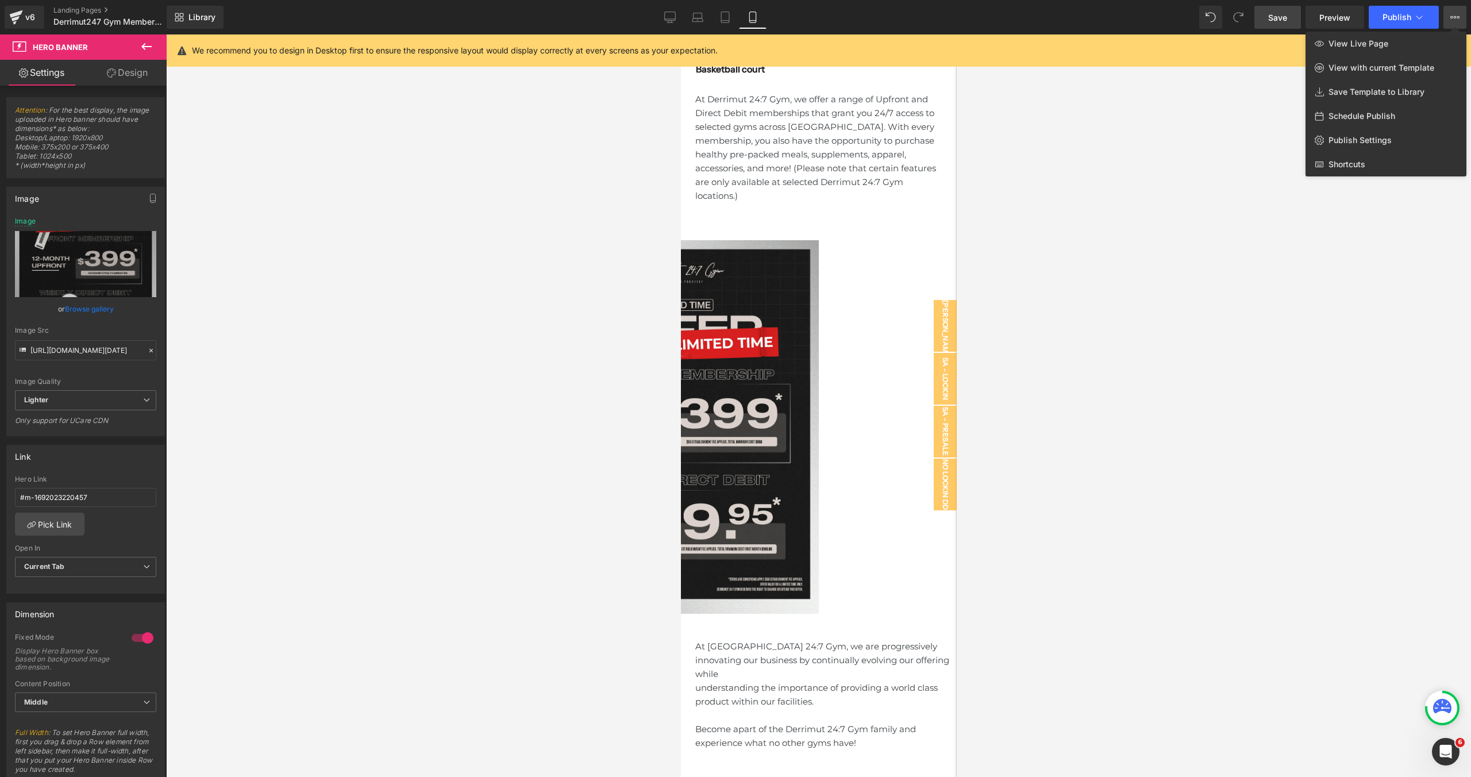
click at [1352, 121] on span "Schedule Publish" at bounding box center [1361, 116] width 67 height 10
select select
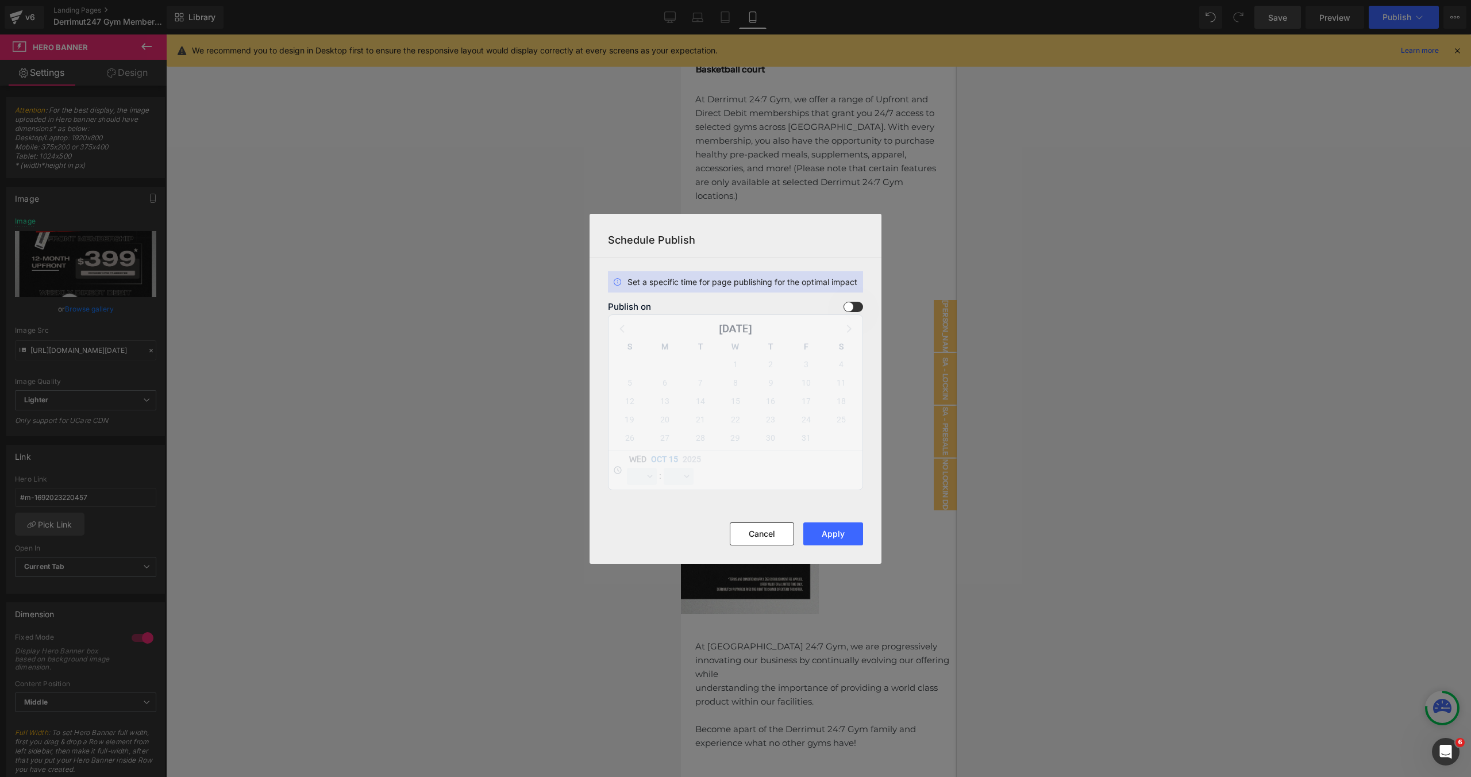
click at [849, 320] on div "Publish on October 2025 S M T W T F S 28 29 30 1 2 3 4 5 6 7 8 9 10 11 12 13 14…" at bounding box center [735, 396] width 255 height 188
click at [855, 310] on span at bounding box center [853, 307] width 20 height 10
click at [0, 0] on input "checkbox" at bounding box center [0, 0] width 0 height 0
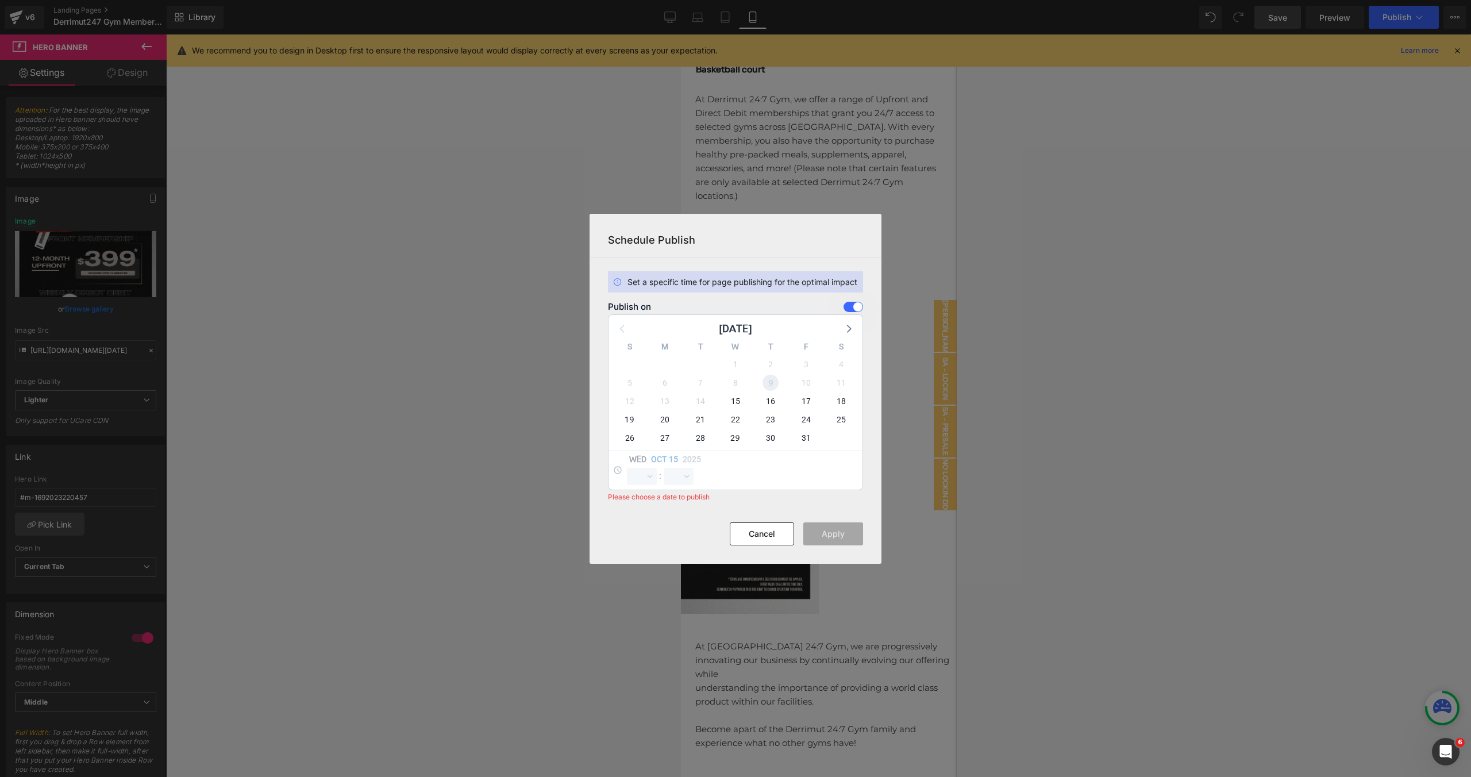
click at [771, 389] on span "9" at bounding box center [770, 383] width 16 height 16
click at [771, 397] on span "16" at bounding box center [770, 401] width 16 height 16
select select "16"
select select "18"
click at [647, 473] on select "00 01 02 03 04 05 06 07 08 09 10 11 12 13 14 15 16 17 18 19 20 21 22 23" at bounding box center [642, 476] width 30 height 17
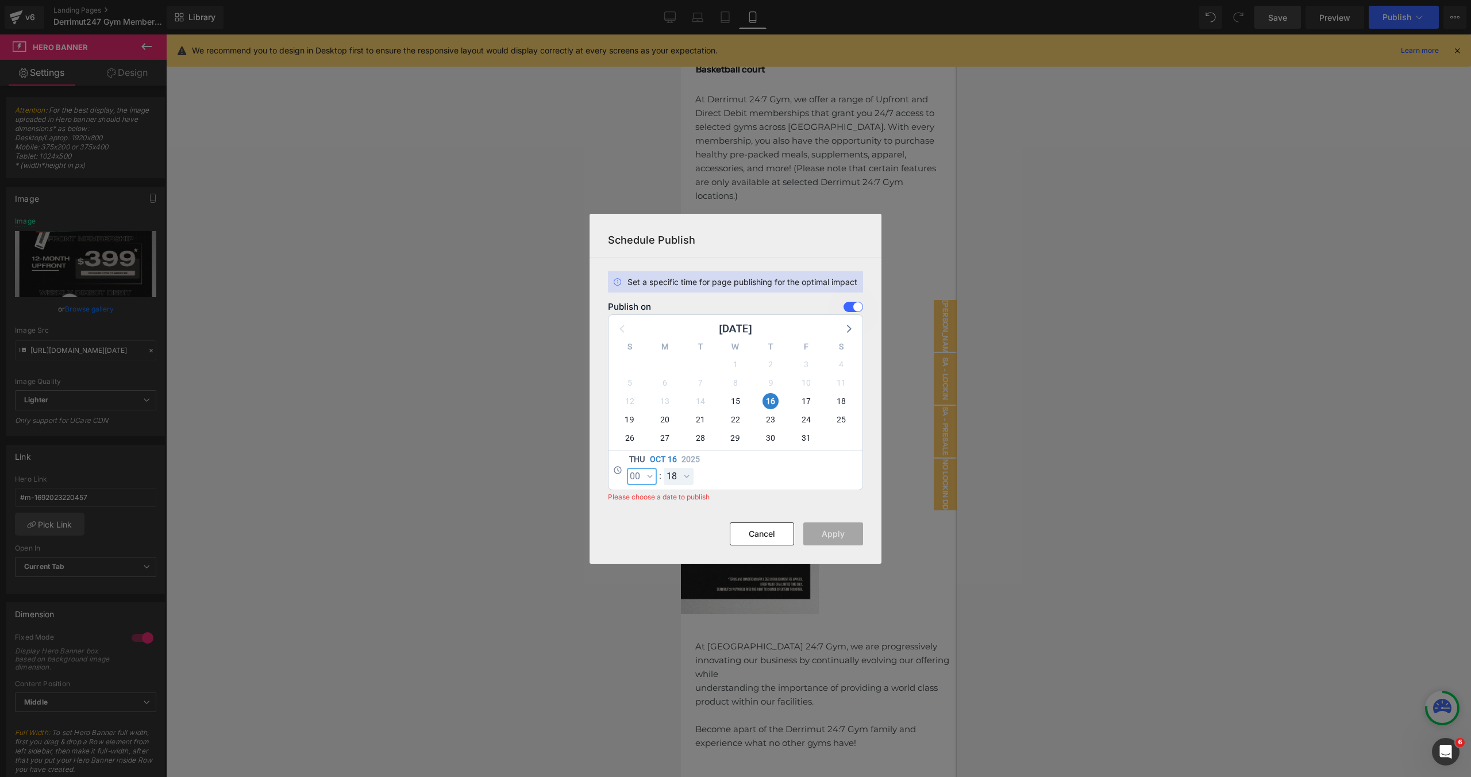
click at [627, 468] on select "00 01 02 03 04 05 06 07 08 09 10 11 12 13 14 15 16 17 18 19 20 21 22 23" at bounding box center [642, 476] width 30 height 17
select select "0"
click at [688, 479] on select "00 01 02 03 04 05 06 07 08 09 10 11 12 13 14 15 16 17 18 19 20 21 22 23 24 25 2…" at bounding box center [679, 476] width 30 height 17
click at [664, 468] on select "00 01 02 03 04 05 06 07 08 09 10 11 12 13 14 15 16 17 18 19 20 21 22 23 24 25 2…" at bounding box center [679, 476] width 30 height 17
select select "0"
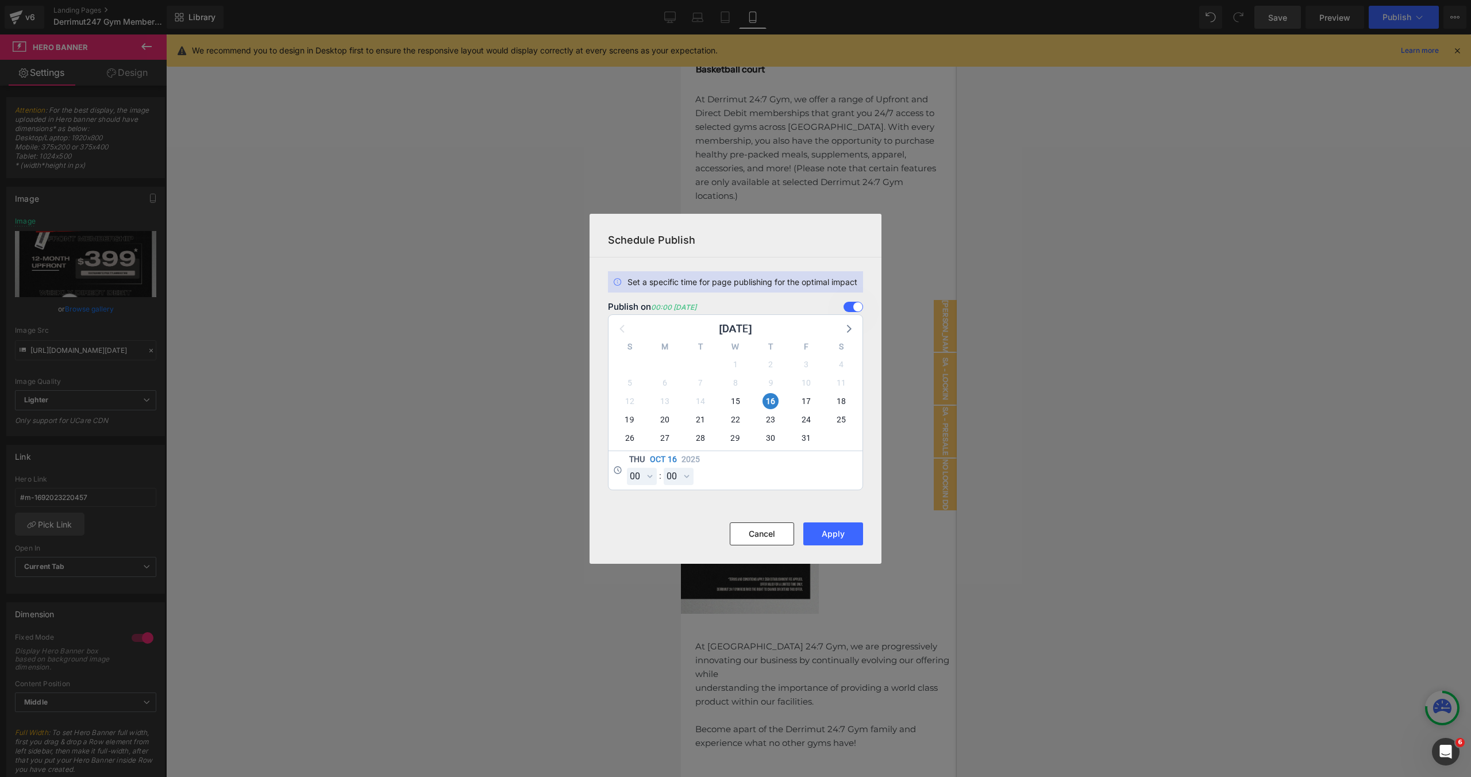
click at [808, 515] on section "Set a specific time for page publishing for the optimal impact Publish on 00:00…" at bounding box center [735, 389] width 292 height 265
click at [834, 544] on button "Apply" at bounding box center [833, 533] width 60 height 23
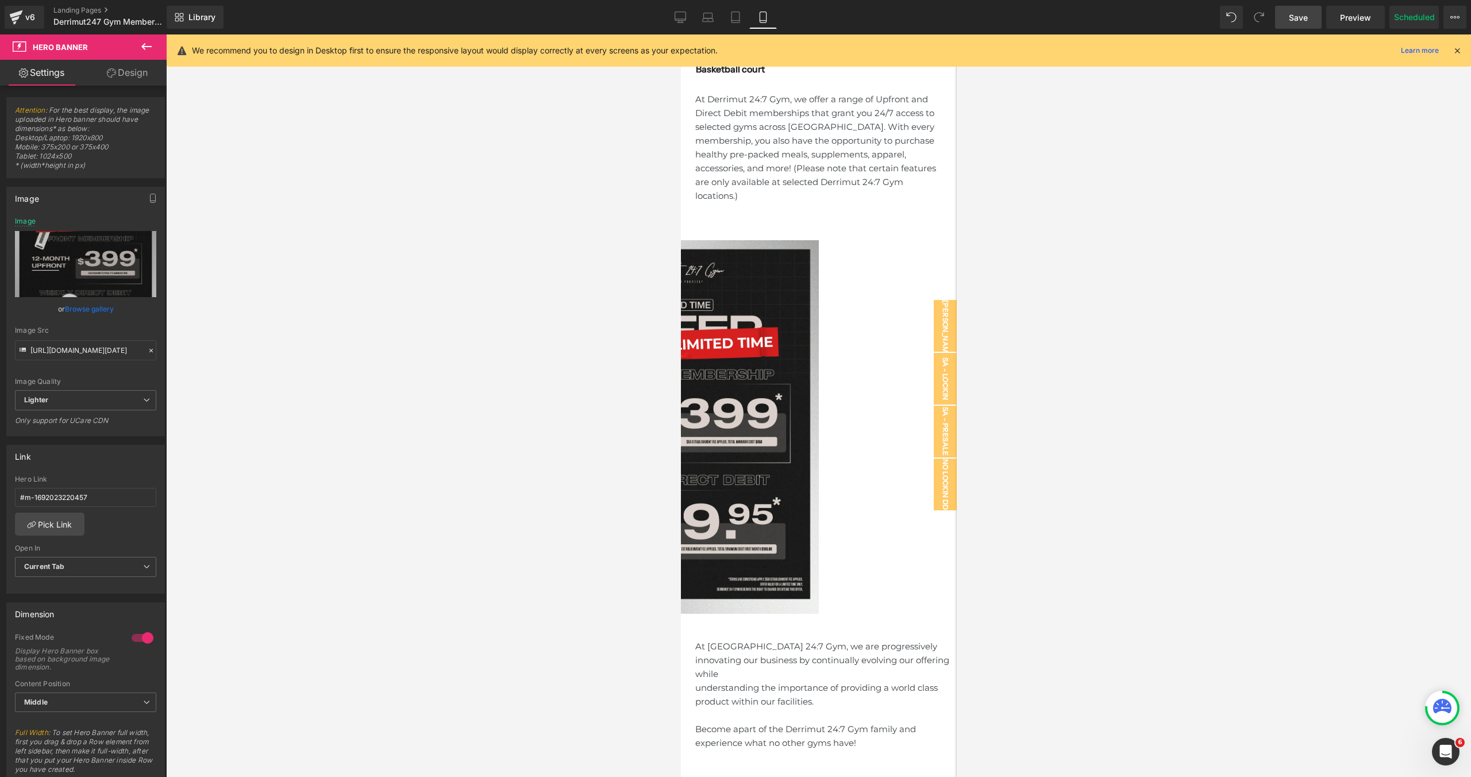
click at [1204, 410] on div at bounding box center [818, 405] width 1305 height 742
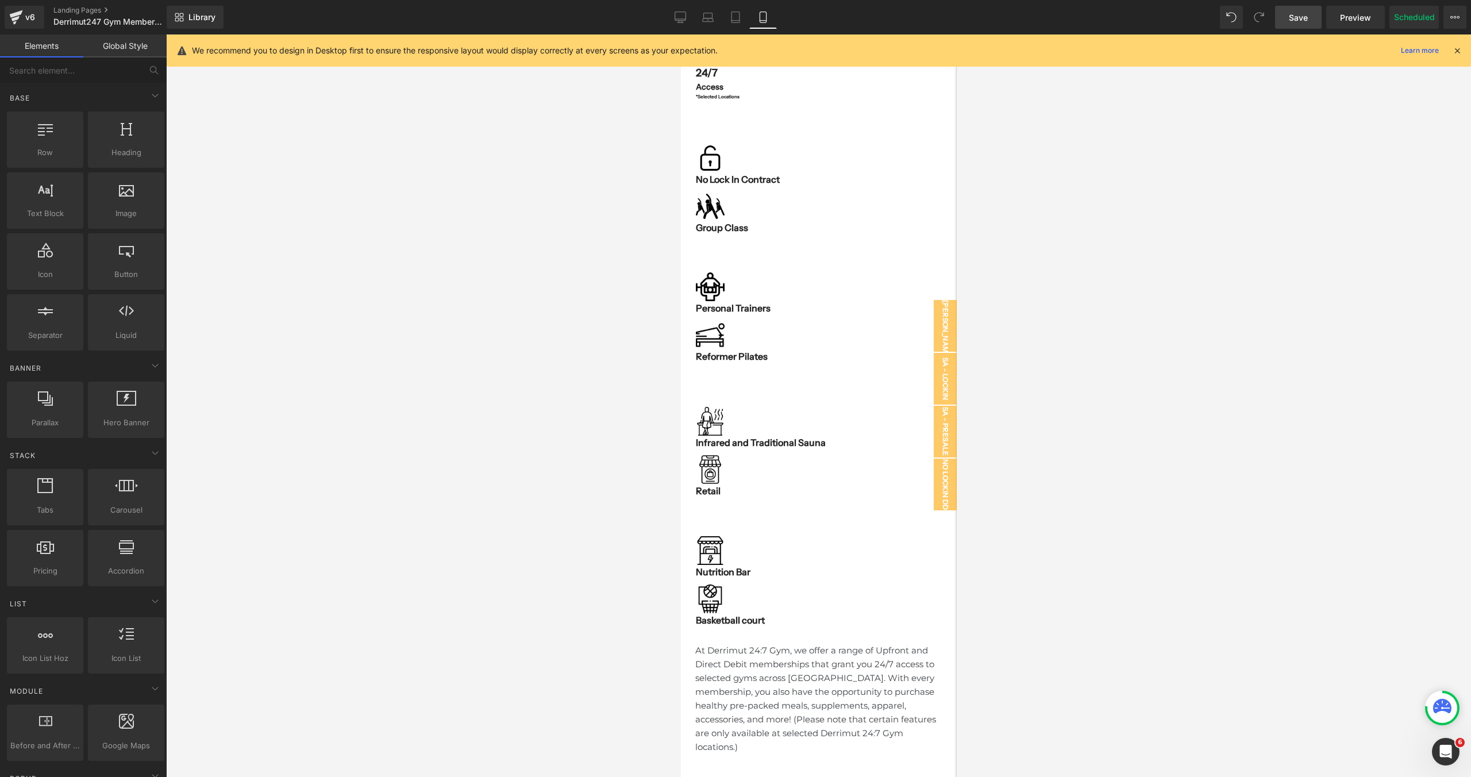
scroll to position [0, 0]
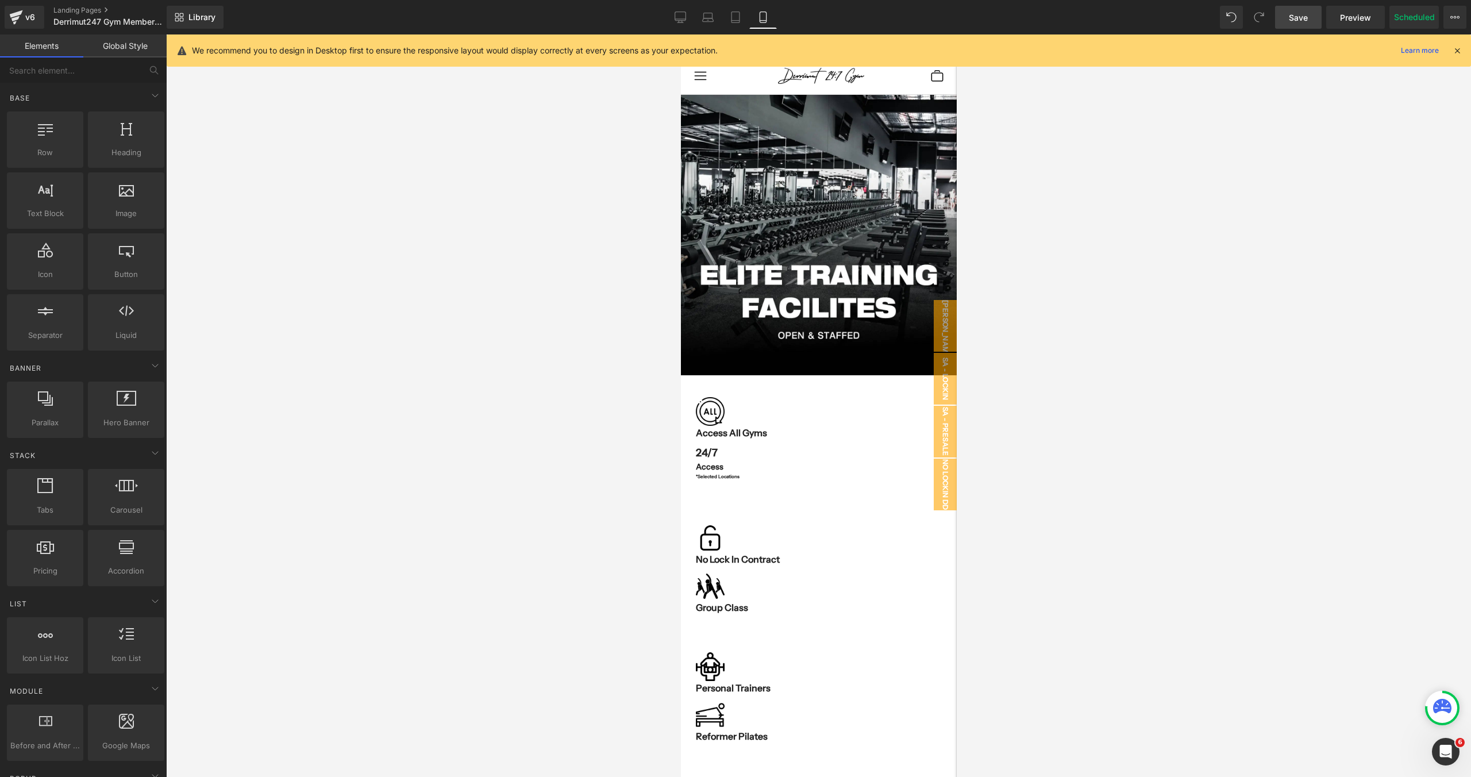
click at [1460, 47] on icon at bounding box center [1457, 50] width 10 height 10
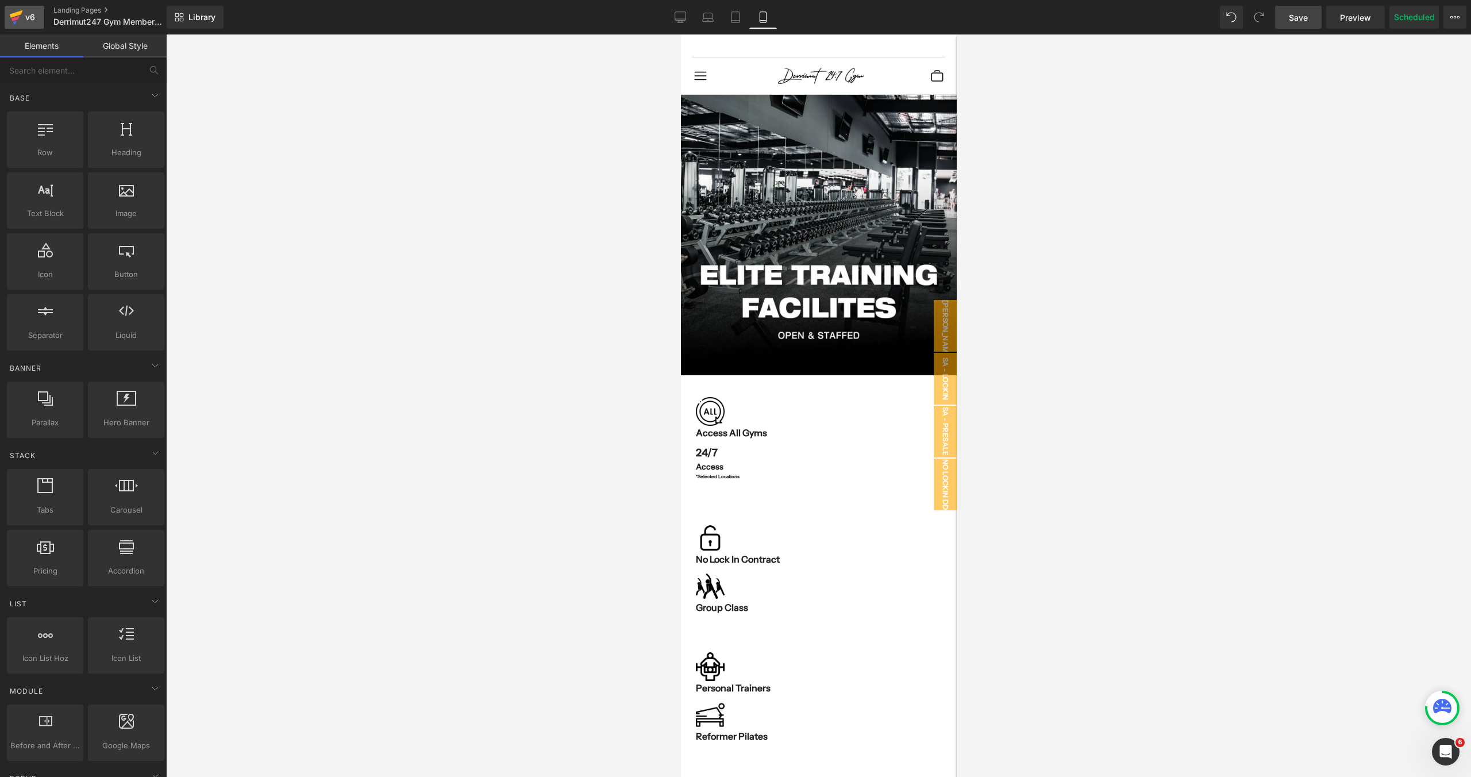
click at [18, 17] on icon at bounding box center [15, 18] width 8 height 5
